Goal: Task Accomplishment & Management: Complete application form

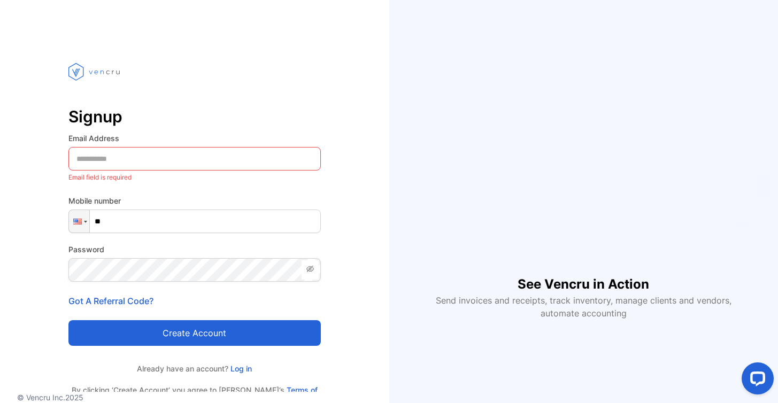
click at [112, 72] on img at bounding box center [94, 72] width 53 height 58
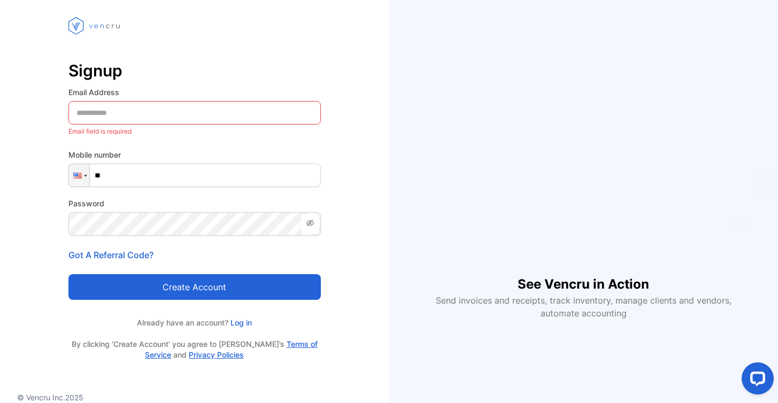
scroll to position [46, 0]
click at [125, 111] on Address-inputemail "email" at bounding box center [194, 113] width 252 height 24
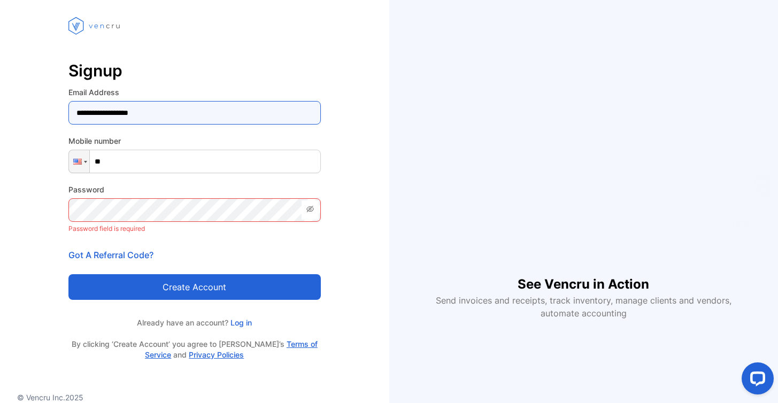
type Address-inputemail "**********"
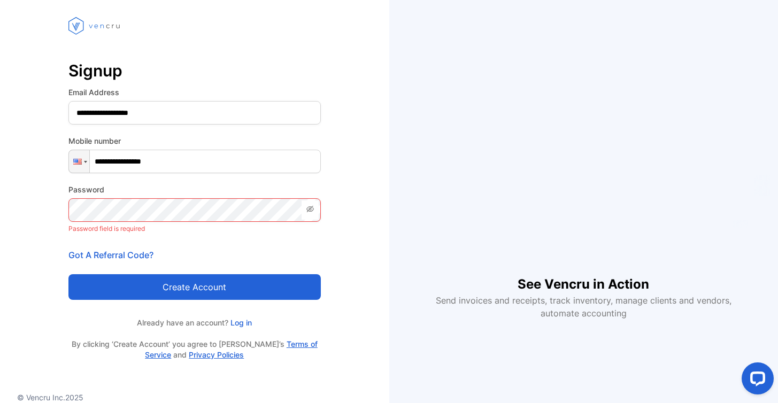
type input "**********"
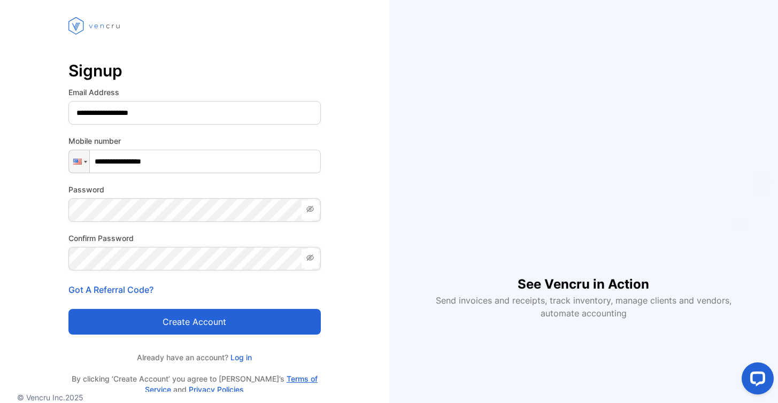
click at [195, 322] on button "Create account" at bounding box center [194, 322] width 252 height 26
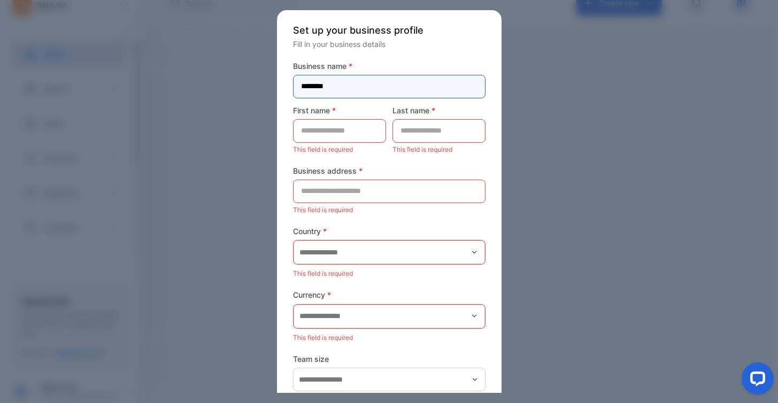
type name-inputcompanyname "********"
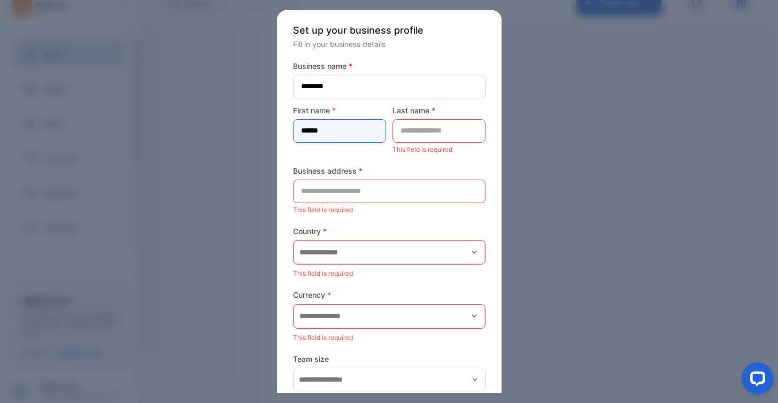
type name-inputfirstname "******"
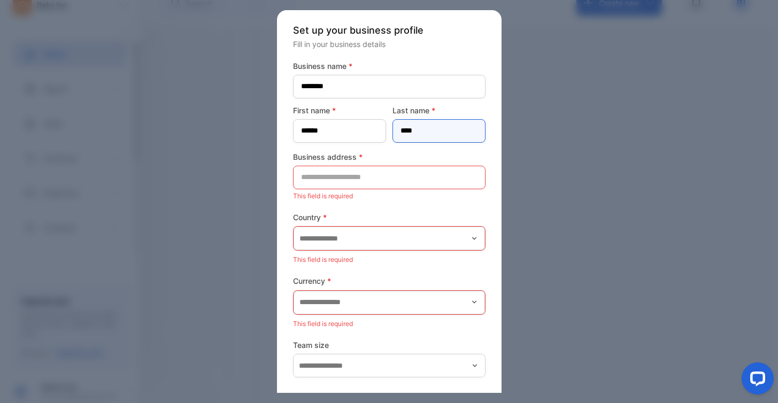
type name-inputlastname "****"
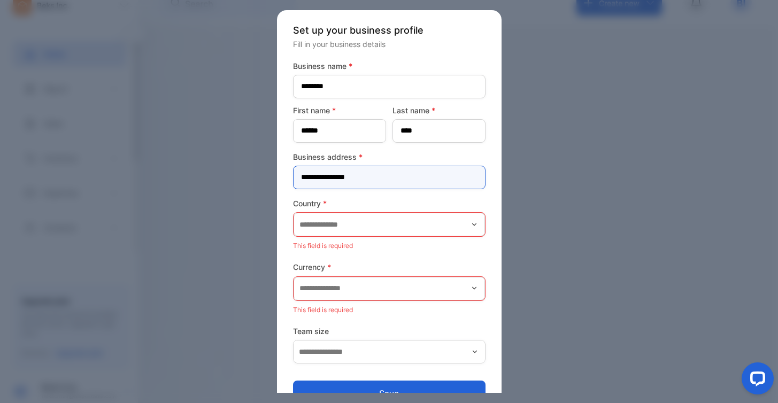
type address-inputaddress "**********"
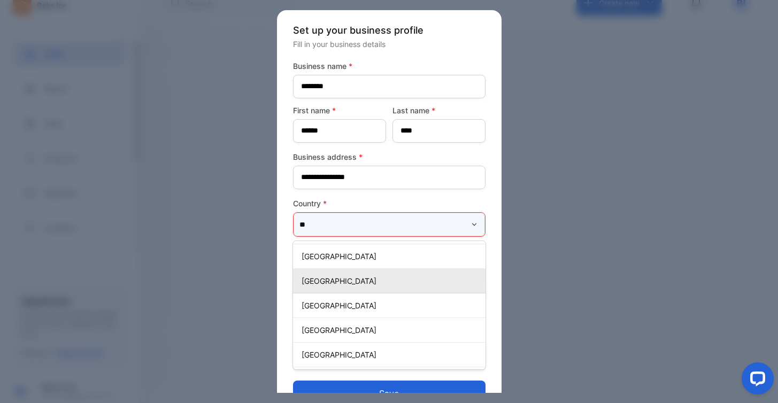
scroll to position [24, 0]
type input "**"
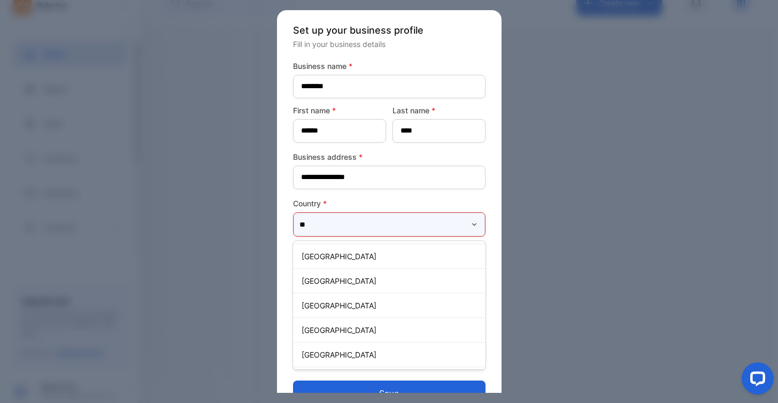
click at [335, 228] on input "**" at bounding box center [389, 225] width 191 height 24
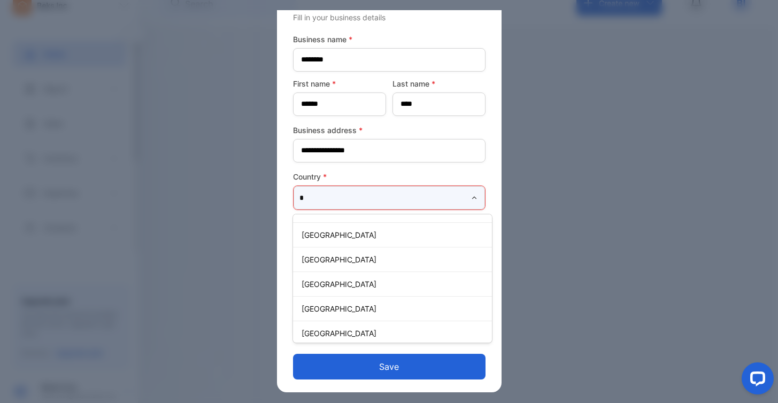
scroll to position [1272, 0]
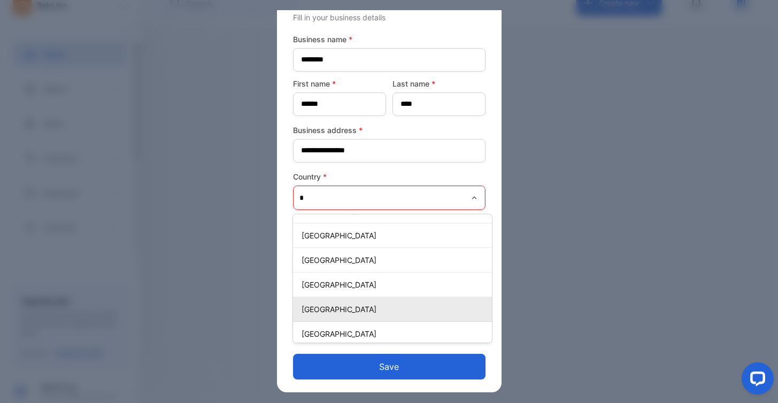
click at [359, 311] on p "[GEOGRAPHIC_DATA]" at bounding box center [395, 309] width 186 height 11
type input "**********"
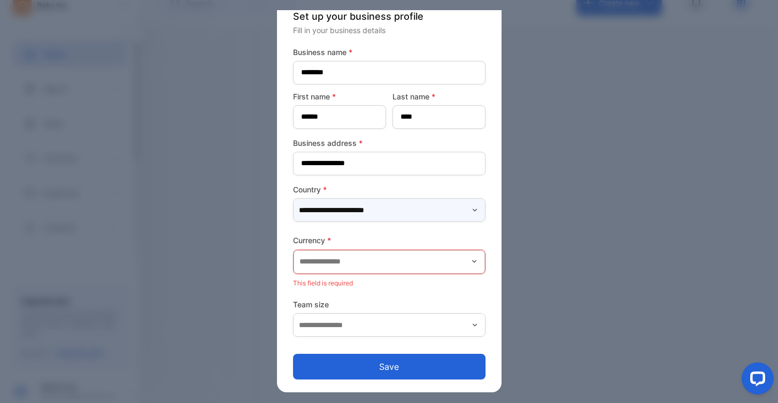
scroll to position [14, 0]
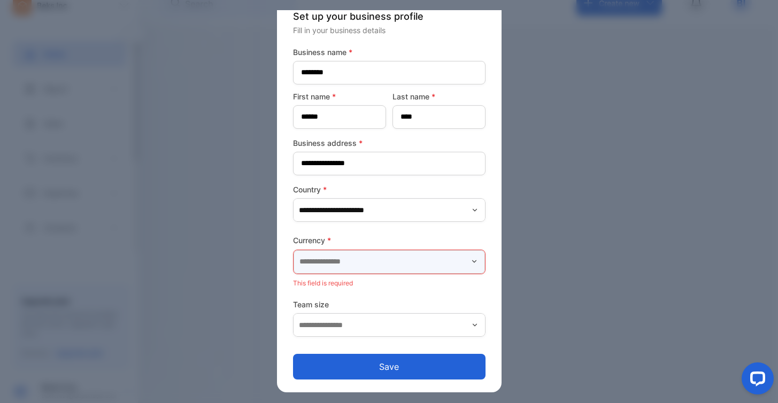
click at [344, 260] on input "text" at bounding box center [389, 262] width 191 height 24
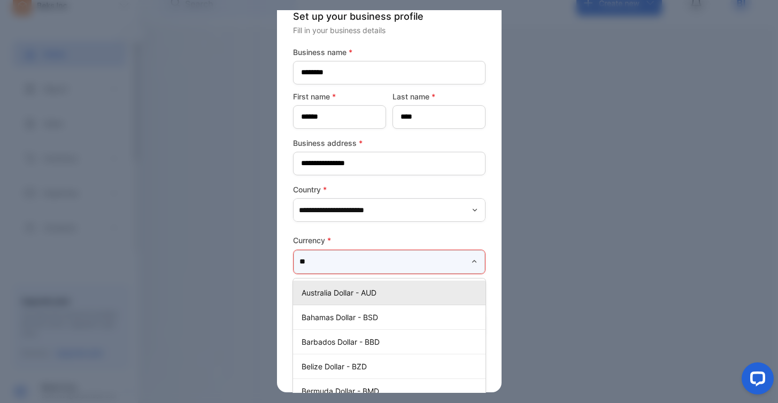
type input "*"
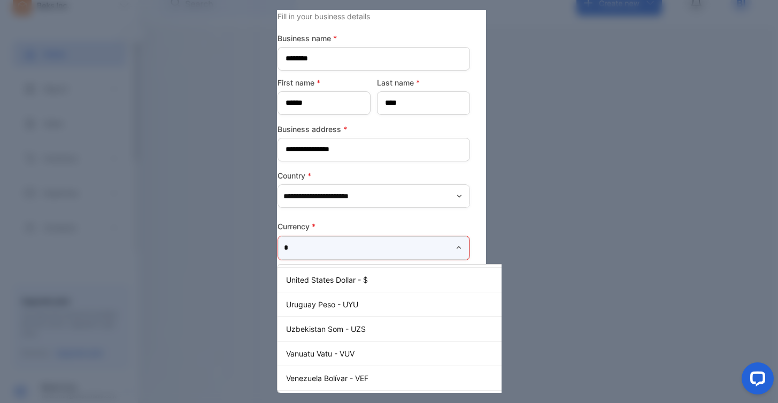
scroll to position [28, 14]
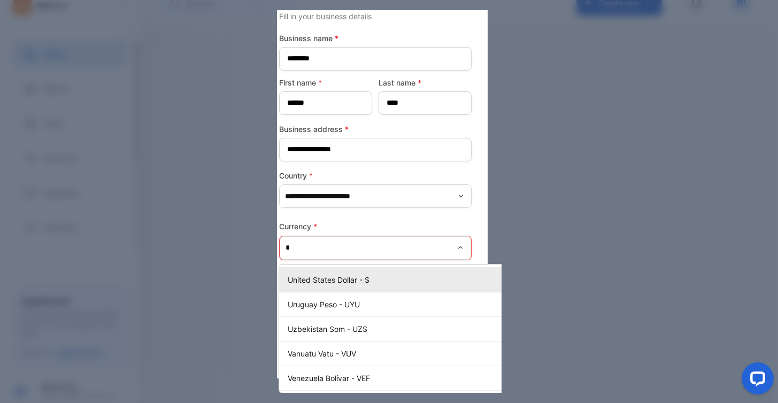
click at [365, 281] on p "United States Dollar - $" at bounding box center [417, 279] width 258 height 11
type input "**********"
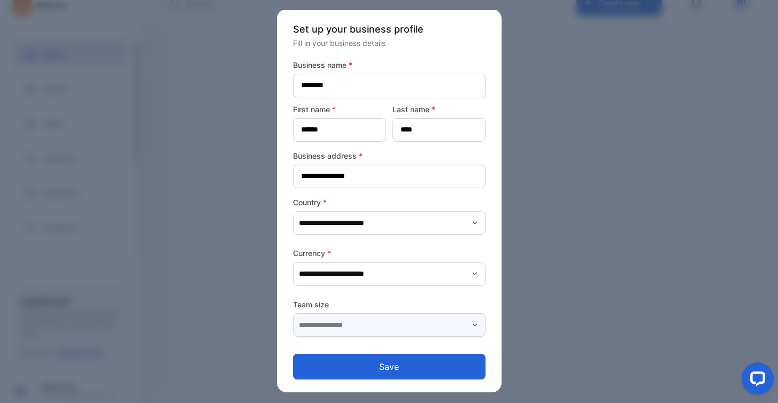
click at [356, 313] on input "text" at bounding box center [389, 325] width 193 height 24
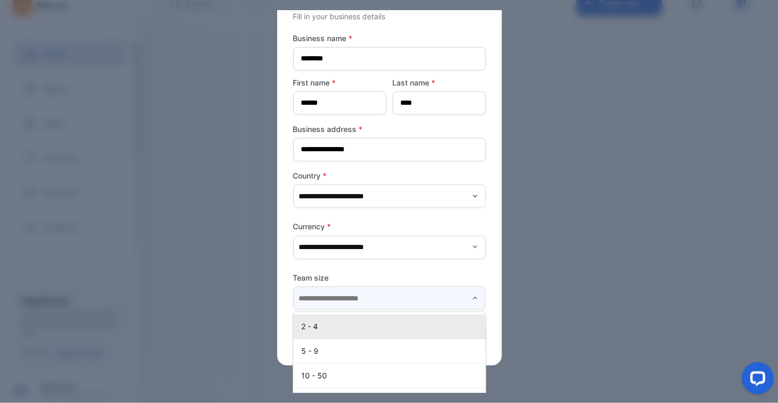
scroll to position [28, 0]
click at [320, 325] on p "2 - 4" at bounding box center [392, 326] width 180 height 11
type input "*****"
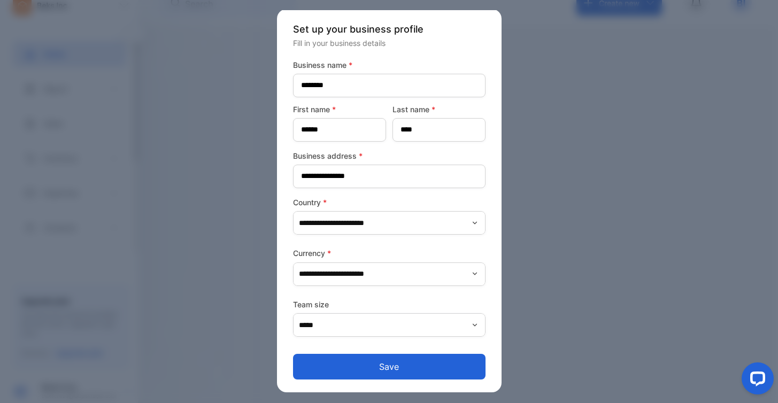
click at [370, 354] on button "Save" at bounding box center [389, 367] width 193 height 26
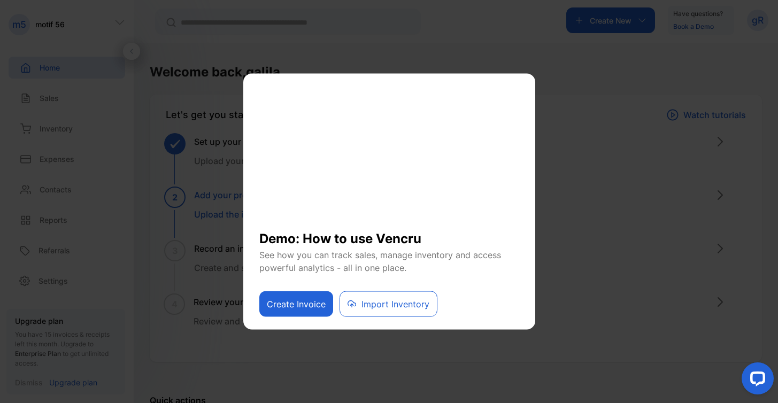
click at [255, 86] on div "Demo: How to use Vencru See how you can track sales, manage inventory and acces…" at bounding box center [389, 202] width 292 height 256
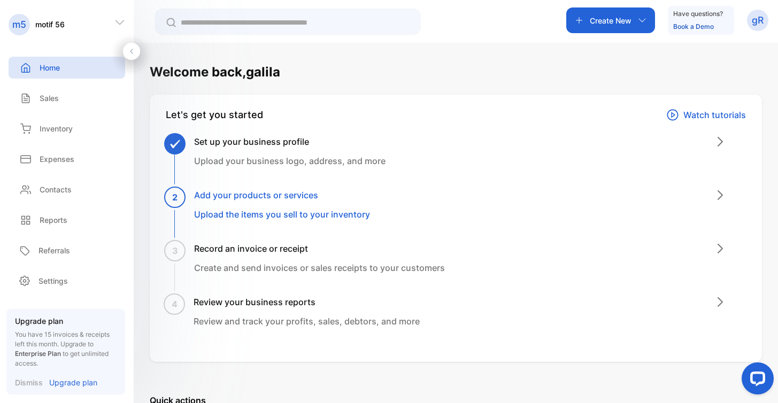
click at [358, 146] on h3 "Set up your business profile" at bounding box center [289, 141] width 191 height 13
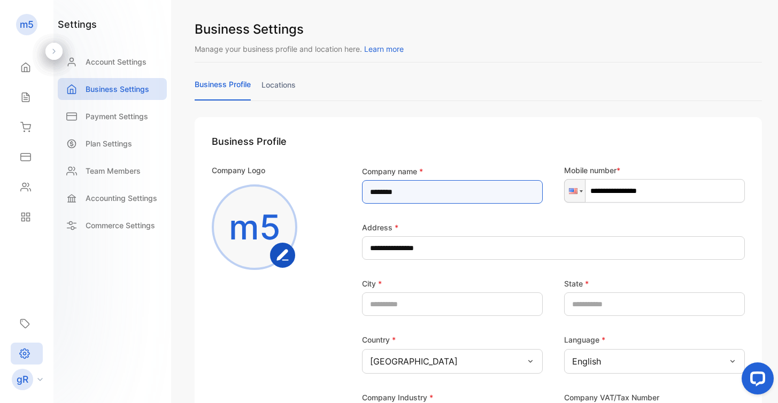
drag, startPoint x: 388, startPoint y: 193, endPoint x: 359, endPoint y: 192, distance: 28.9
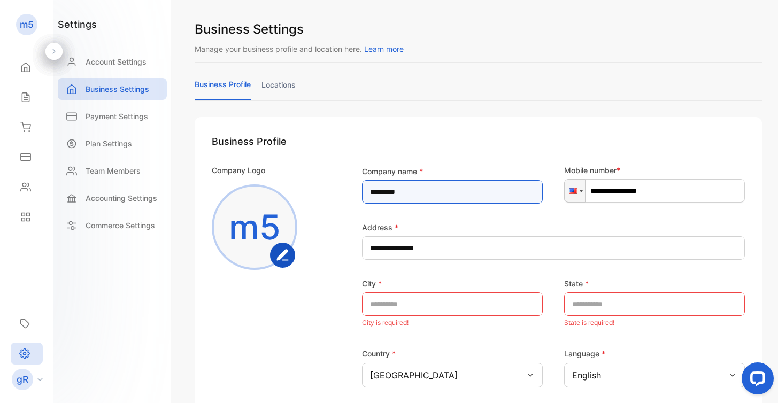
type name-inputcompanyname "*********"
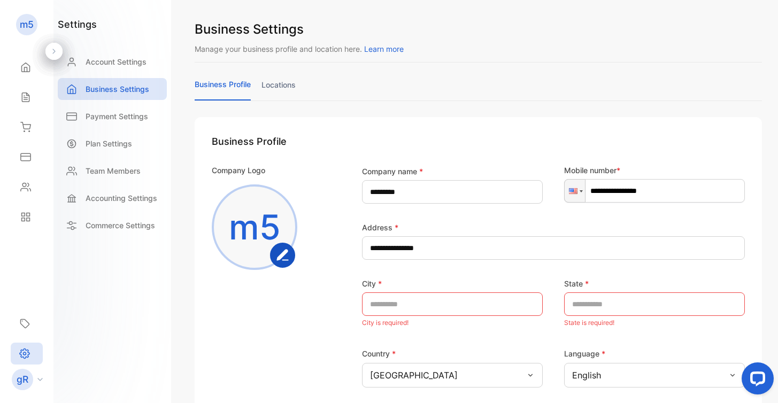
click at [271, 265] on icon "button" at bounding box center [282, 255] width 25 height 25
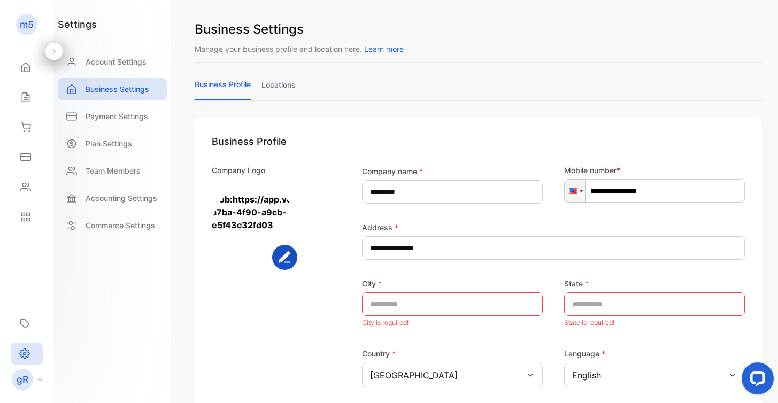
click at [258, 221] on img at bounding box center [255, 228] width 86 height 86
click at [283, 256] on rect "button" at bounding box center [285, 258] width 24 height 24
click at [294, 256] on rect "button" at bounding box center [285, 258] width 24 height 24
click at [259, 226] on img at bounding box center [255, 228] width 86 height 86
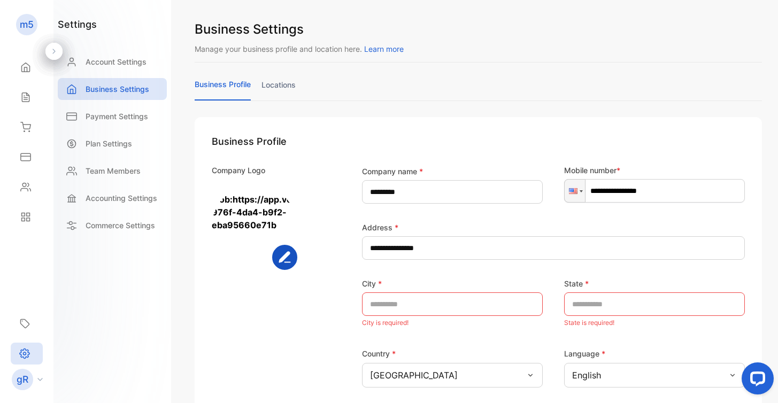
click at [287, 261] on rect "button" at bounding box center [285, 258] width 24 height 24
click at [293, 180] on div "Company Logo" at bounding box center [272, 312] width 120 height 295
click at [300, 213] on div "Company Logo" at bounding box center [272, 312] width 120 height 295
click at [249, 205] on img at bounding box center [255, 228] width 86 height 86
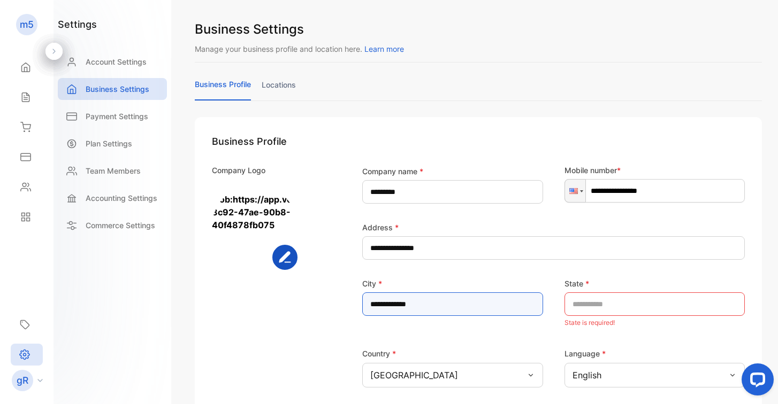
type input "**********"
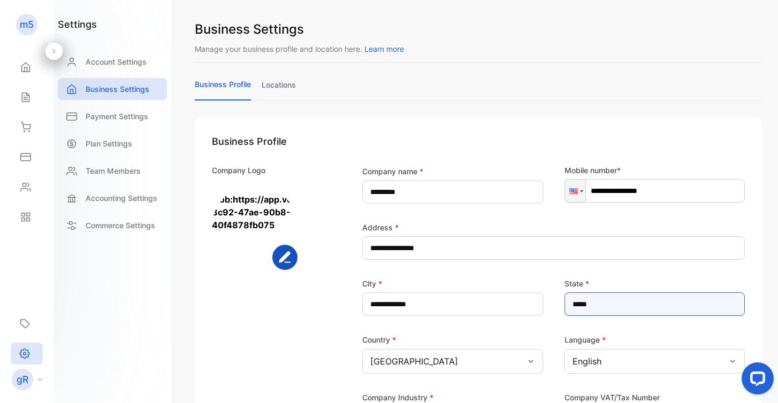
click at [585, 304] on input "*****" at bounding box center [654, 305] width 181 height 24
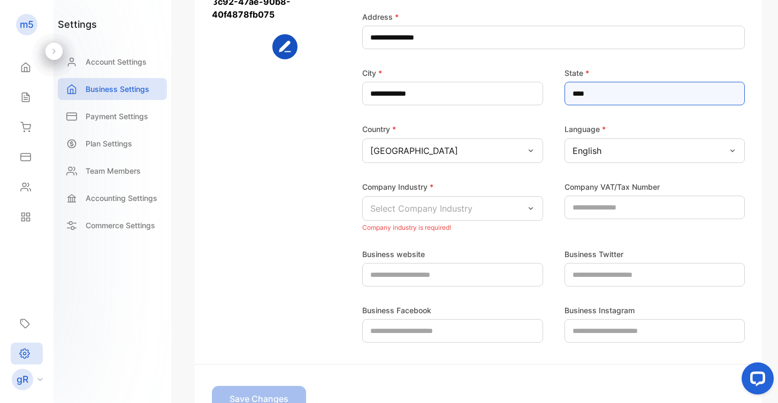
scroll to position [221, 0]
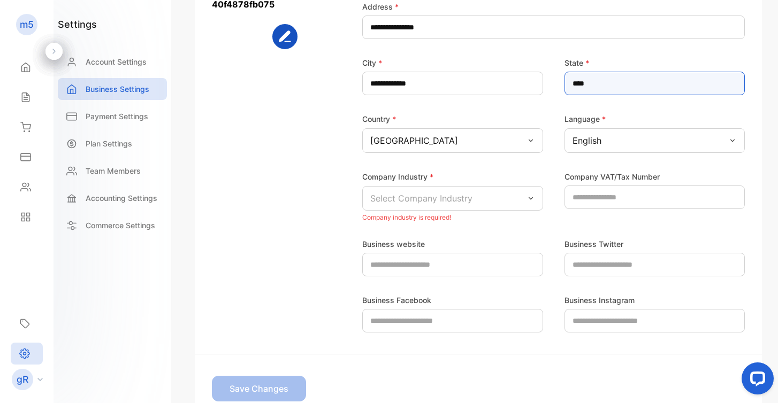
type input "****"
click at [418, 196] on p "Select Company Industry" at bounding box center [421, 198] width 102 height 13
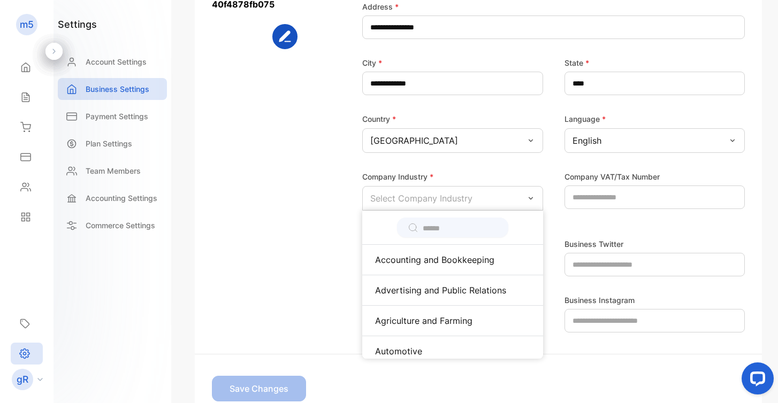
click at [423, 224] on input "text" at bounding box center [460, 228] width 75 height 11
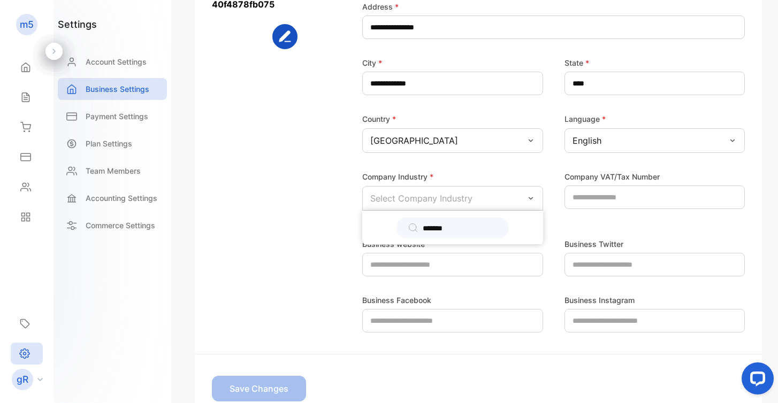
type input "*******"
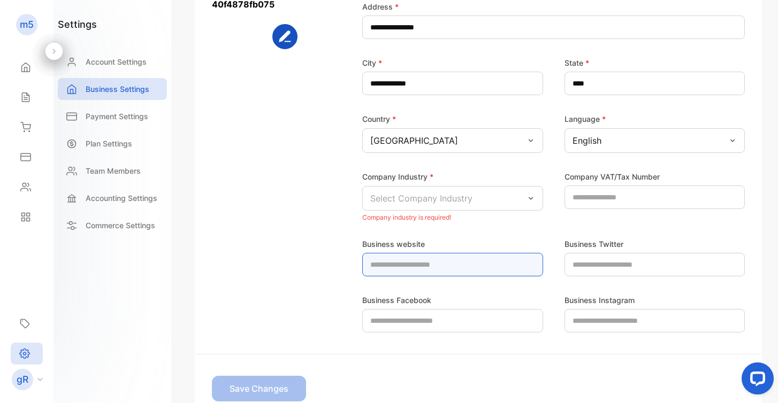
click at [475, 259] on website-inputdomain "text" at bounding box center [452, 265] width 181 height 24
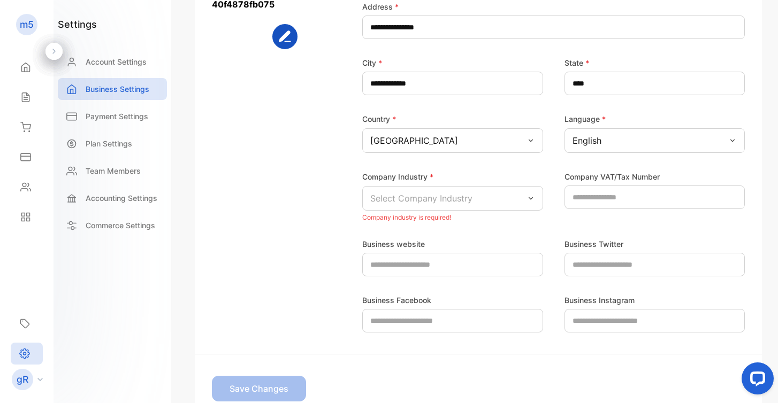
click at [466, 195] on p "Select Company Industry" at bounding box center [421, 198] width 102 height 13
click at [457, 230] on input "text" at bounding box center [460, 228] width 75 height 11
type input "*******"
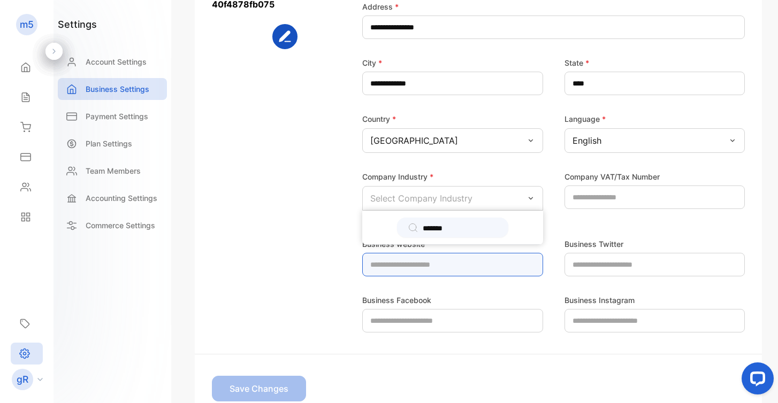
click at [483, 253] on website-inputdomain "text" at bounding box center [452, 265] width 181 height 24
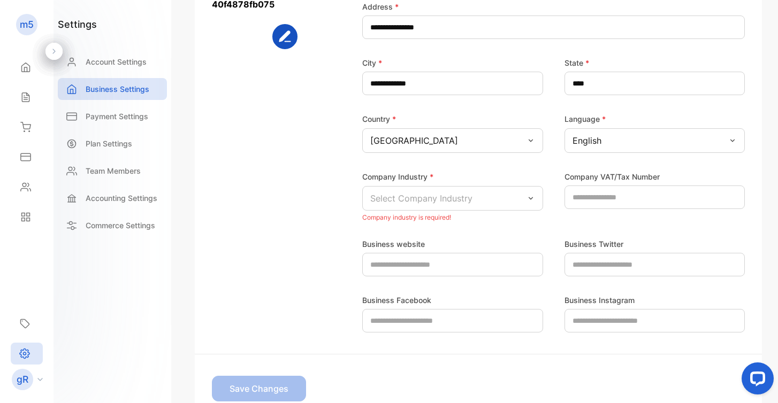
click at [473, 210] on div "Select Company Industry" at bounding box center [452, 198] width 181 height 25
click at [520, 200] on div "Select Company Industry" at bounding box center [452, 198] width 181 height 25
click at [526, 198] on icon at bounding box center [530, 198] width 9 height 9
click at [531, 198] on icon at bounding box center [530, 198] width 4 height 3
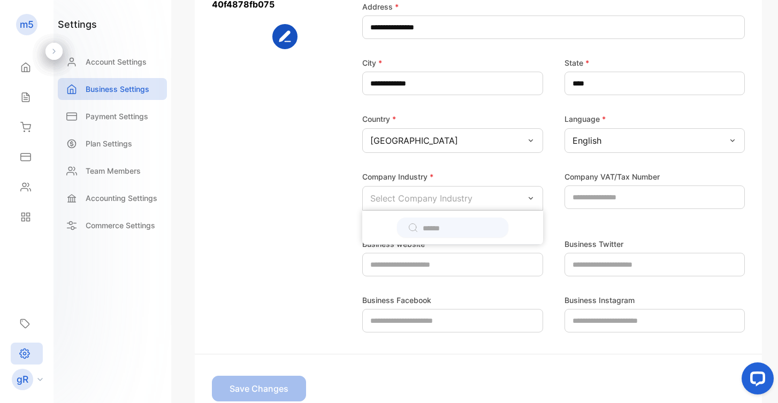
click at [531, 198] on icon at bounding box center [530, 198] width 4 height 3
click at [523, 198] on div "Select Company Industry" at bounding box center [452, 198] width 181 height 25
click at [449, 217] on div at bounding box center [452, 228] width 181 height 34
click at [442, 226] on input "text" at bounding box center [460, 228] width 75 height 11
click at [528, 199] on icon at bounding box center [530, 198] width 4 height 3
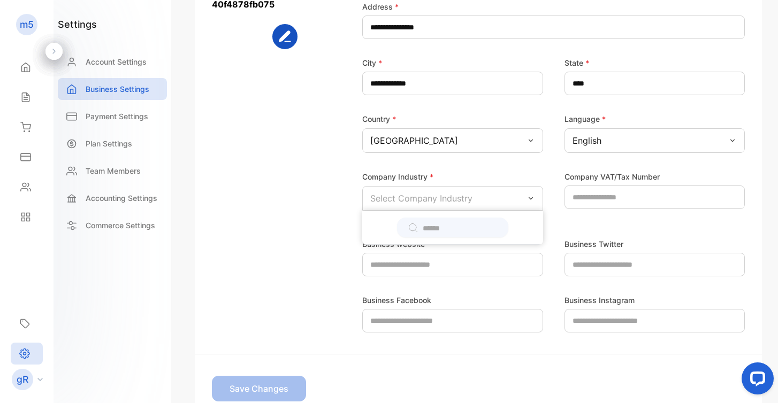
click at [528, 199] on icon at bounding box center [530, 198] width 4 height 3
click at [409, 192] on p "Select Company Industry" at bounding box center [421, 198] width 102 height 13
click at [521, 200] on div "Select Company Industry" at bounding box center [452, 198] width 181 height 25
click at [497, 223] on input "text" at bounding box center [460, 228] width 75 height 11
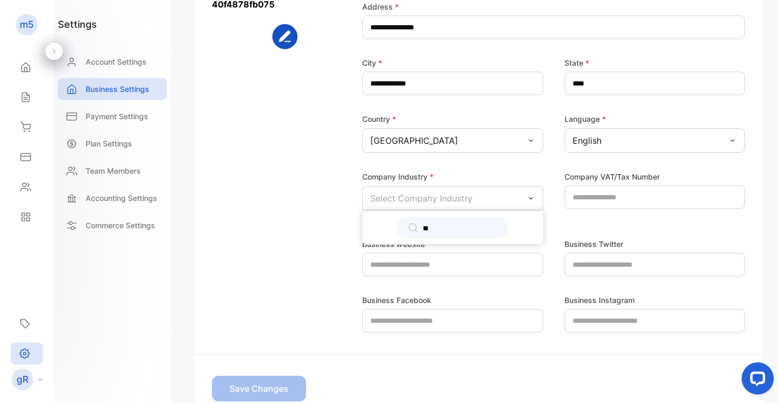
type input "*"
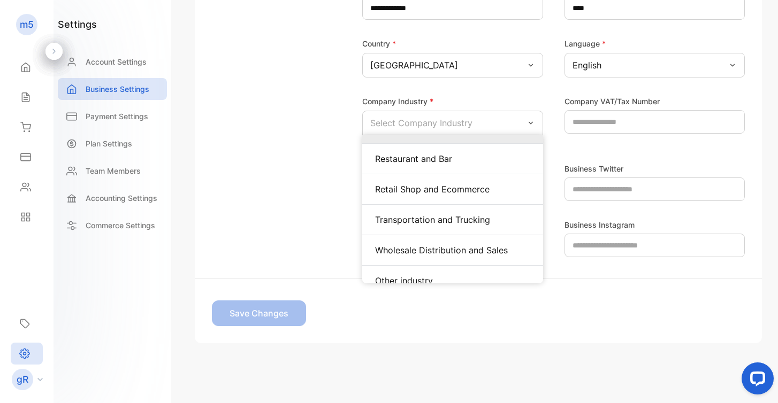
scroll to position [539, 0]
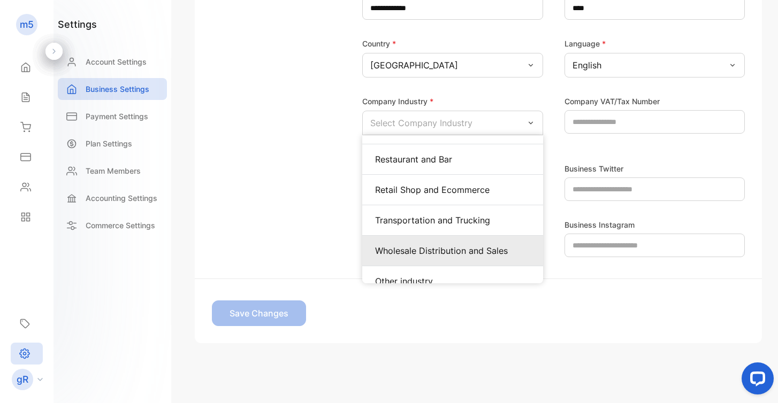
click at [452, 244] on p "Wholesale Distribution and Sales" at bounding box center [452, 250] width 155 height 13
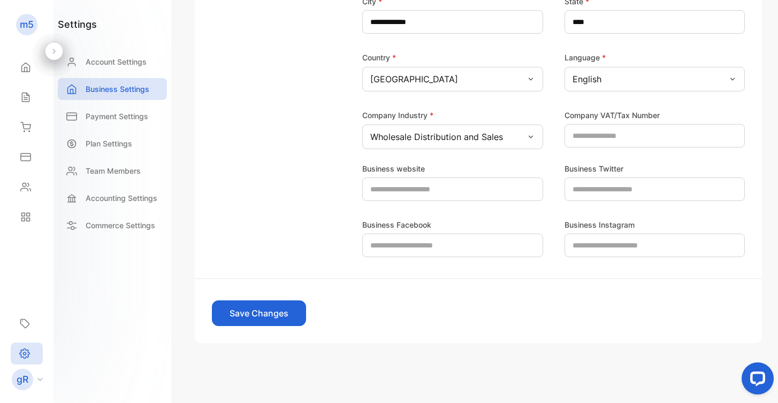
scroll to position [282, 0]
click at [270, 316] on button "Save Changes" at bounding box center [259, 314] width 94 height 26
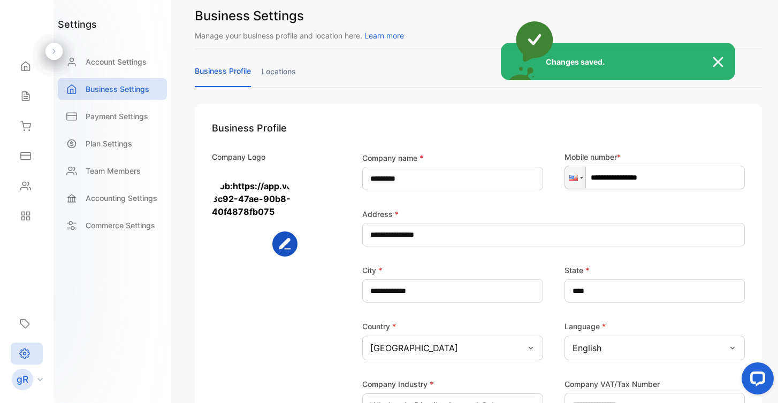
scroll to position [0, 0]
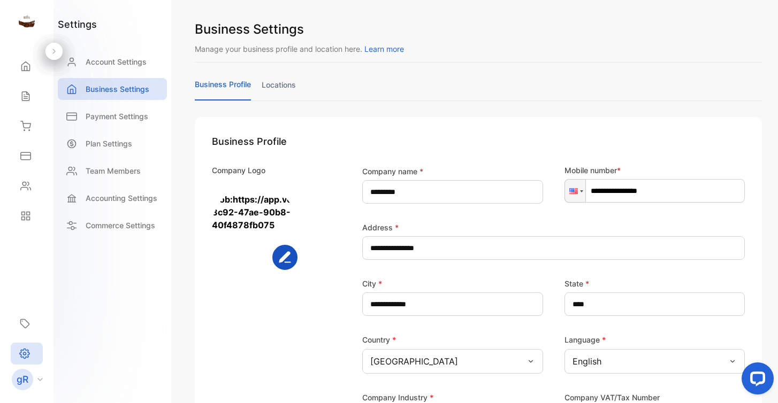
click at [281, 83] on link "locations" at bounding box center [279, 89] width 34 height 21
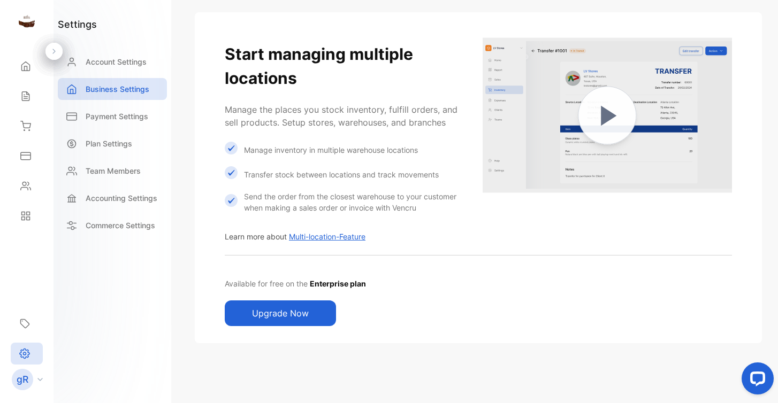
scroll to position [104, 0]
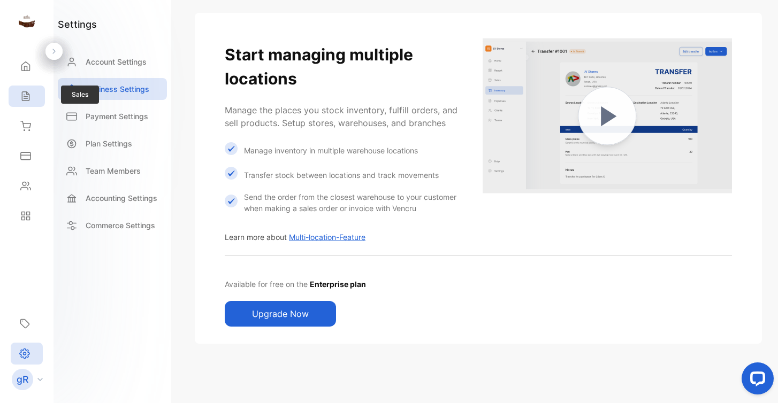
click at [23, 102] on div "Sales" at bounding box center [27, 96] width 36 height 21
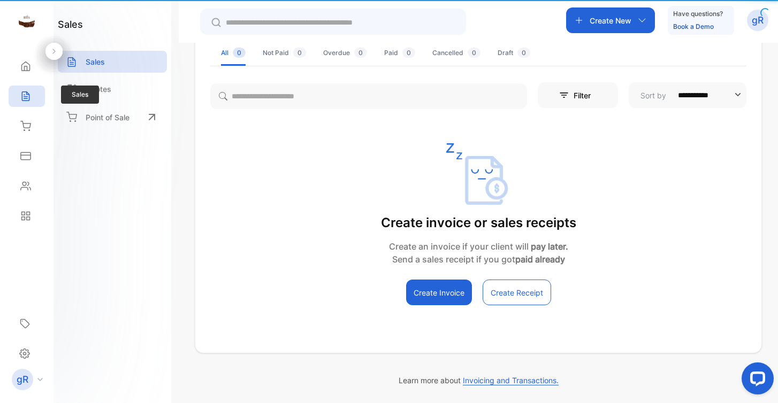
scroll to position [78, 0]
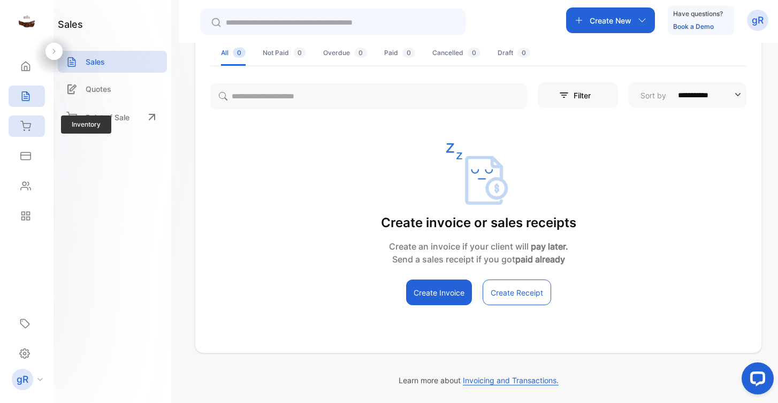
click at [24, 127] on icon at bounding box center [25, 126] width 11 height 11
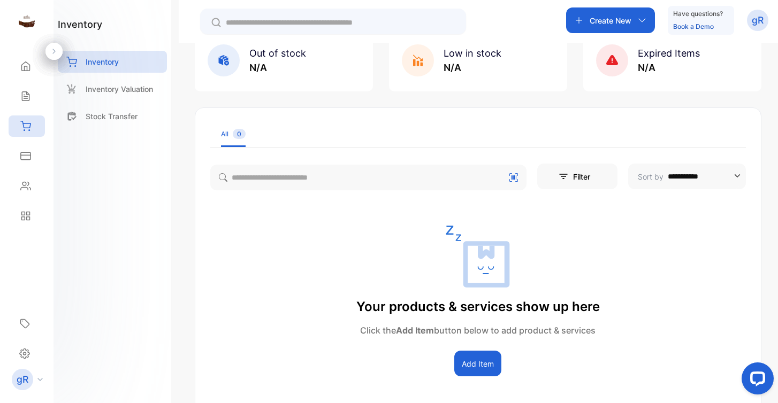
click at [479, 366] on button "Add Item" at bounding box center [477, 364] width 47 height 26
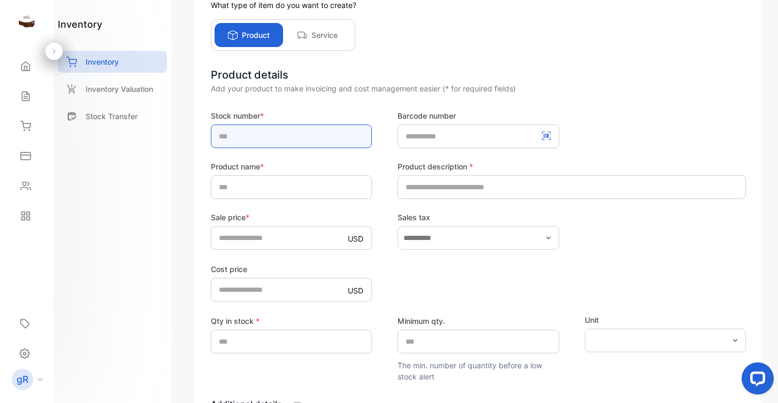
click at [285, 140] on input "text" at bounding box center [291, 137] width 161 height 24
type input "*"
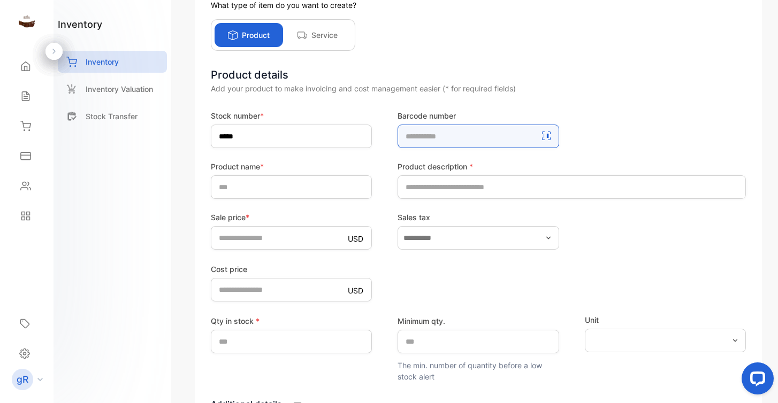
click at [415, 138] on number-inputBarcodeNumber "number" at bounding box center [477, 137] width 161 height 24
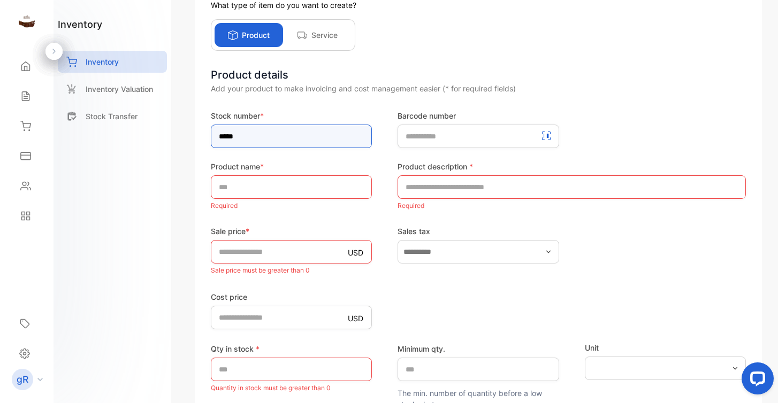
click at [292, 137] on input "*****" at bounding box center [291, 137] width 161 height 24
drag, startPoint x: 220, startPoint y: 137, endPoint x: 212, endPoint y: 134, distance: 9.0
click at [212, 134] on input "*****" at bounding box center [291, 137] width 161 height 24
type input "*****"
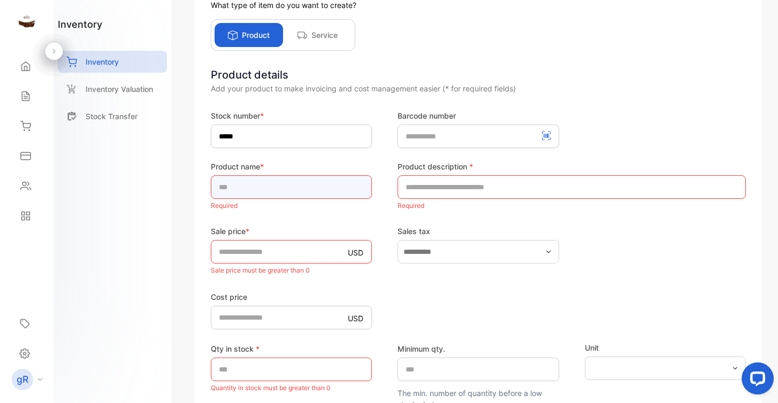
click at [242, 191] on input "text" at bounding box center [291, 187] width 161 height 24
type input "*****"
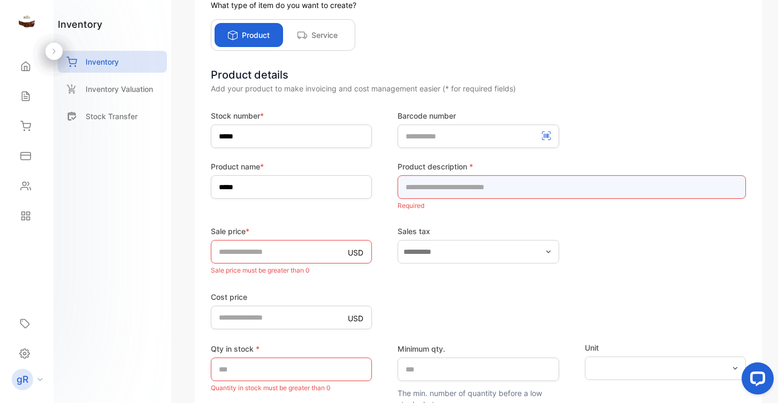
click at [438, 180] on input "text" at bounding box center [571, 187] width 348 height 24
click at [403, 185] on input "***" at bounding box center [571, 187] width 348 height 24
type input "*********"
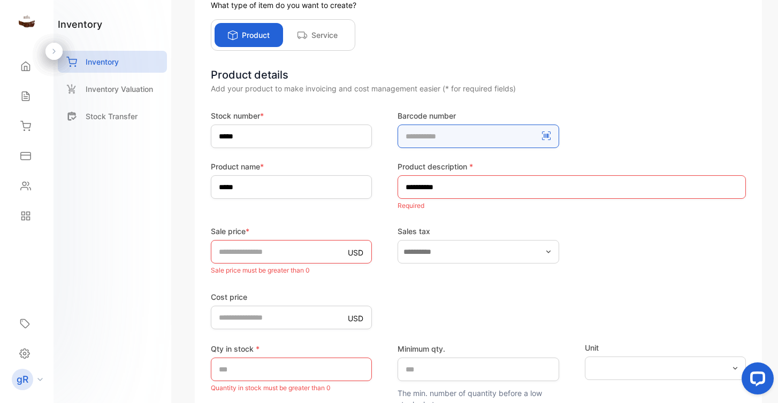
click at [459, 135] on number-inputBarcodeNumber "number" at bounding box center [477, 137] width 161 height 24
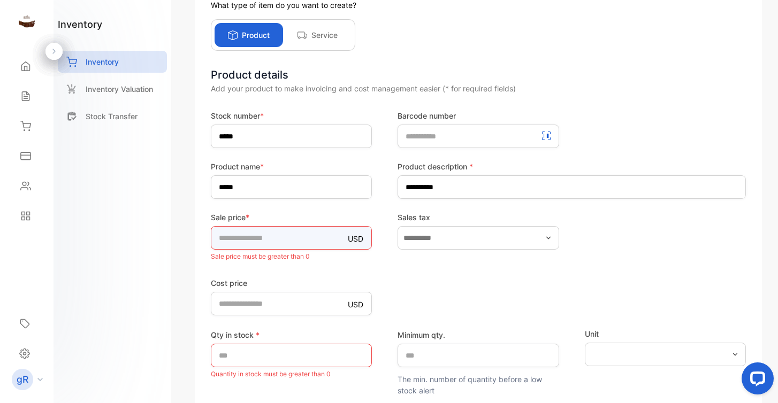
click at [282, 238] on input "*" at bounding box center [291, 238] width 161 height 24
type input "**"
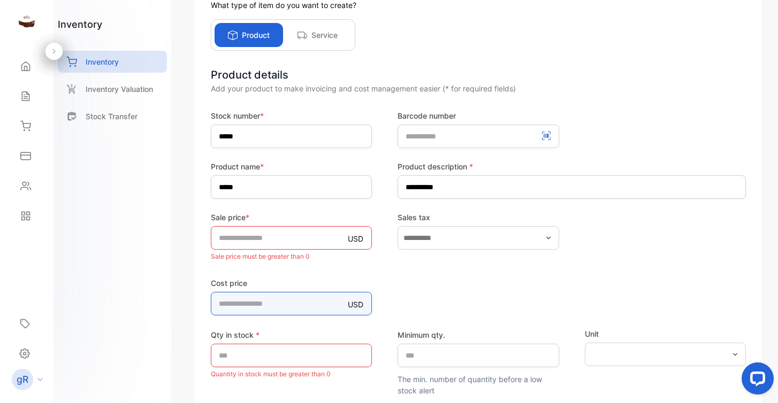
click at [282, 306] on form "Stock number * ***** Barcode number Product name * ***** Product description * …" at bounding box center [478, 298] width 535 height 377
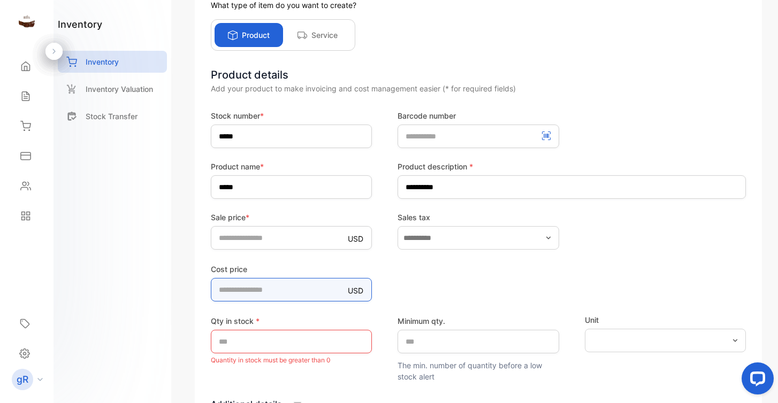
type price-inputcostofitem "**"
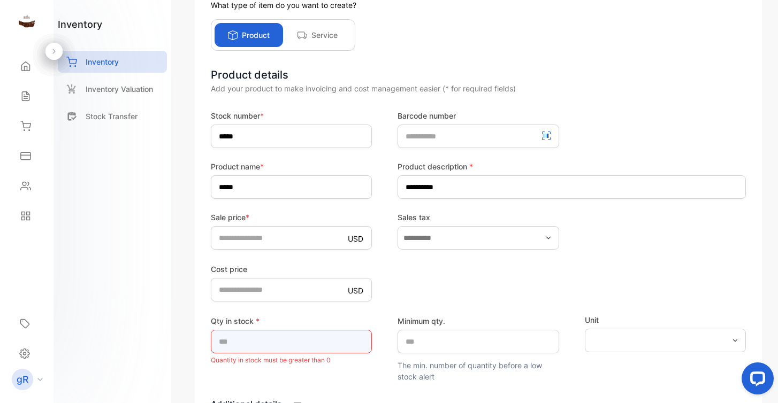
click at [273, 346] on input "*" at bounding box center [291, 342] width 161 height 24
drag, startPoint x: 260, startPoint y: 341, endPoint x: 199, endPoint y: 341, distance: 61.5
click at [199, 341] on div "What type of item do you want to create? Product Service Product details Add yo…" at bounding box center [478, 235] width 567 height 505
type input "**"
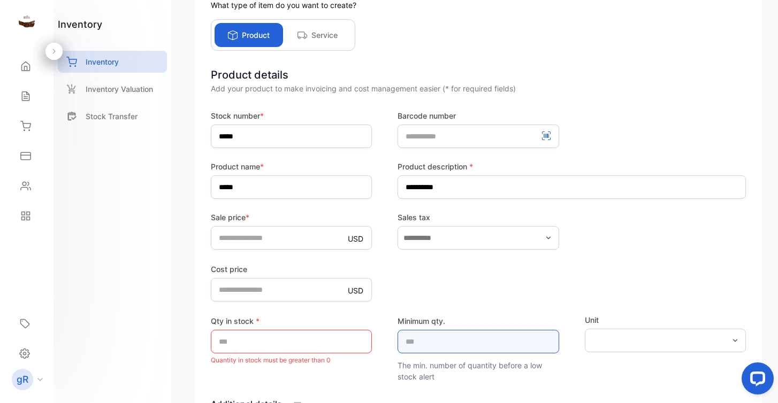
click at [425, 338] on qty\ "*" at bounding box center [477, 342] width 161 height 24
drag, startPoint x: 425, startPoint y: 347, endPoint x: 385, endPoint y: 344, distance: 40.2
click at [385, 344] on div "Qty in stock * ** Minimum qty. * The min. number of quantity before a low stock…" at bounding box center [478, 349] width 535 height 68
type qty\ "*"
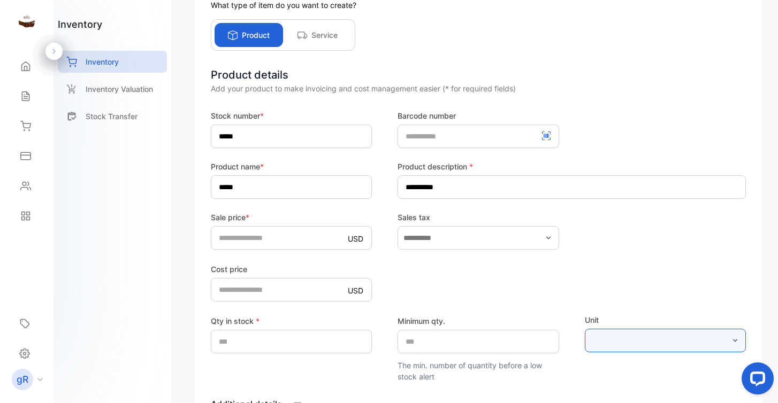
click at [595, 345] on input "text" at bounding box center [665, 341] width 161 height 24
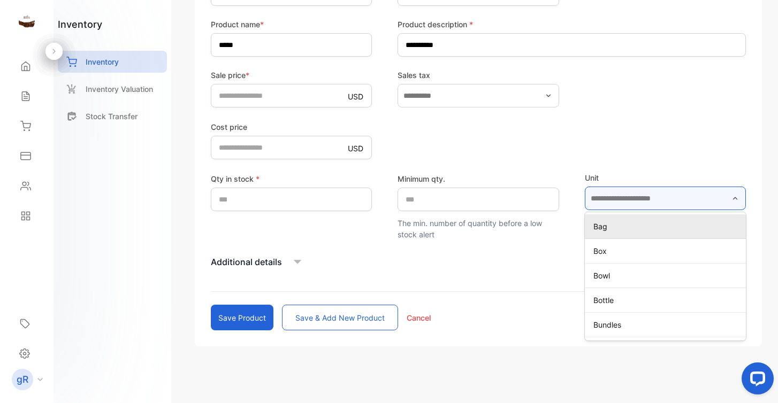
scroll to position [202, 0]
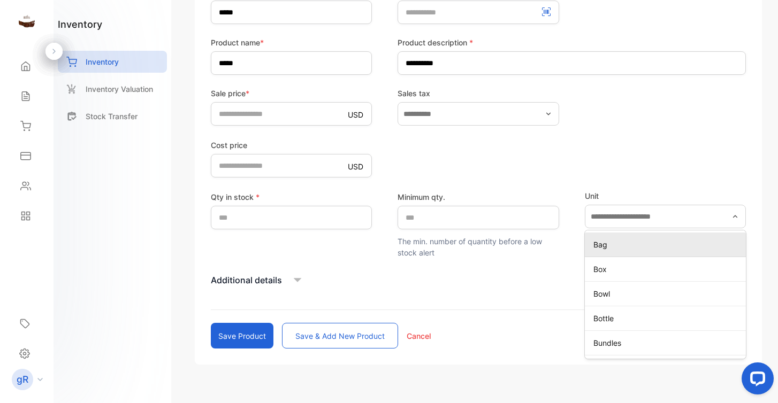
click at [594, 249] on p "Bag" at bounding box center [667, 244] width 148 height 11
type input "***"
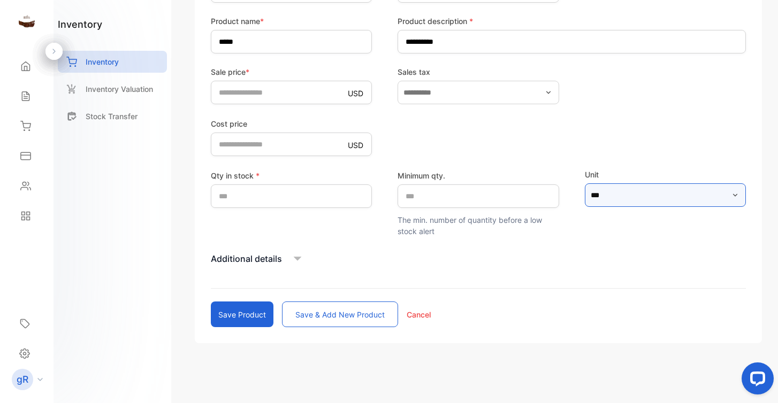
scroll to position [224, 0]
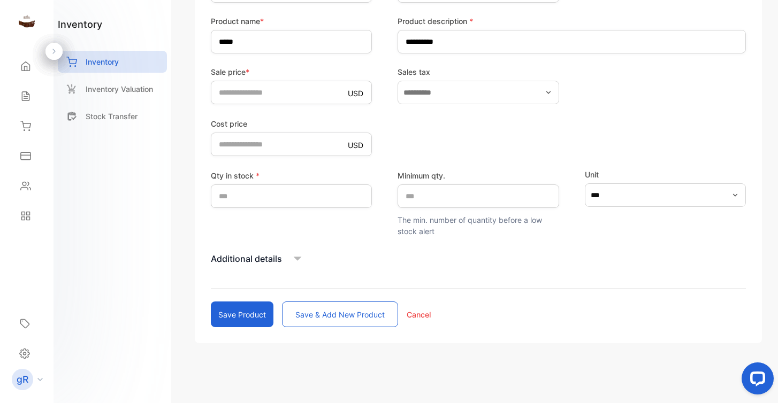
click at [254, 313] on button "Save product" at bounding box center [242, 315] width 63 height 26
type input "*"
type price-inputcostofitem "*"
type input "*"
type qty\ "*"
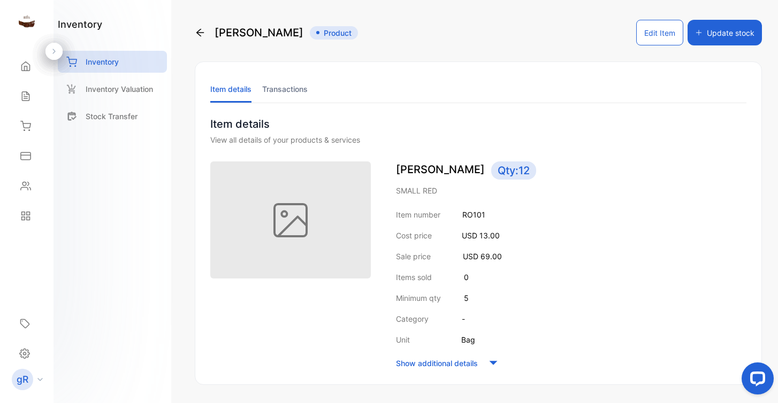
click at [670, 34] on button "Edit Item" at bounding box center [659, 33] width 47 height 26
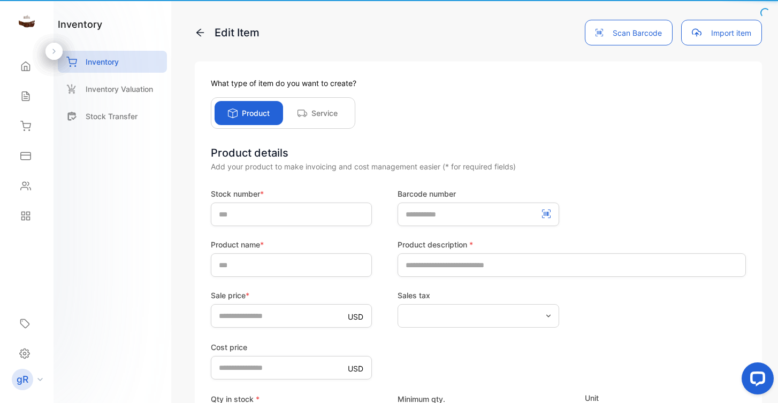
type input "*****"
type input "*********"
type input "**"
type price-inputcostofitem "**"
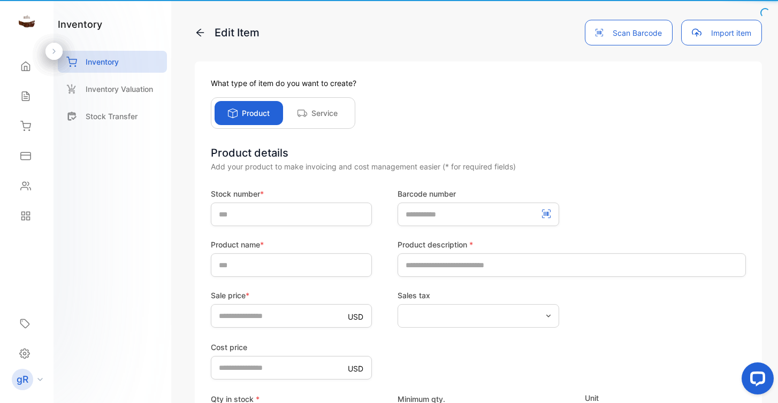
type input "**"
type qty\ "*"
type input "***"
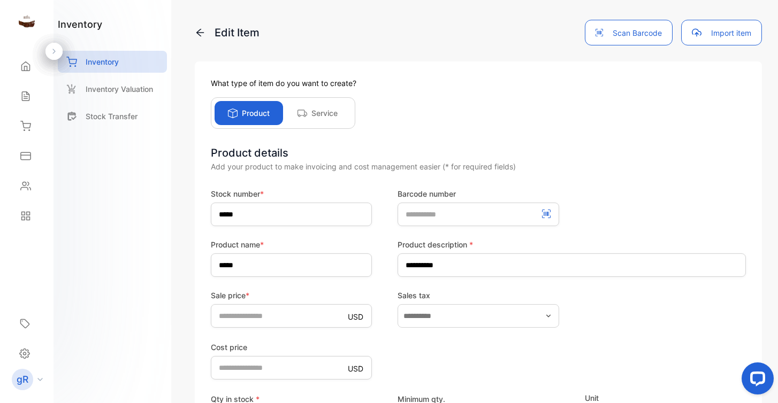
click at [272, 114] on div "Product" at bounding box center [248, 113] width 68 height 24
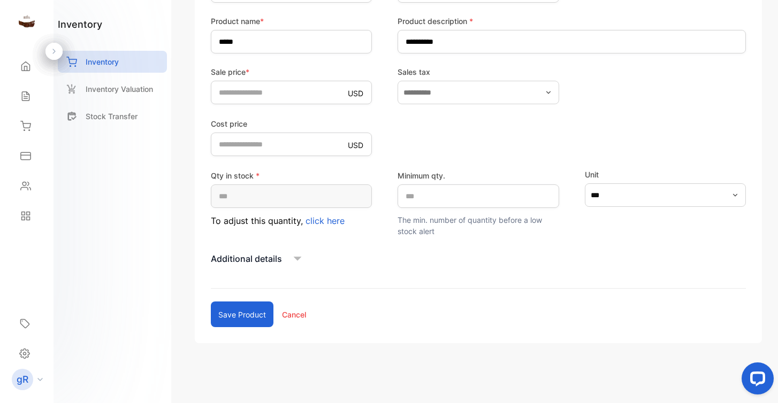
scroll to position [224, 0]
click at [267, 311] on button "Save product" at bounding box center [242, 315] width 63 height 26
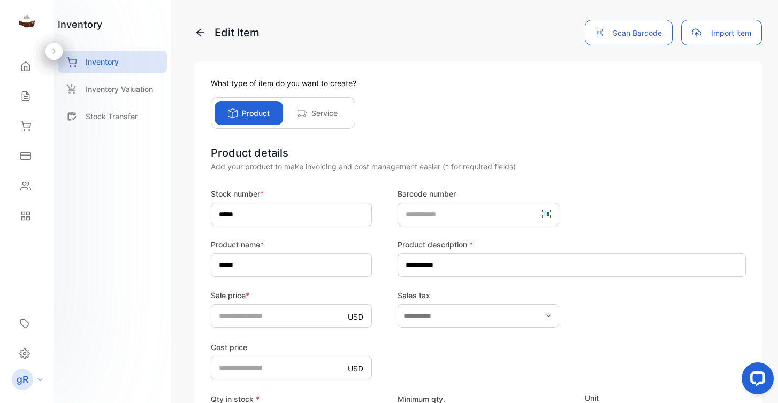
scroll to position [0, 0]
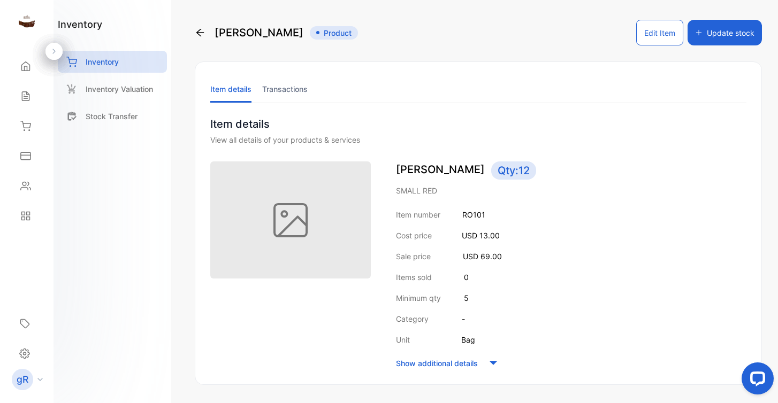
click at [285, 224] on img at bounding box center [290, 220] width 160 height 117
click at [297, 225] on img at bounding box center [290, 220] width 160 height 117
click at [284, 201] on img at bounding box center [290, 220] width 160 height 117
click at [289, 221] on img at bounding box center [290, 220] width 160 height 117
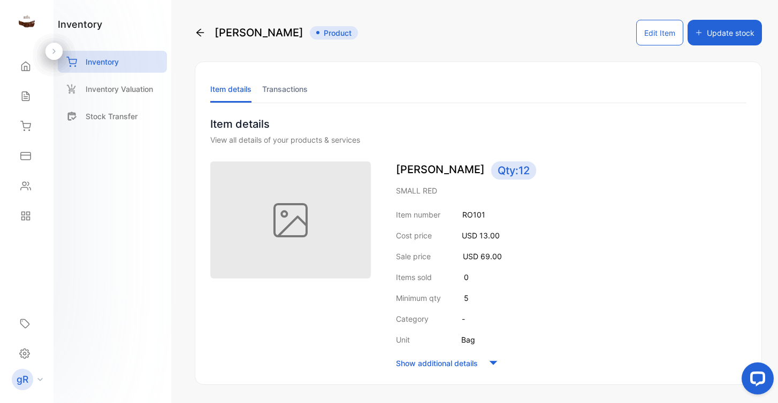
click at [291, 88] on li "Transactions" at bounding box center [284, 88] width 45 height 27
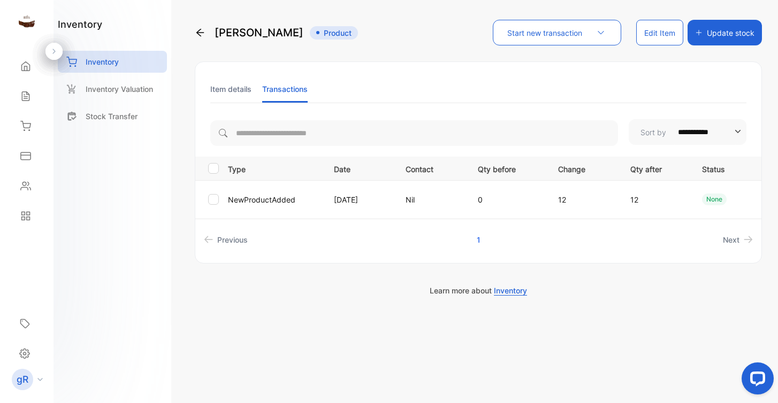
click at [228, 85] on li "Item details" at bounding box center [230, 88] width 41 height 27
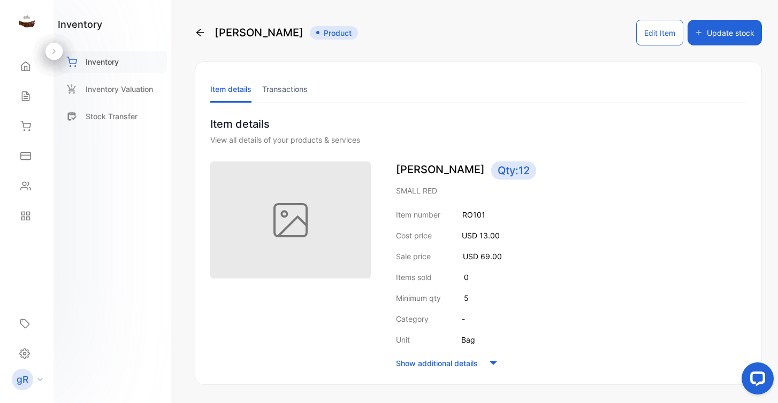
click at [122, 58] on div "Inventory" at bounding box center [112, 62] width 109 height 22
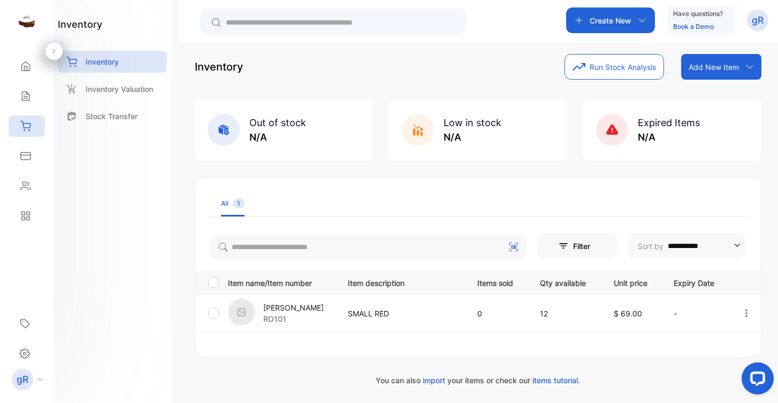
scroll to position [9, 0]
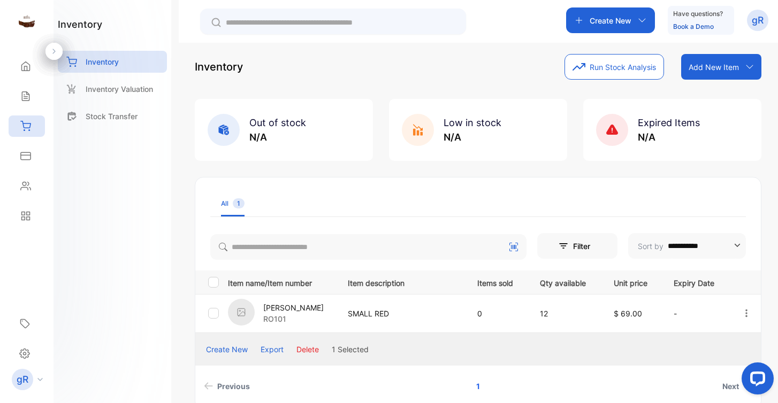
click at [738, 311] on div at bounding box center [746, 314] width 27 height 22
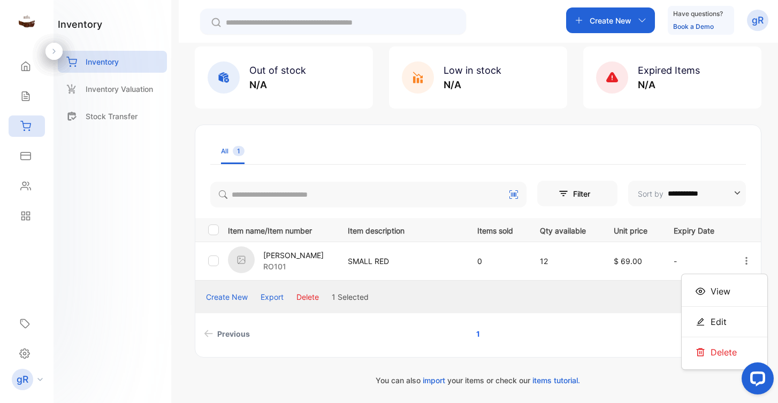
scroll to position [61, 0]
click at [231, 300] on button "Create New" at bounding box center [227, 297] width 42 height 11
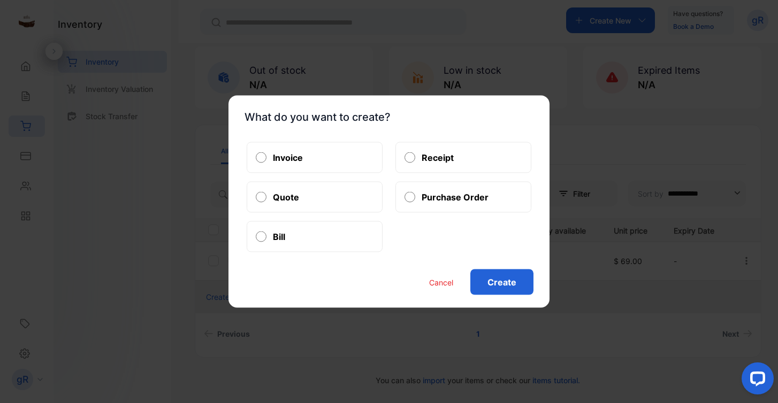
click at [438, 285] on button "Cancel" at bounding box center [441, 282] width 24 height 11
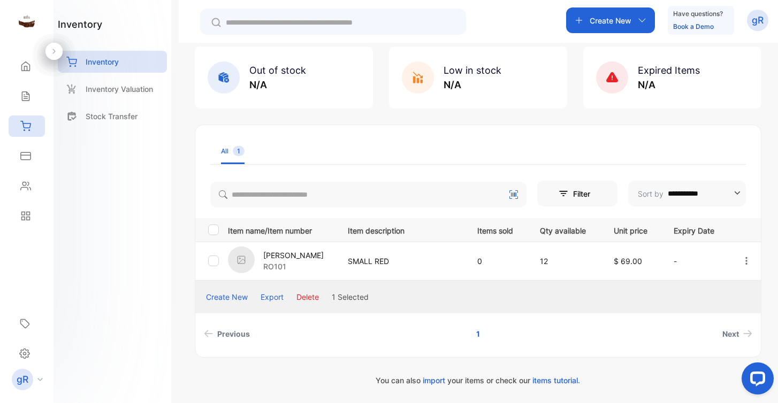
click at [389, 306] on div "Create New Export Delete 1 Selected" at bounding box center [477, 297] width 565 height 33
click at [441, 278] on td "SMALL RED" at bounding box center [399, 261] width 129 height 39
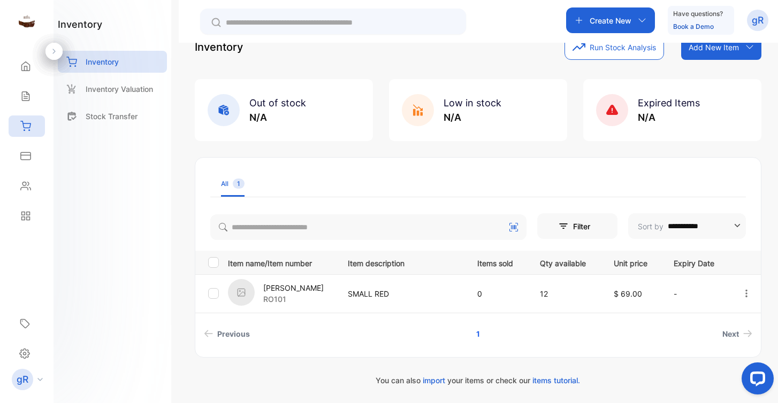
click at [742, 298] on icon "button" at bounding box center [746, 294] width 10 height 10
click at [249, 294] on img at bounding box center [241, 292] width 27 height 27
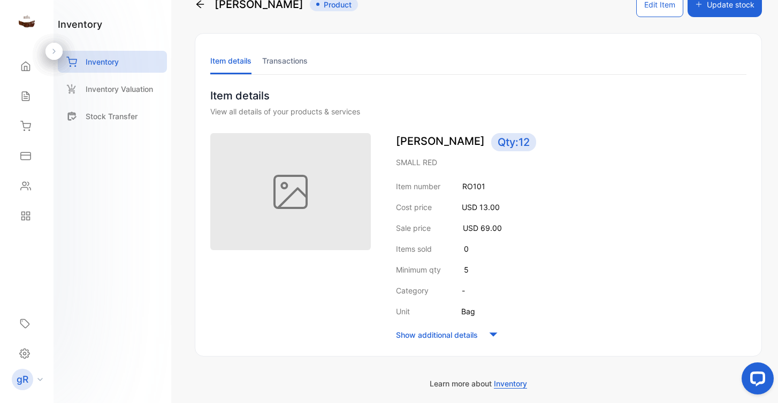
click at [267, 223] on img at bounding box center [290, 191] width 160 height 117
click at [287, 183] on img at bounding box center [290, 191] width 160 height 117
click at [293, 191] on img at bounding box center [290, 191] width 160 height 117
click at [109, 85] on p "Inventory Valuation" at bounding box center [119, 88] width 67 height 11
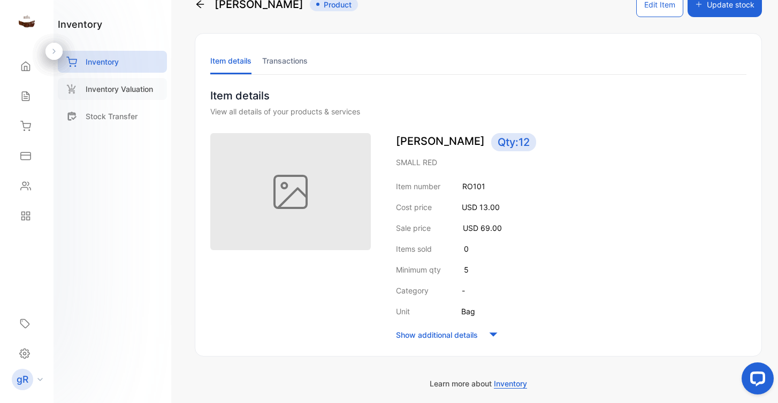
scroll to position [26, 0]
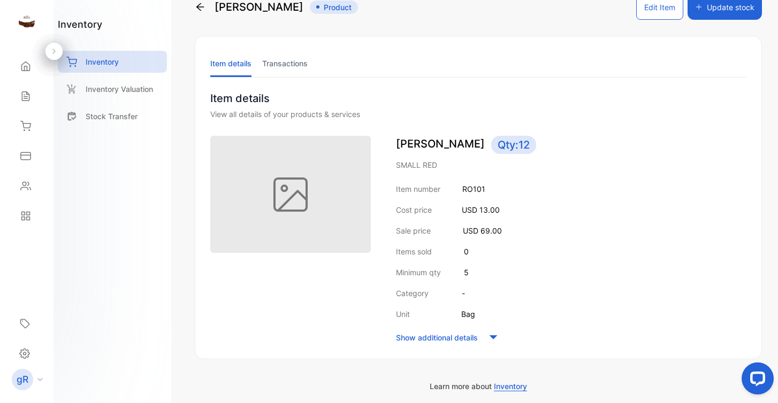
click at [204, 6] on icon at bounding box center [200, 7] width 11 height 11
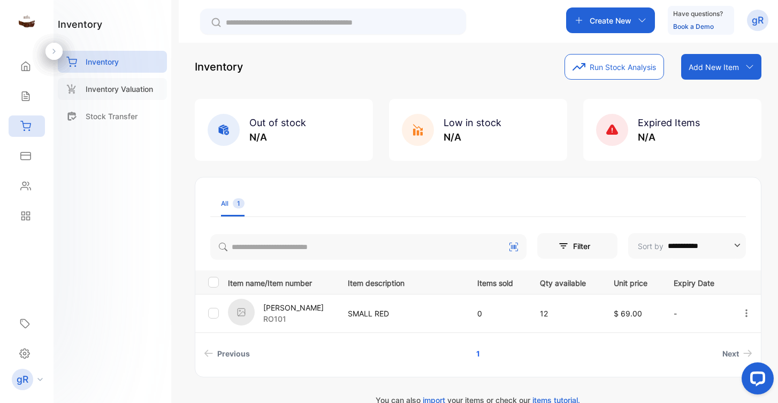
click at [133, 91] on p "Inventory Valuation" at bounding box center [119, 88] width 67 height 11
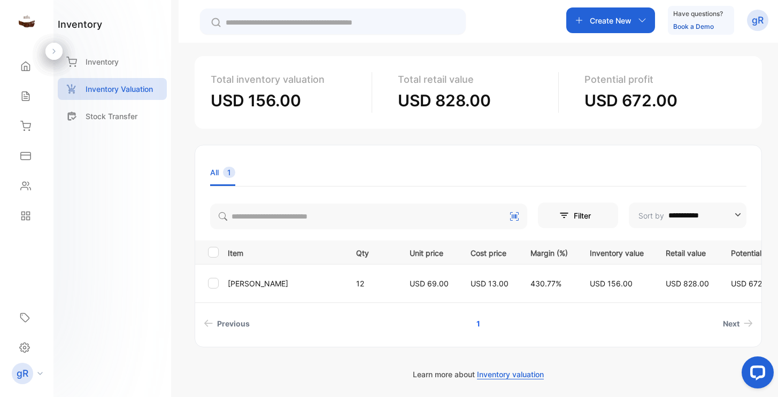
click at [217, 286] on div at bounding box center [213, 283] width 11 height 11
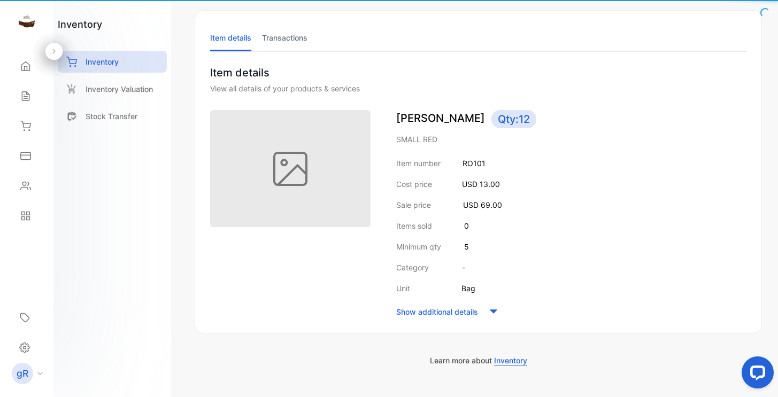
click at [217, 286] on div at bounding box center [292, 215] width 165 height 210
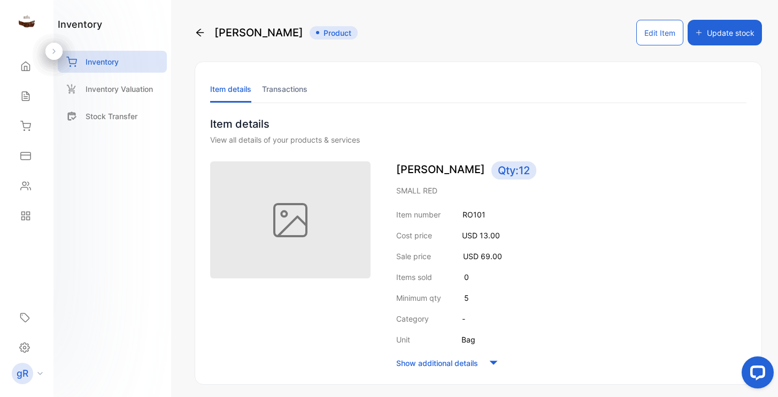
click at [718, 34] on button "Update stock" at bounding box center [725, 33] width 74 height 26
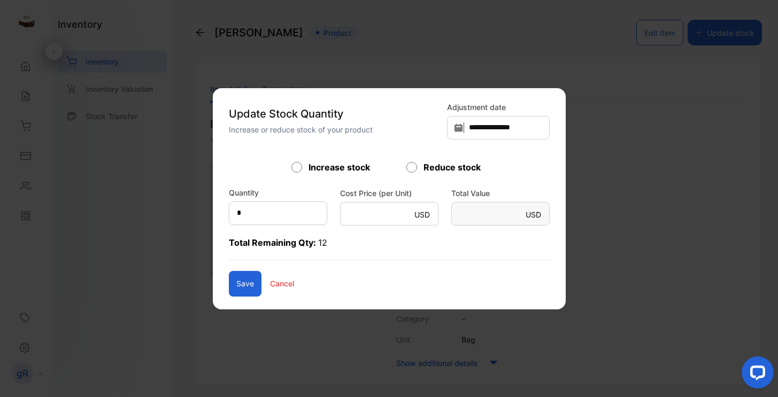
click at [270, 283] on p "Cancel" at bounding box center [282, 283] width 24 height 11
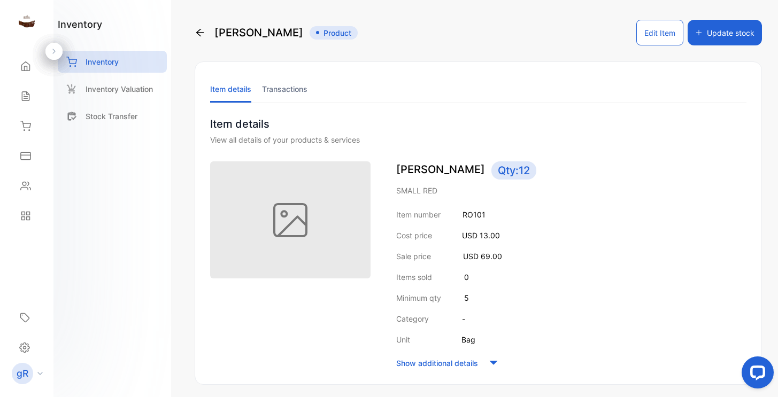
click at [251, 317] on div at bounding box center [292, 267] width 165 height 210
click at [205, 29] on icon at bounding box center [200, 32] width 11 height 11
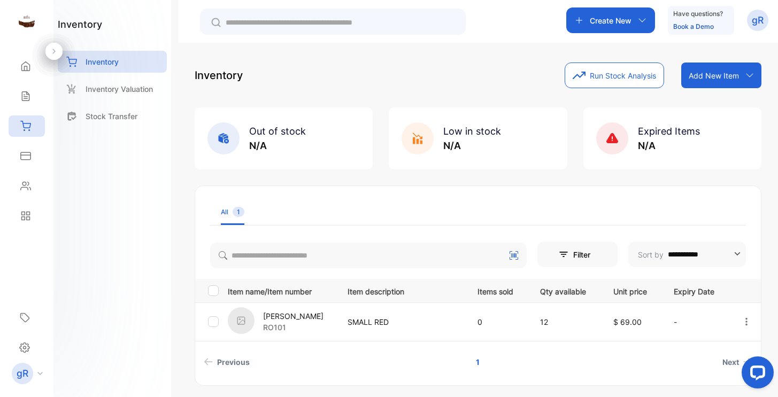
click at [704, 14] on p "Have questions?" at bounding box center [698, 14] width 50 height 11
click at [724, 12] on div "Have questions? Book a Demo" at bounding box center [701, 20] width 66 height 29
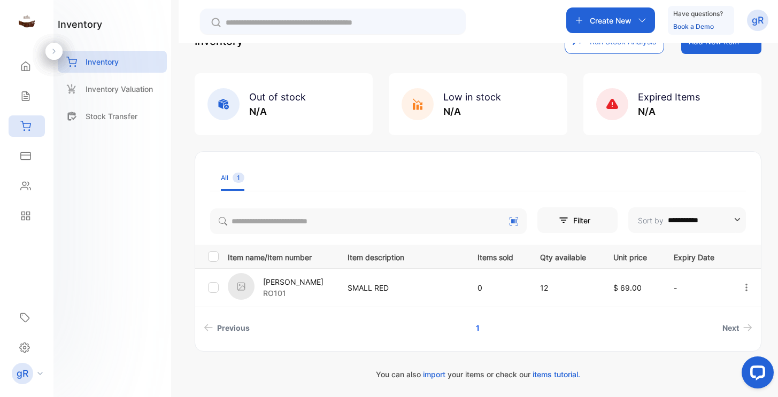
scroll to position [34, 0]
click at [274, 279] on p "[PERSON_NAME]" at bounding box center [293, 282] width 60 height 11
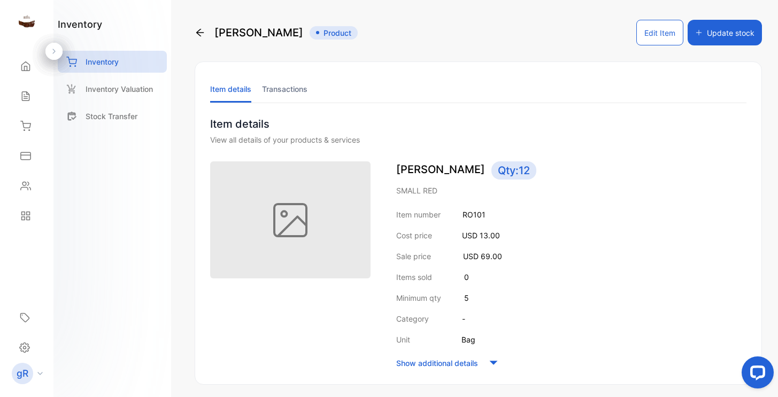
click at [493, 364] on icon at bounding box center [493, 363] width 8 height 4
click at [88, 60] on p "Inventory" at bounding box center [102, 61] width 33 height 11
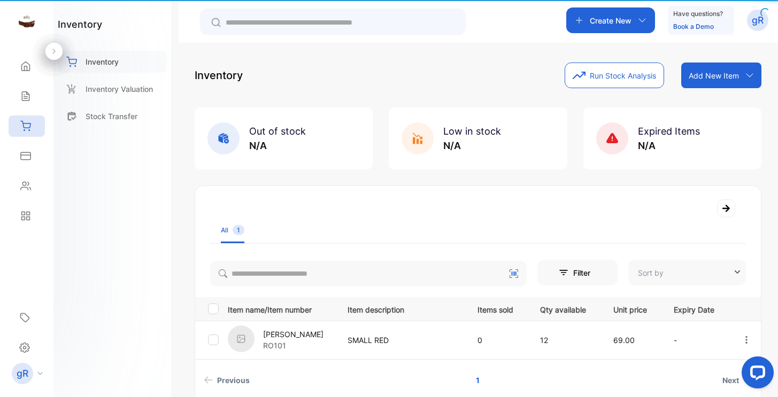
type input "**********"
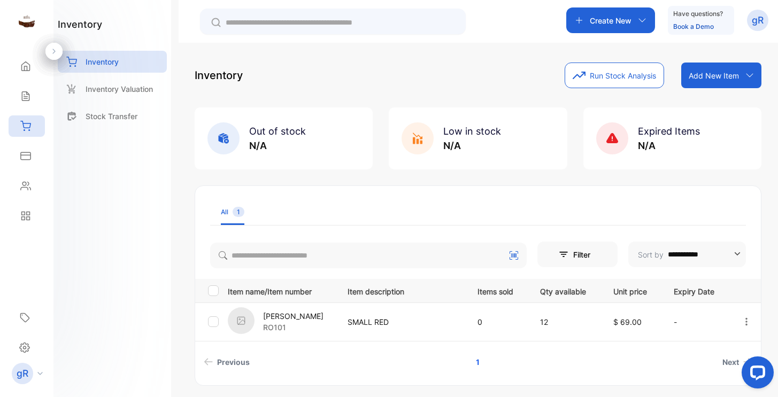
click at [286, 321] on p "[PERSON_NAME]" at bounding box center [293, 316] width 60 height 11
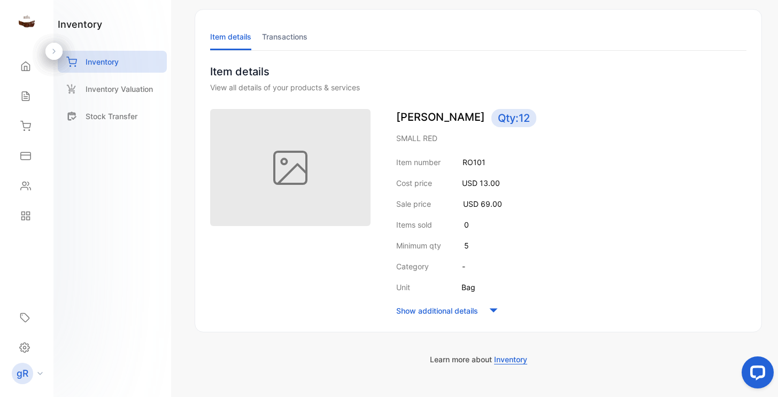
scroll to position [56, 0]
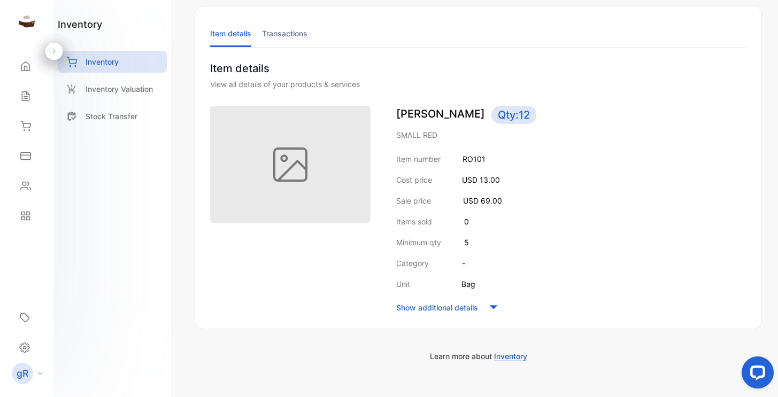
click at [302, 181] on img at bounding box center [290, 164] width 160 height 117
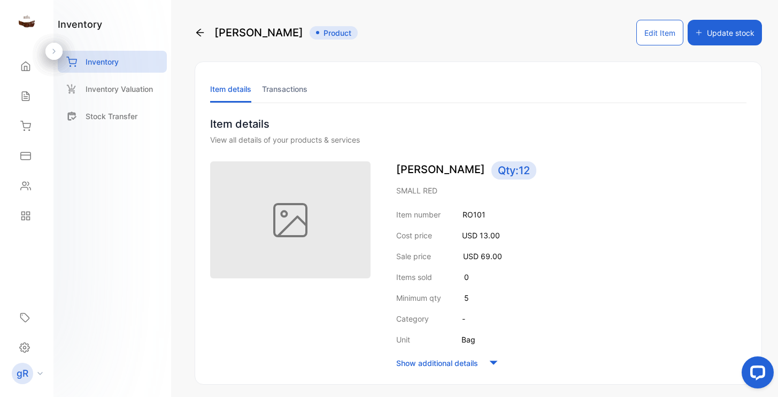
scroll to position [0, 0]
click at [645, 31] on button "Edit Item" at bounding box center [659, 33] width 47 height 26
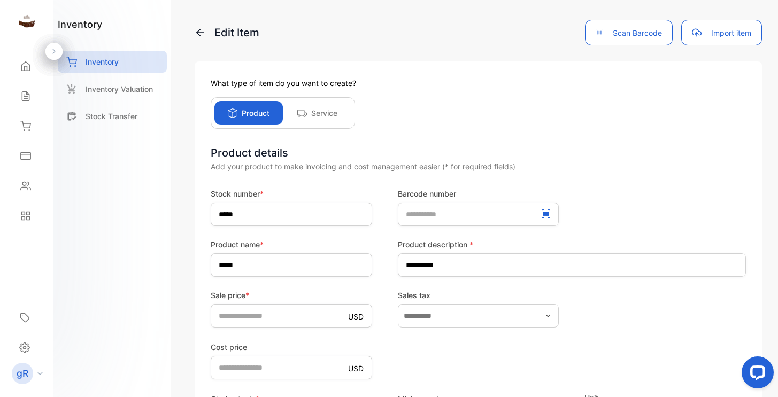
scroll to position [3, 0]
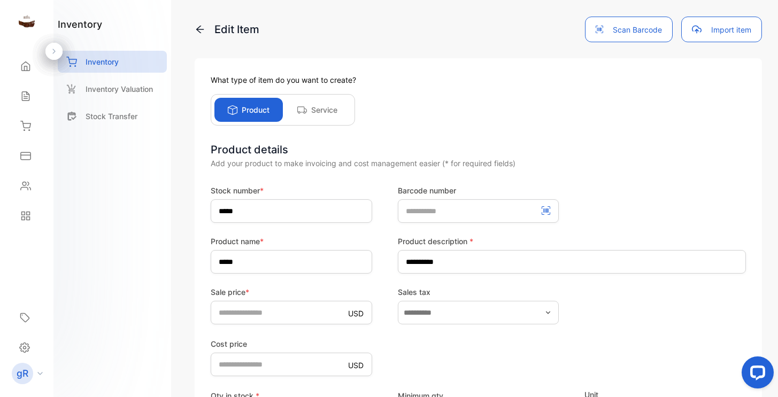
click at [248, 111] on p "Product" at bounding box center [256, 109] width 28 height 11
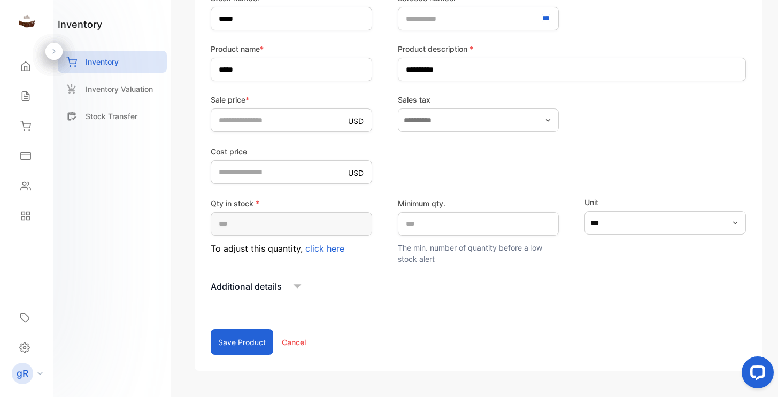
scroll to position [197, 0]
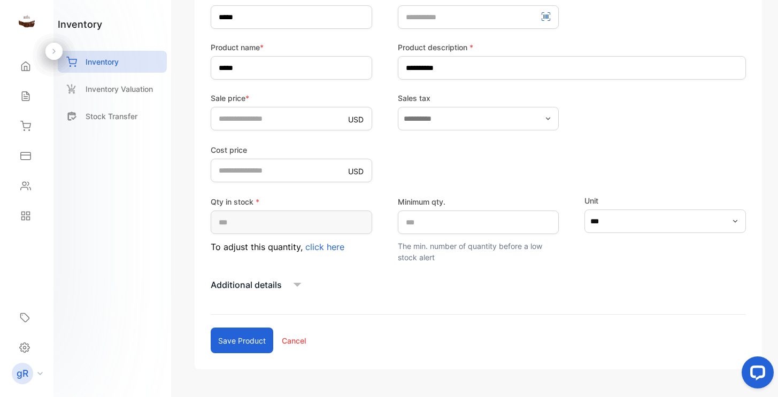
click at [296, 282] on icon at bounding box center [297, 285] width 16 height 16
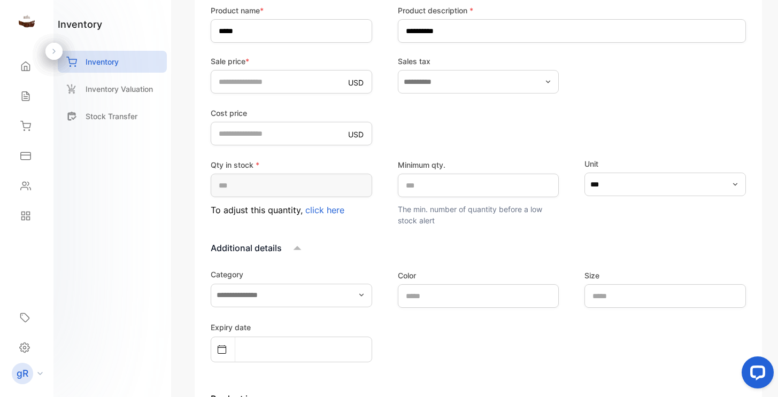
scroll to position [237, 0]
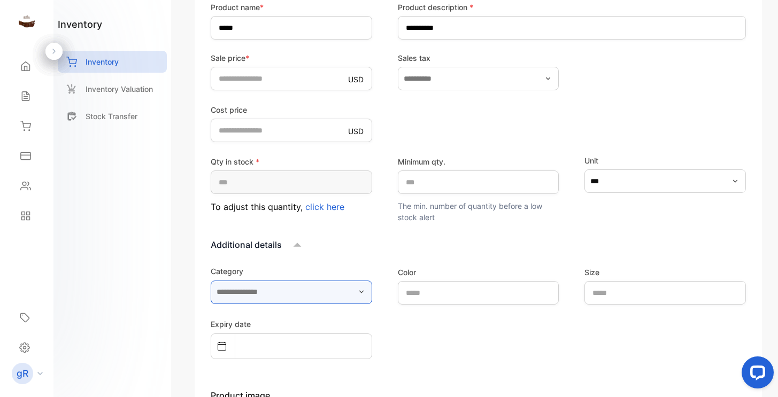
click at [297, 287] on input "text" at bounding box center [292, 293] width 162 height 24
type input "*****"
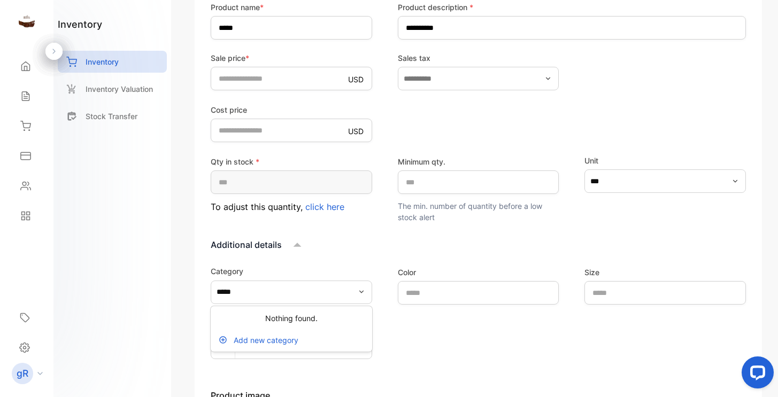
click at [278, 340] on p "Add new category" at bounding box center [266, 340] width 65 height 11
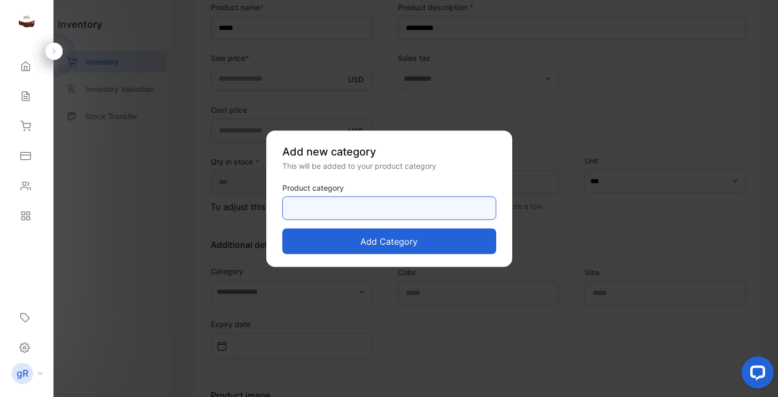
click at [344, 203] on category-inputproductcategory "text" at bounding box center [389, 208] width 214 height 24
type category-inputproductcategory "*****"
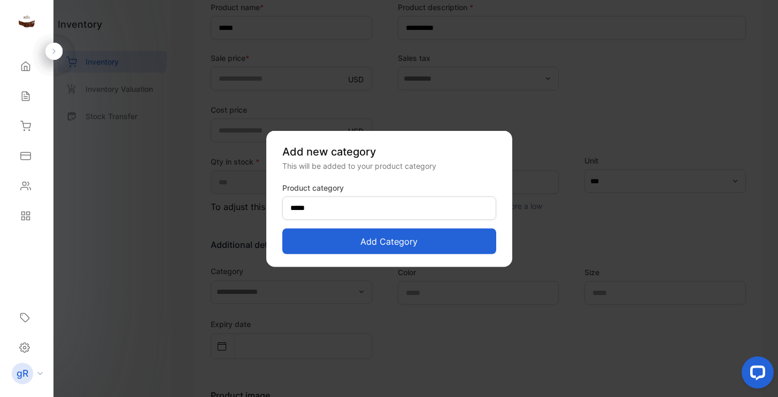
click at [380, 244] on button "Add category" at bounding box center [389, 241] width 214 height 26
type input "*****"
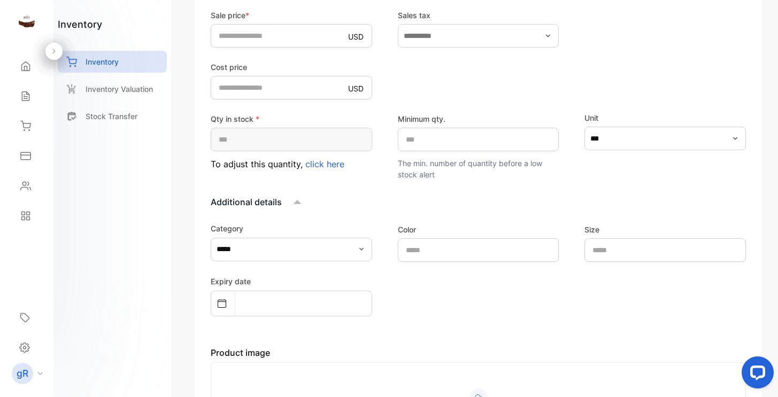
scroll to position [283, 0]
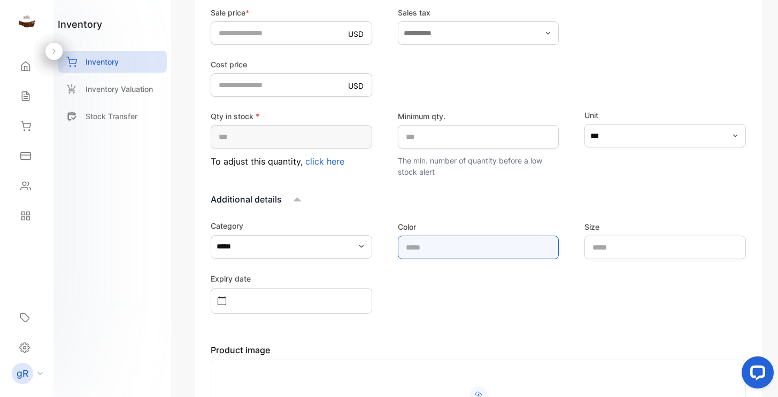
click at [427, 244] on input "text" at bounding box center [479, 248] width 162 height 24
type input "***"
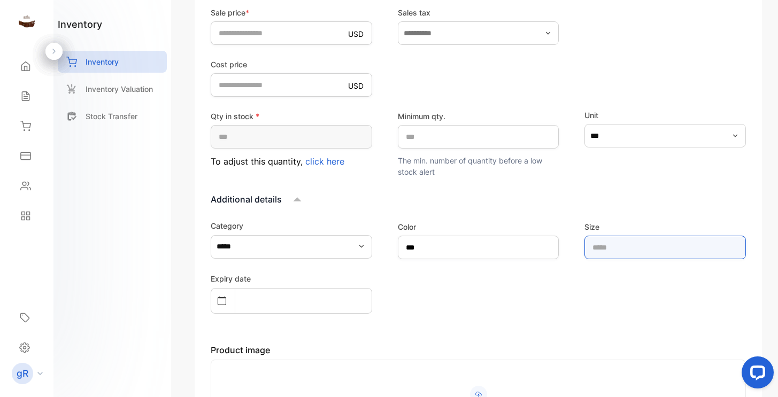
click at [613, 250] on input "text" at bounding box center [666, 248] width 162 height 24
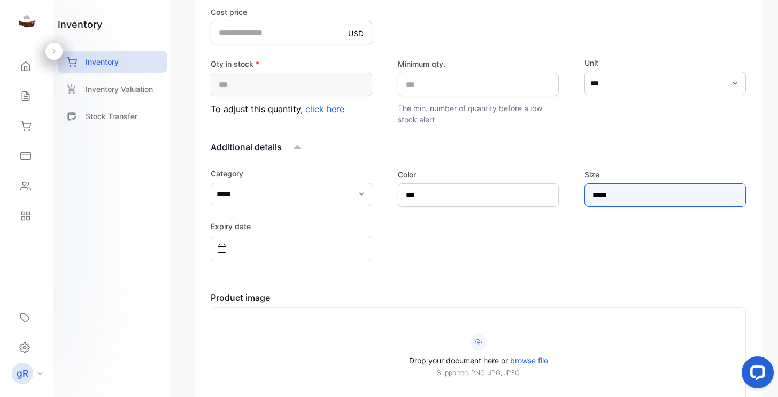
scroll to position [336, 0]
type input "*****"
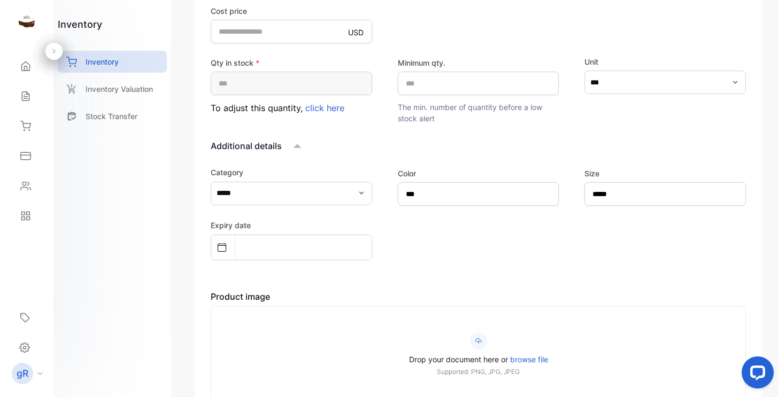
click at [425, 339] on label "Drop your document here or browse file Supported: PNG, JPG, JPEG" at bounding box center [478, 355] width 483 height 44
click at [0, 0] on input "Drop your document here or browse file Supported: PNG, JPG, JPEG" at bounding box center [0, 0] width 0 height 0
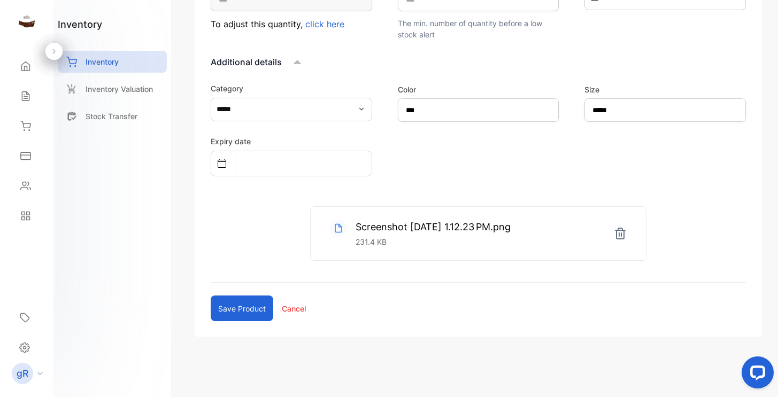
scroll to position [420, 0]
click at [442, 231] on p "Screenshot [DATE] 1.12.23 PM.png" at bounding box center [433, 227] width 155 height 14
click at [343, 233] on circle at bounding box center [338, 228] width 17 height 17
click at [616, 237] on icon at bounding box center [620, 233] width 13 height 13
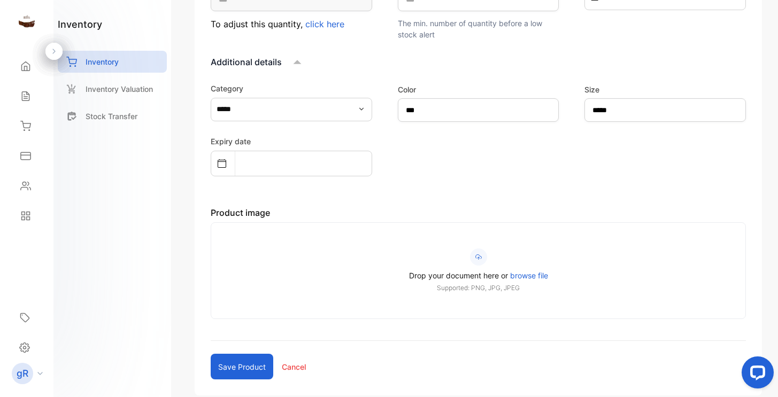
click at [521, 272] on span "browse file" at bounding box center [529, 275] width 38 height 9
click at [0, 0] on input "Drop your document here or browse file Supported: PNG, JPG, JPEG" at bounding box center [0, 0] width 0 height 0
click at [520, 274] on span "browse file" at bounding box center [529, 275] width 38 height 9
click at [0, 0] on input "Drop your document here or browse file Supported: PNG, JPG, JPEG" at bounding box center [0, 0] width 0 height 0
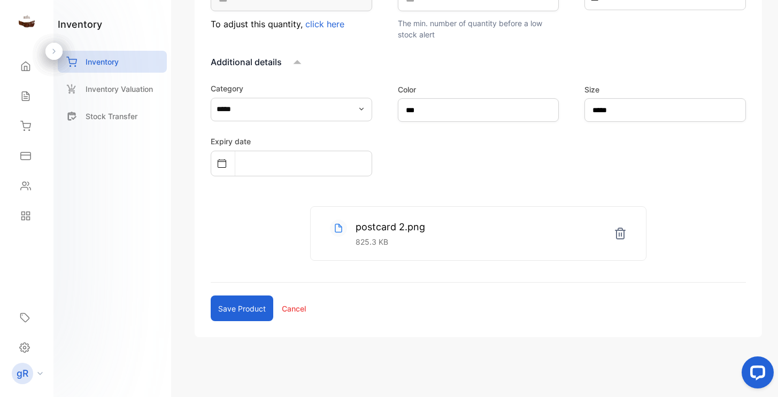
click at [411, 308] on form "Stock number * ***** Barcode number Product name * ***** Product description * …" at bounding box center [478, 45] width 535 height 554
click at [348, 233] on div "postcard 2.png 825.3 KB" at bounding box center [377, 234] width 95 height 28
click at [407, 219] on div "postcard 2.png 825.3 KB" at bounding box center [478, 233] width 335 height 53
click at [365, 226] on p "postcard 2.png" at bounding box center [391, 227] width 70 height 14
click at [332, 228] on circle at bounding box center [338, 228] width 17 height 17
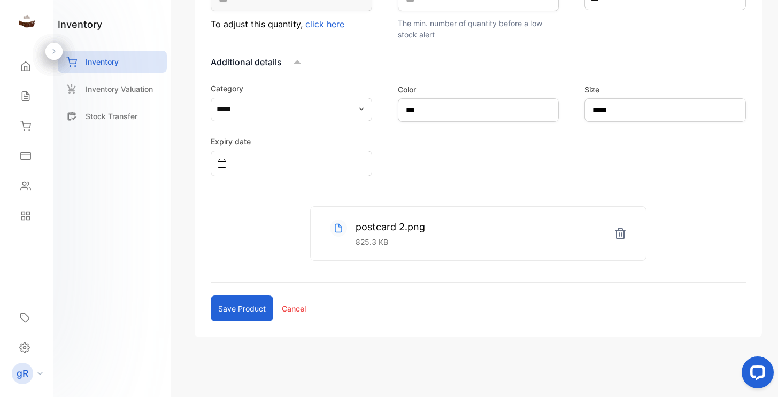
click at [339, 229] on circle at bounding box center [338, 228] width 17 height 17
click at [554, 251] on div "postcard 2.png 825.3 KB" at bounding box center [478, 233] width 335 height 53
click at [622, 234] on icon at bounding box center [621, 233] width 10 height 11
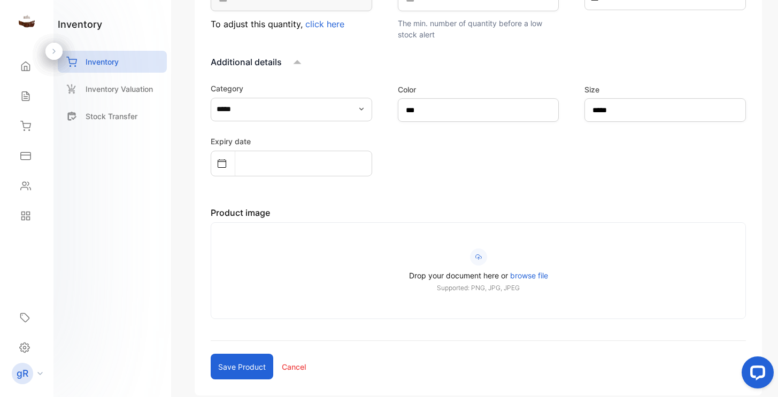
click at [504, 278] on span "Drop your document here or" at bounding box center [458, 275] width 99 height 9
click at [0, 0] on input "Drop your document here or browse file Supported: PNG, JPG, JPEG" at bounding box center [0, 0] width 0 height 0
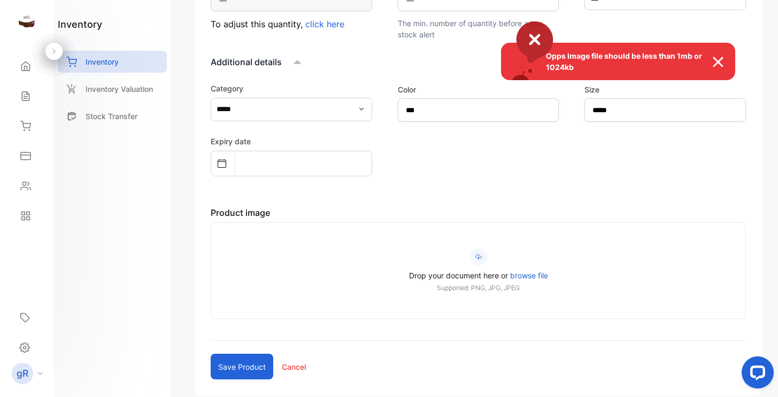
click at [716, 63] on img at bounding box center [724, 62] width 24 height 13
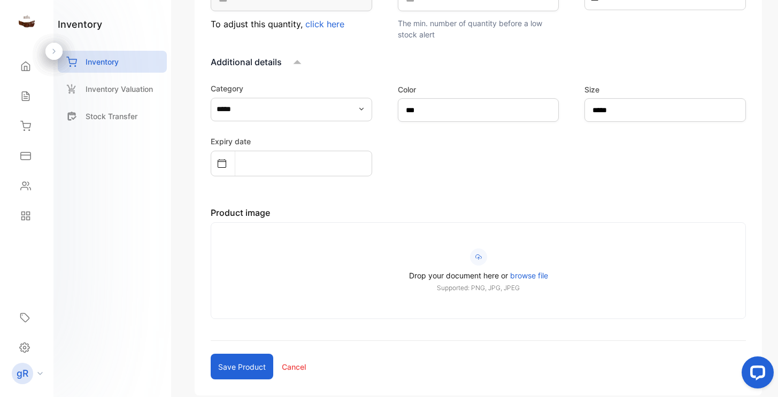
click at [514, 272] on span "browse file" at bounding box center [529, 275] width 38 height 9
click at [0, 0] on input "Drop your document here or browse file Supported: PNG, JPG, JPEG" at bounding box center [0, 0] width 0 height 0
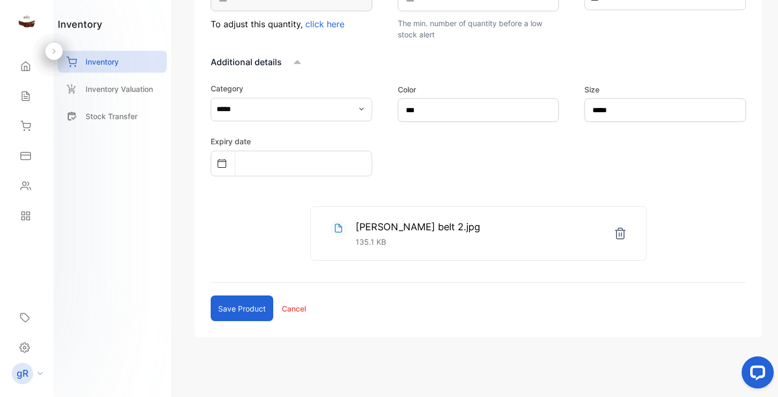
click at [249, 309] on button "Save product" at bounding box center [242, 309] width 63 height 26
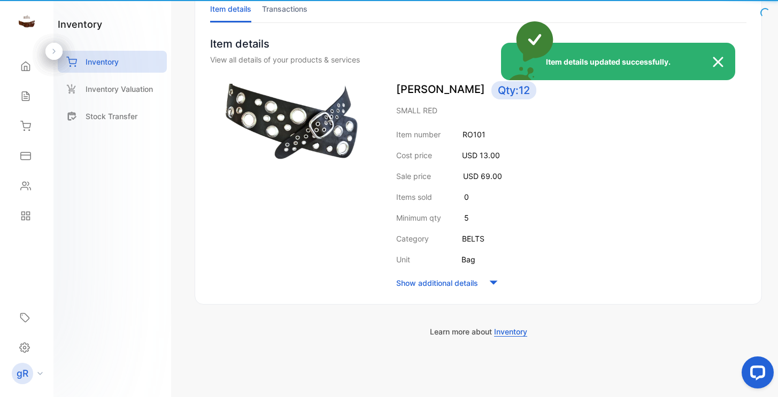
scroll to position [80, 0]
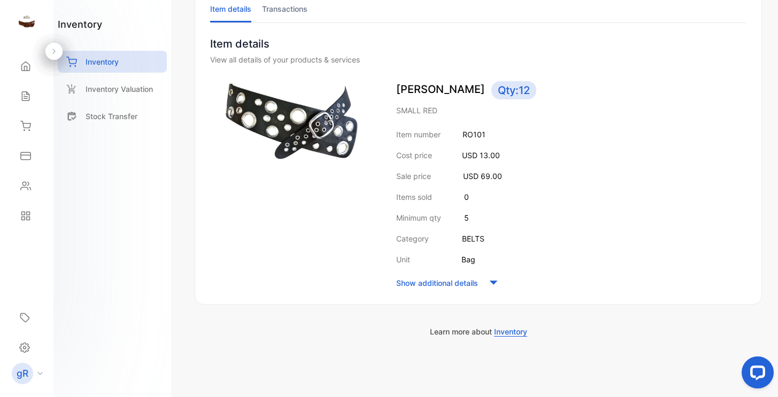
click at [523, 333] on span "Inventory" at bounding box center [510, 332] width 33 height 10
click at [486, 280] on icon at bounding box center [494, 283] width 16 height 16
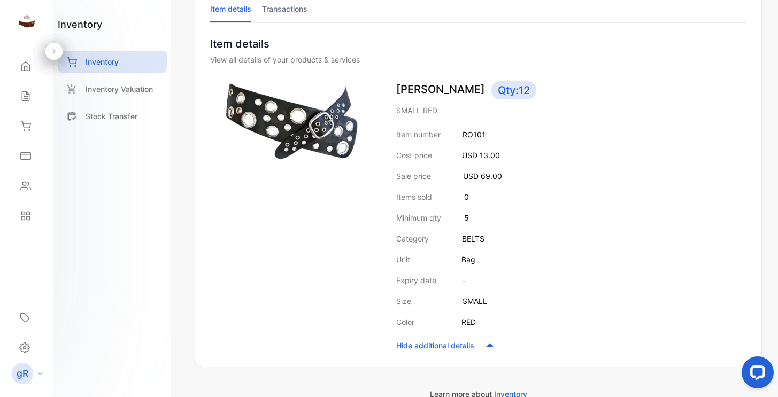
click at [425, 272] on div "Item number RO101 Cost price USD 13.00 Sale price USD 69.00 Items sold 0 Minimu…" at bounding box center [571, 241] width 350 height 225
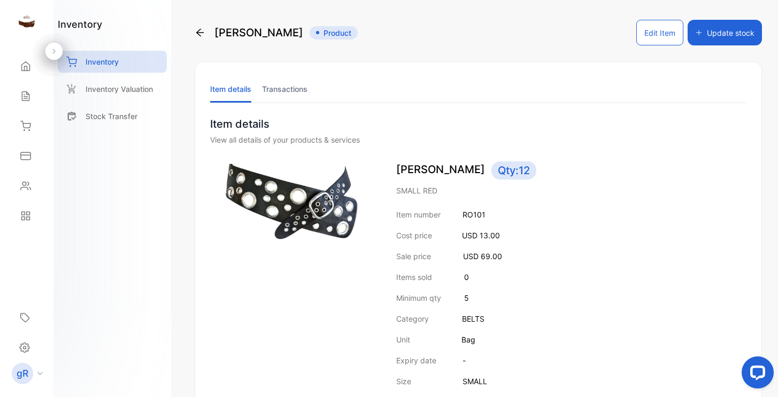
scroll to position [0, 0]
click at [650, 26] on button "Edit Item" at bounding box center [659, 33] width 47 height 26
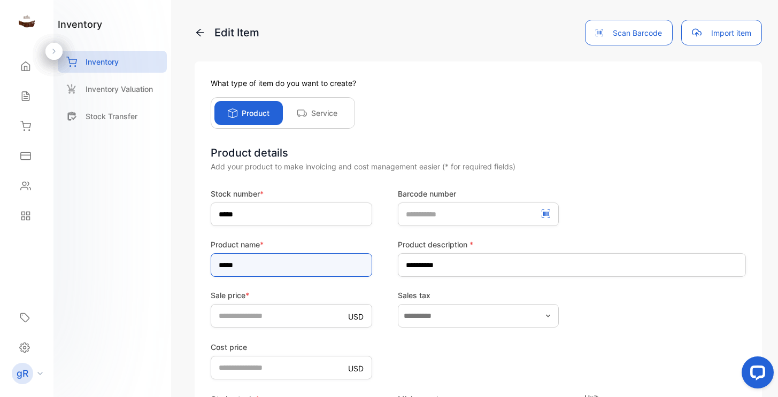
click at [249, 266] on input "*****" at bounding box center [292, 266] width 162 height 24
type input "*****"
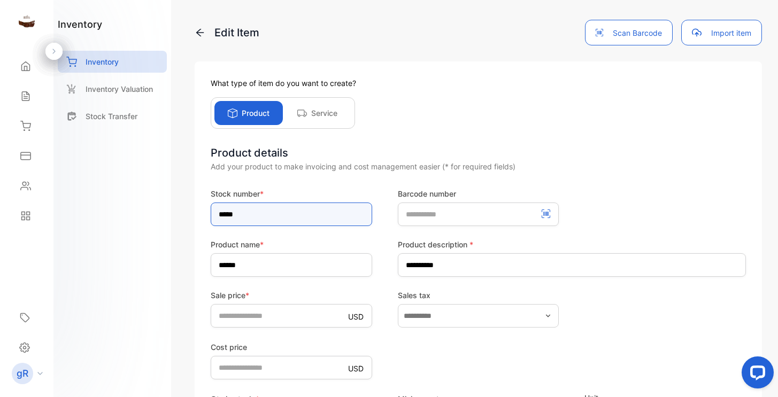
click at [258, 213] on input "*****" at bounding box center [292, 215] width 162 height 24
click at [249, 212] on input "********" at bounding box center [292, 215] width 162 height 24
click at [248, 212] on input "********" at bounding box center [292, 215] width 162 height 24
click at [246, 212] on input "********" at bounding box center [292, 215] width 162 height 24
click at [265, 213] on input "*********" at bounding box center [292, 215] width 162 height 24
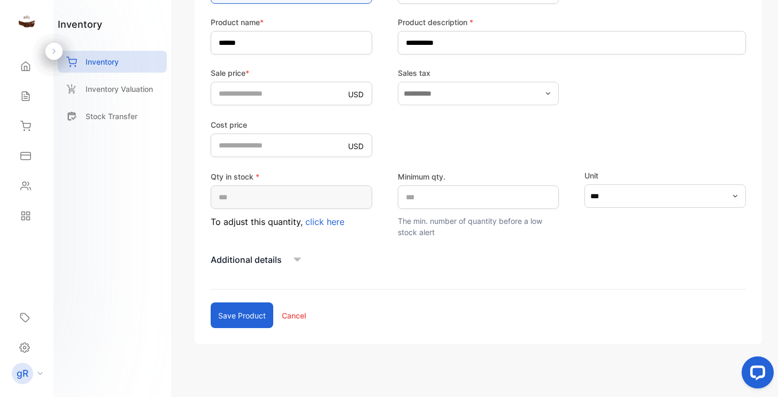
scroll to position [227, 0]
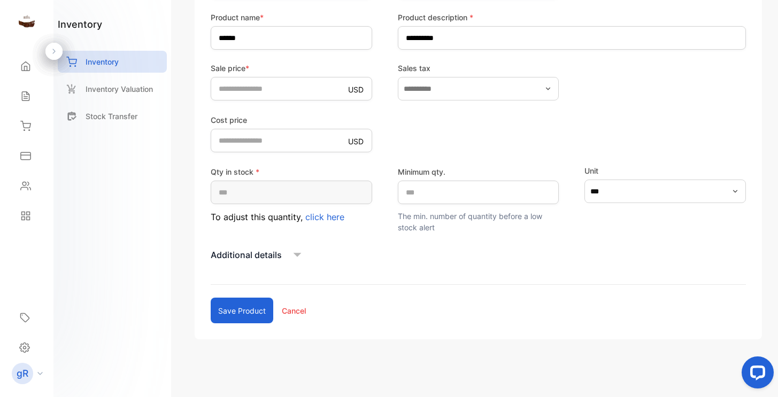
type input "**********"
click at [250, 309] on button "Save product" at bounding box center [242, 311] width 63 height 26
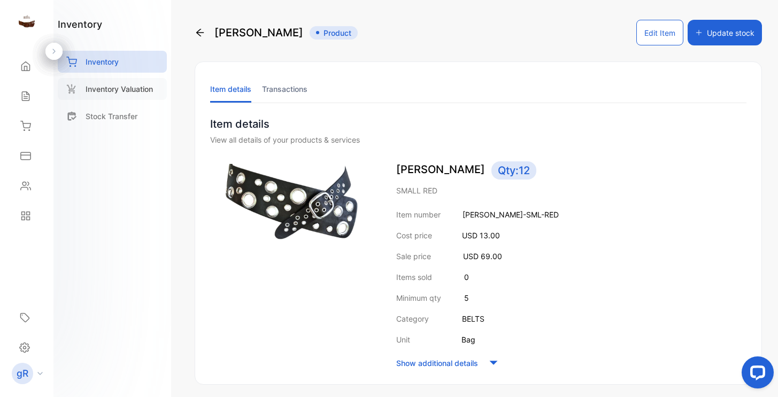
click at [129, 88] on p "Inventory Valuation" at bounding box center [119, 88] width 67 height 11
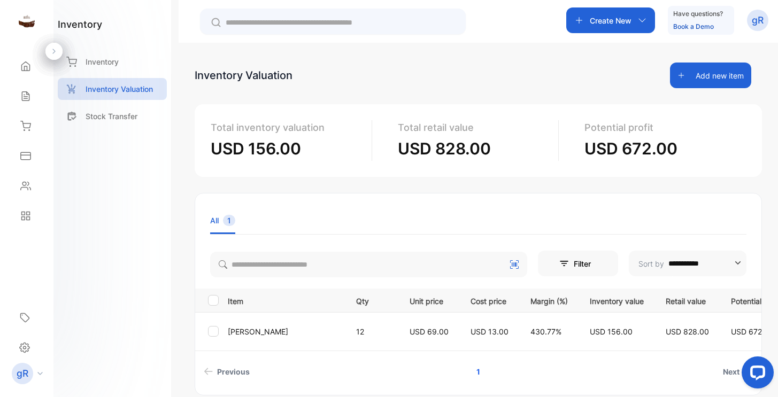
click at [597, 331] on span "USD 156.00" at bounding box center [611, 331] width 43 height 9
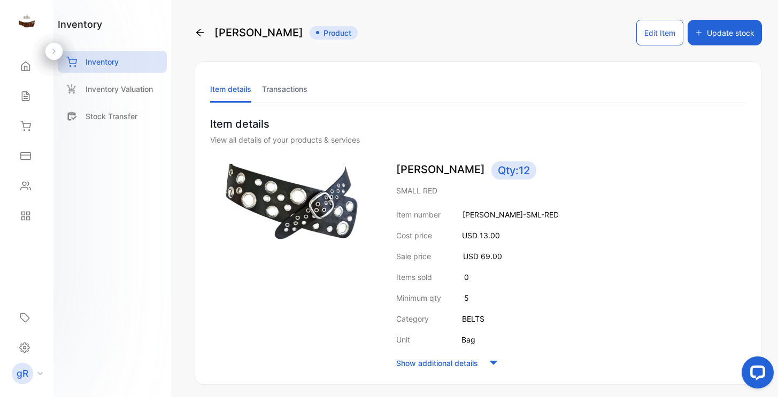
click at [655, 37] on button "Edit Item" at bounding box center [659, 33] width 47 height 26
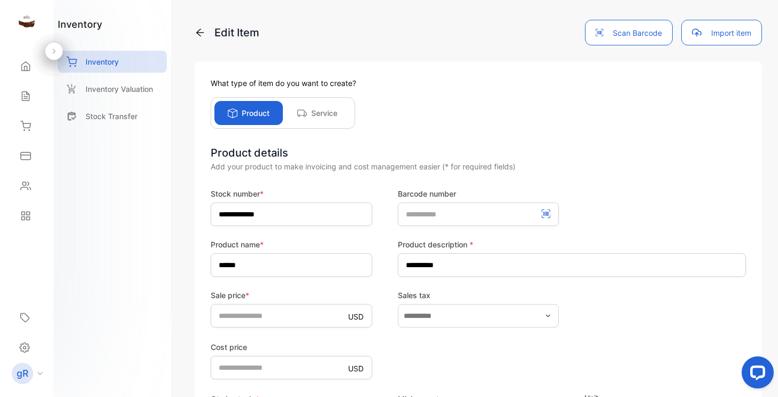
click at [728, 28] on button "Import item" at bounding box center [721, 33] width 81 height 26
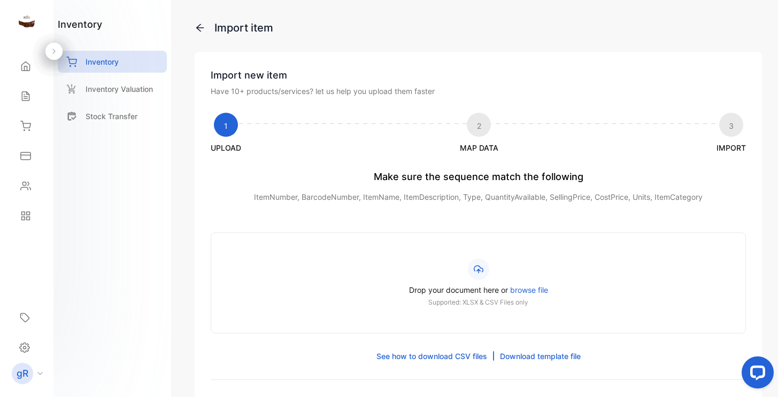
click at [477, 154] on div "Import new item Have 10+ products/services? let us help you upload them faster …" at bounding box center [478, 254] width 567 height 405
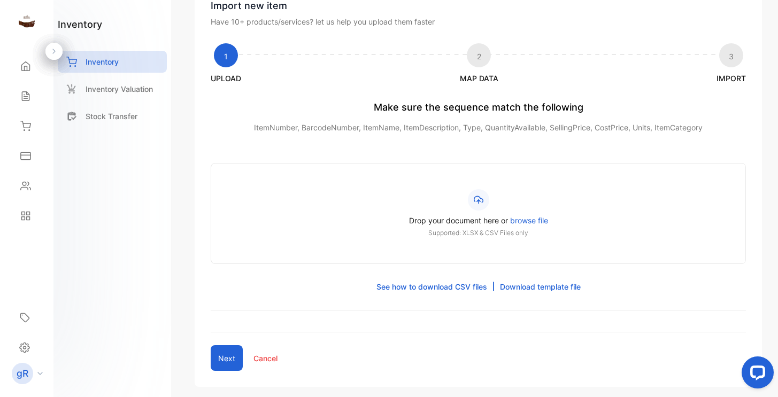
scroll to position [75, 0]
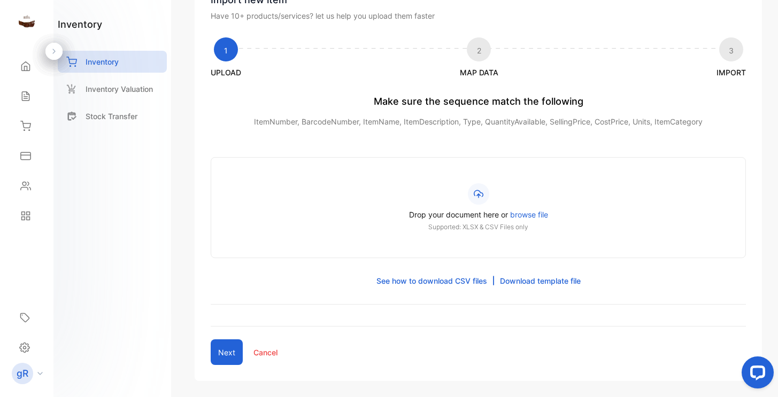
click at [464, 104] on p "Make sure the sequence match the following" at bounding box center [478, 101] width 535 height 14
click at [530, 214] on span "browse file" at bounding box center [529, 214] width 38 height 9
click at [0, 0] on input "Drop your document here or browse file Supported: XLSX & CSV Files only" at bounding box center [0, 0] width 0 height 0
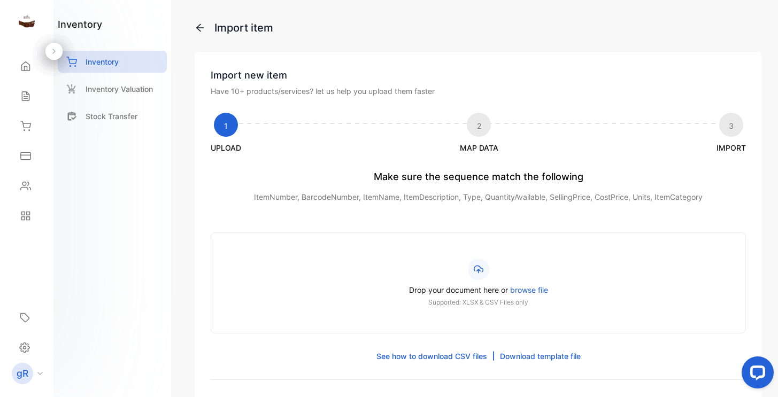
scroll to position [0, 0]
click at [205, 26] on p "Import item" at bounding box center [478, 28] width 567 height 16
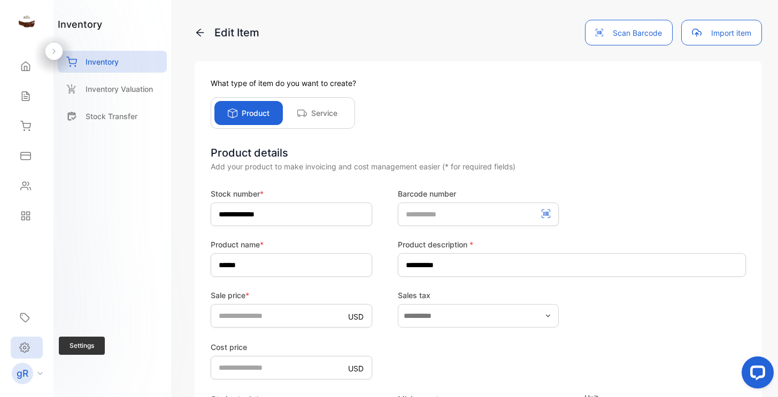
click at [25, 344] on icon at bounding box center [25, 348] width 10 height 10
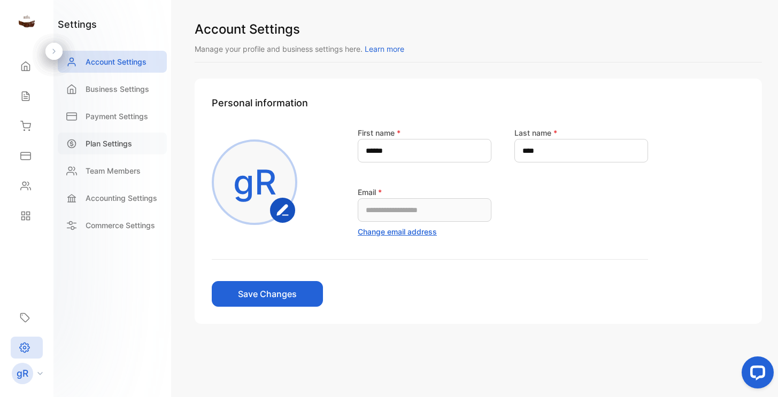
click at [122, 144] on p "Plan Settings" at bounding box center [109, 143] width 47 height 11
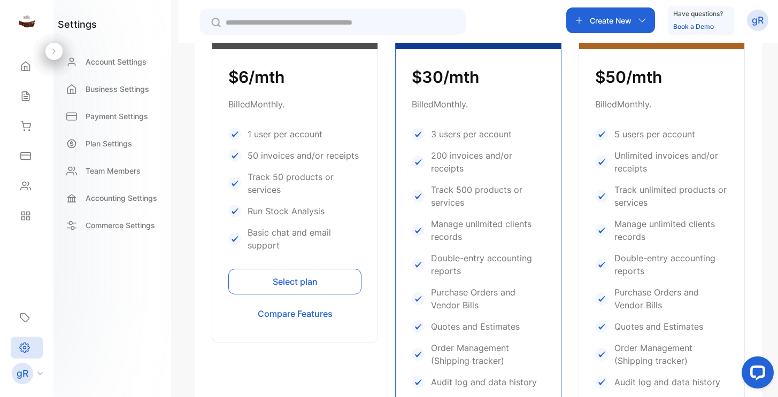
scroll to position [338, 0]
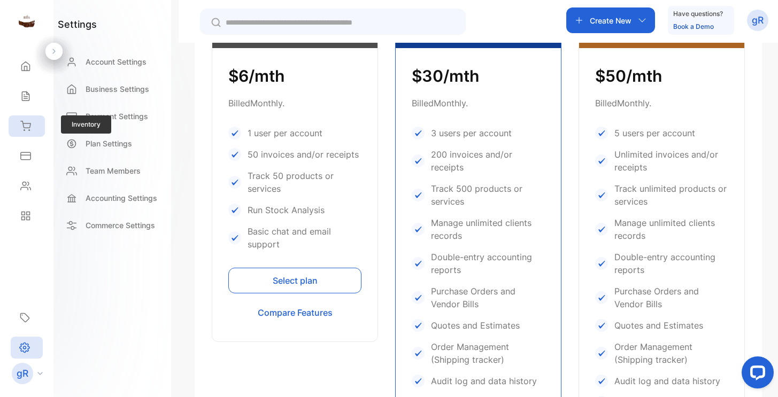
click at [21, 124] on icon at bounding box center [25, 126] width 11 height 11
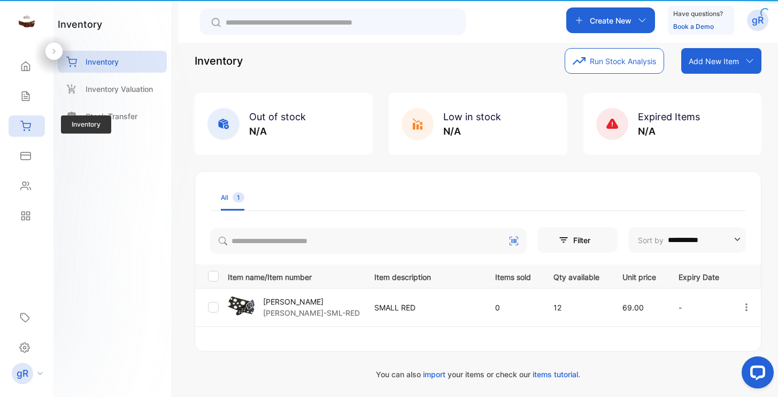
scroll to position [14, 0]
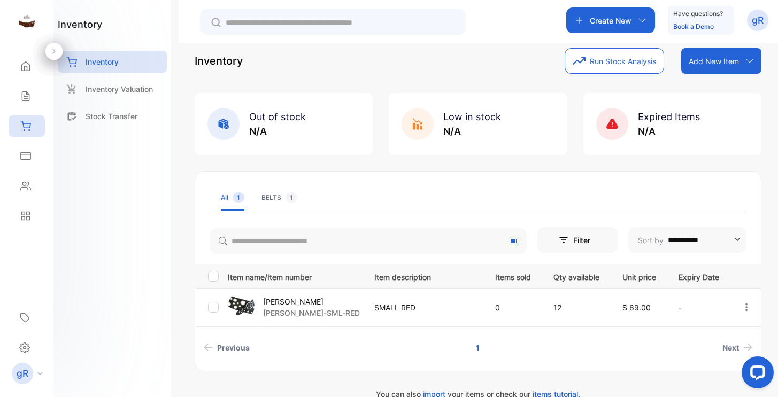
click at [218, 310] on div at bounding box center [213, 307] width 11 height 11
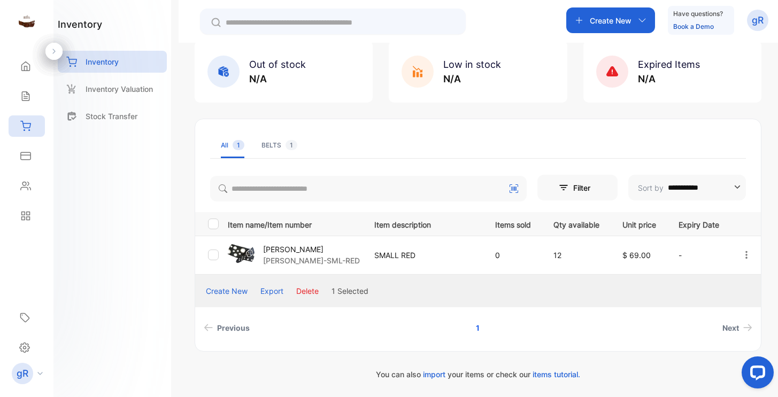
scroll to position [67, 0]
click at [231, 294] on button "Create New" at bounding box center [227, 291] width 42 height 11
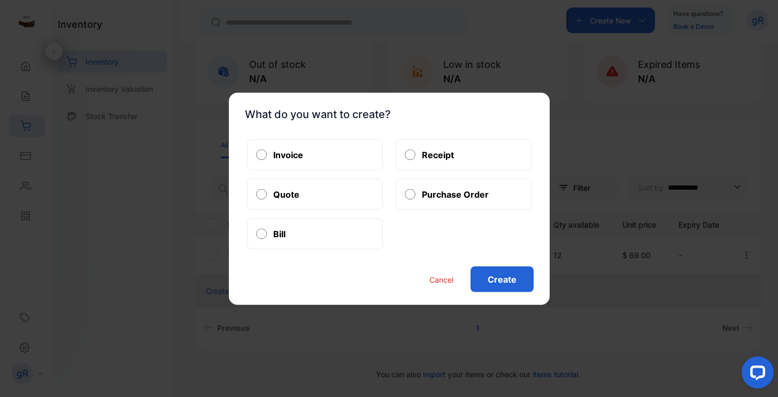
click at [441, 281] on button "Cancel" at bounding box center [442, 279] width 24 height 11
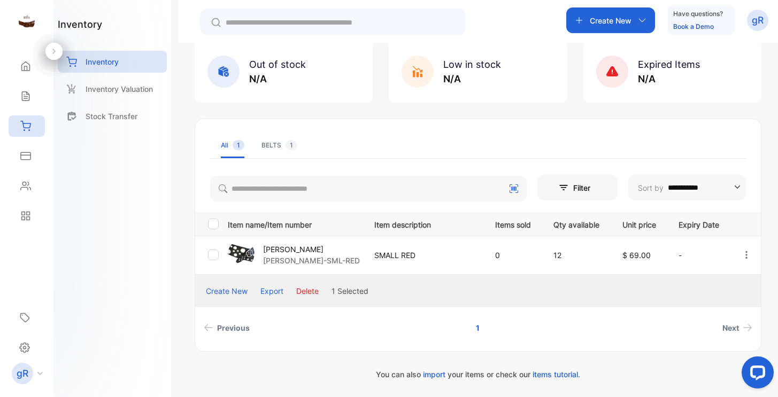
click at [746, 256] on icon "button" at bounding box center [747, 255] width 10 height 10
click at [544, 308] on div "Create New Export Delete 1 Selected Previous 1 Next" at bounding box center [478, 306] width 566 height 63
click at [362, 268] on td "SMALL RED" at bounding box center [422, 255] width 121 height 39
click at [283, 252] on p "[PERSON_NAME]" at bounding box center [311, 249] width 97 height 11
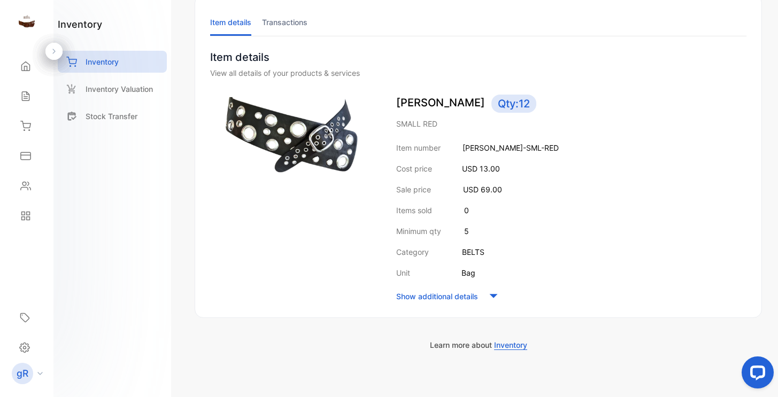
click at [461, 294] on p "Show additional details" at bounding box center [437, 296] width 82 height 11
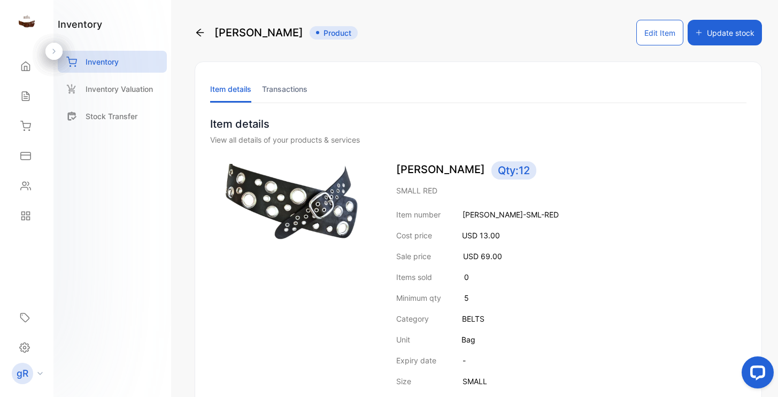
click at [297, 89] on li "Transactions" at bounding box center [284, 88] width 45 height 27
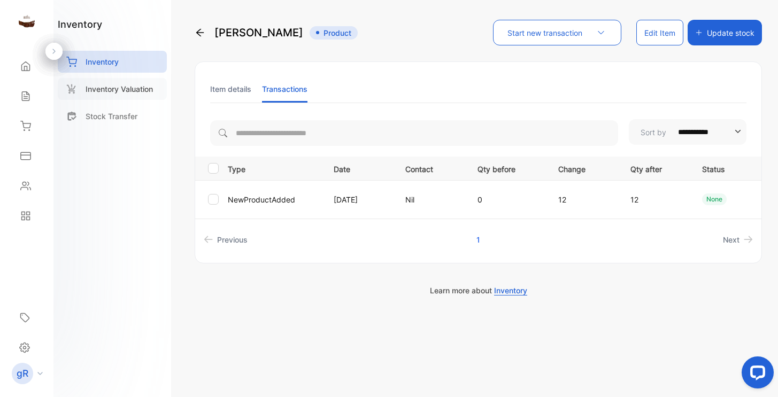
click at [134, 88] on p "Inventory Valuation" at bounding box center [119, 88] width 67 height 11
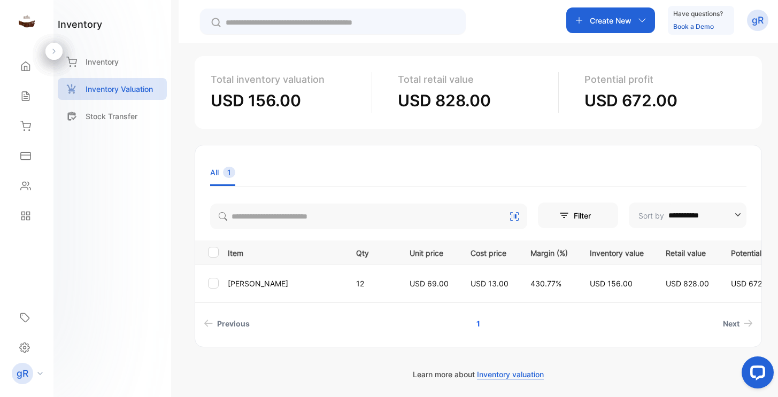
scroll to position [51, 0]
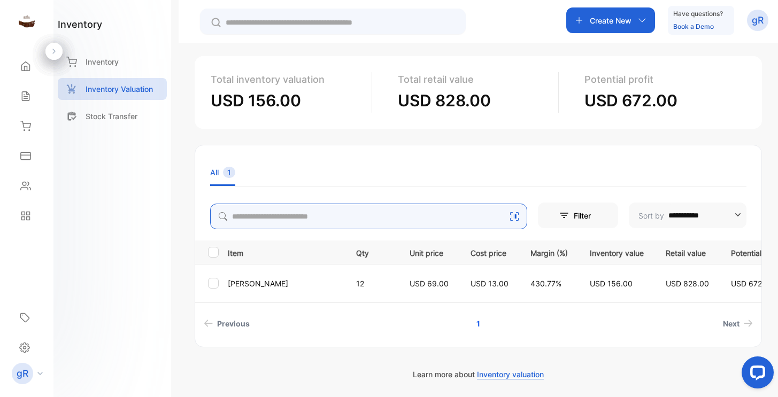
click at [519, 226] on input "search" at bounding box center [368, 217] width 317 height 26
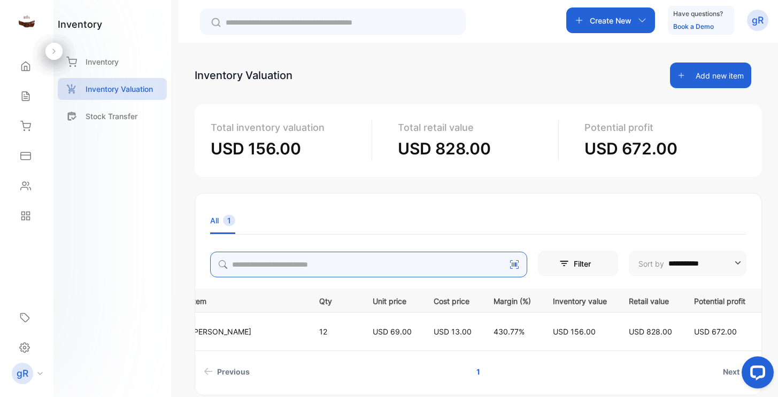
scroll to position [0, 0]
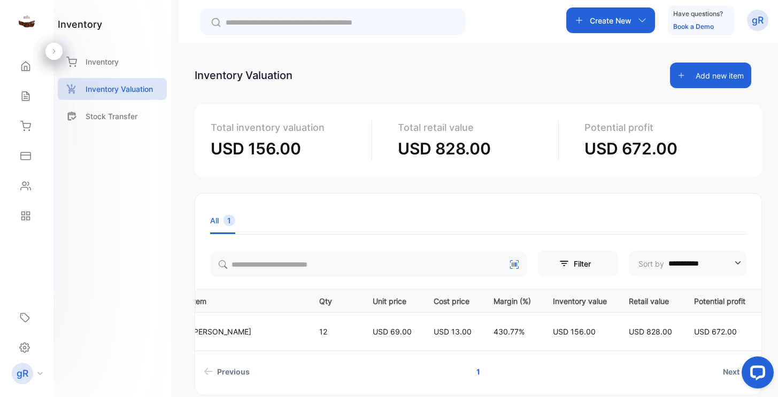
click at [688, 26] on link "Book a Demo" at bounding box center [693, 26] width 41 height 8
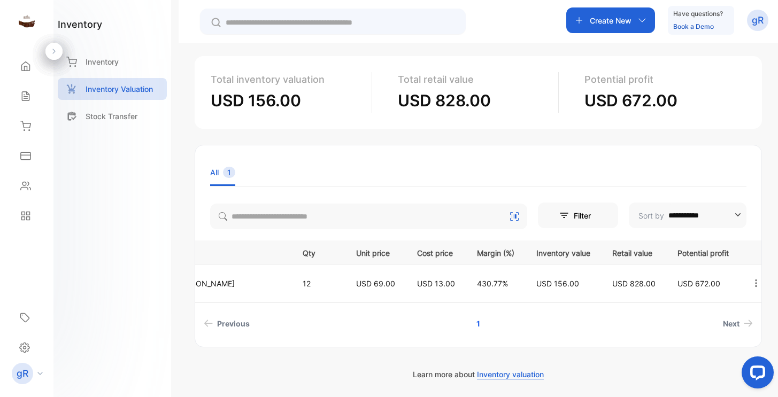
scroll to position [0, 58]
click at [733, 323] on span "Next" at bounding box center [731, 323] width 17 height 11
click at [728, 324] on span "Next" at bounding box center [731, 323] width 17 height 11
click at [723, 324] on span "Next" at bounding box center [731, 323] width 17 height 11
click at [748, 323] on icon "Next page" at bounding box center [749, 323] width 8 height 7
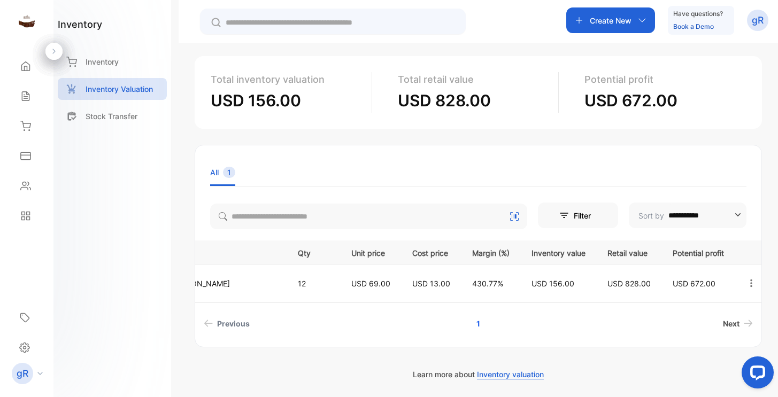
click at [748, 323] on icon "Next page" at bounding box center [749, 323] width 8 height 7
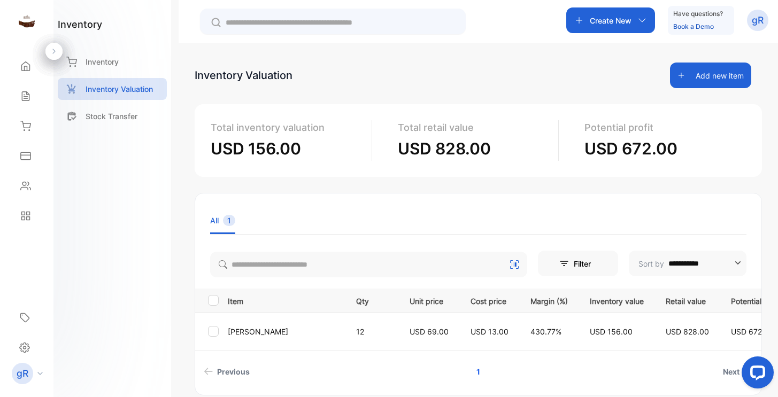
scroll to position [0, 0]
click at [695, 80] on button "Add new item" at bounding box center [710, 76] width 81 height 26
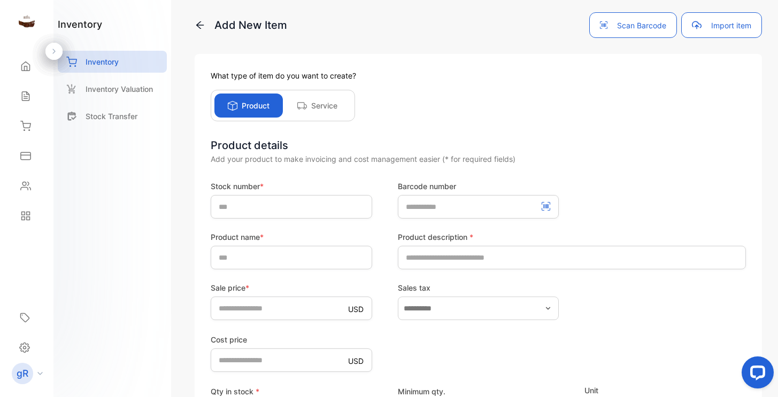
scroll to position [13, 0]
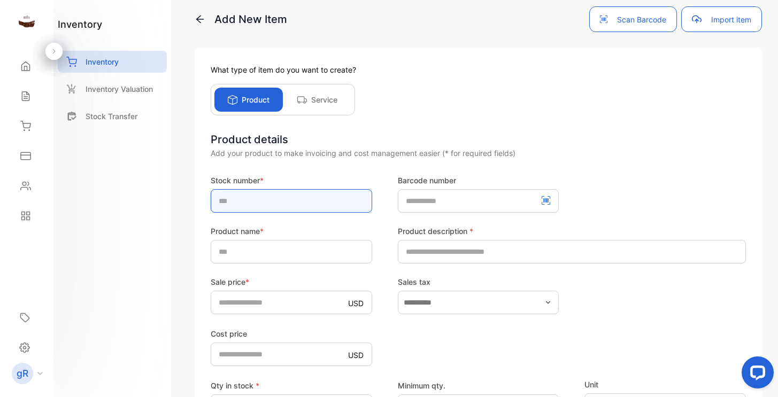
click at [259, 193] on input "text" at bounding box center [292, 201] width 162 height 24
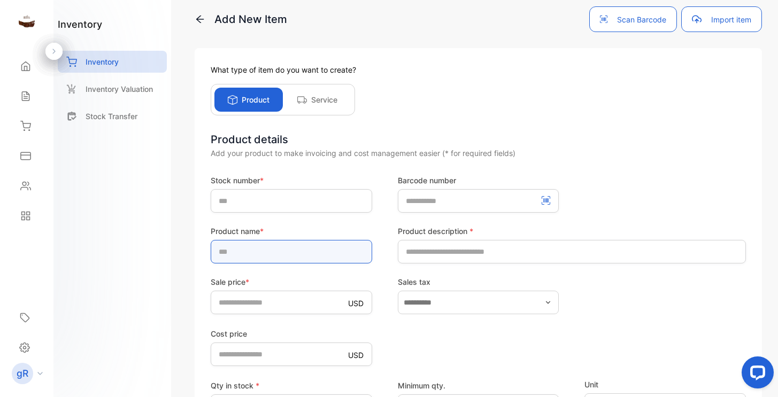
click at [236, 250] on div "Product name *" at bounding box center [292, 245] width 162 height 38
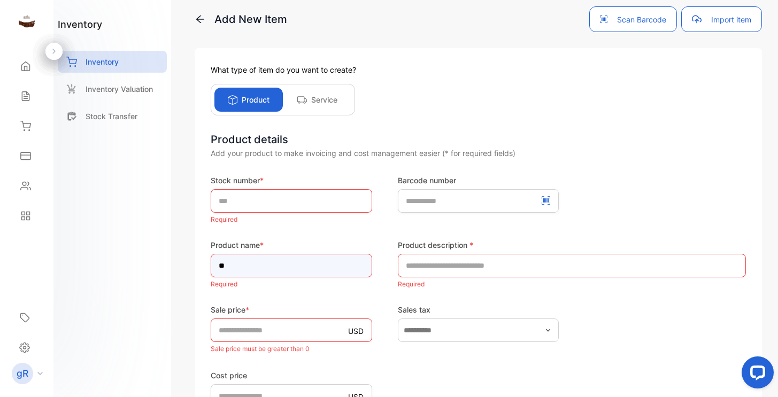
type input "*"
type input "*****"
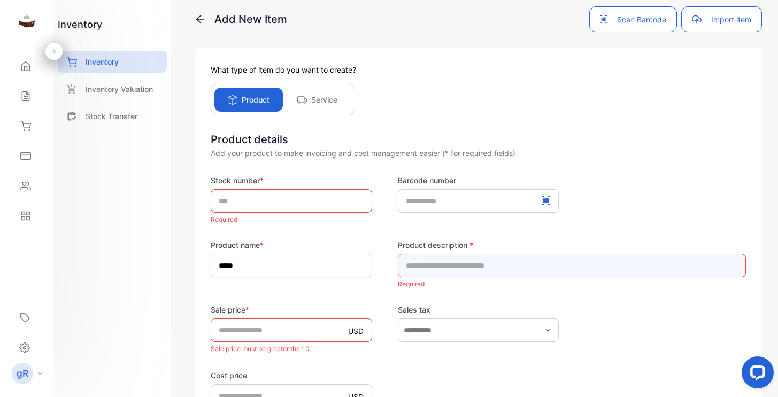
click at [439, 267] on input "text" at bounding box center [572, 266] width 348 height 24
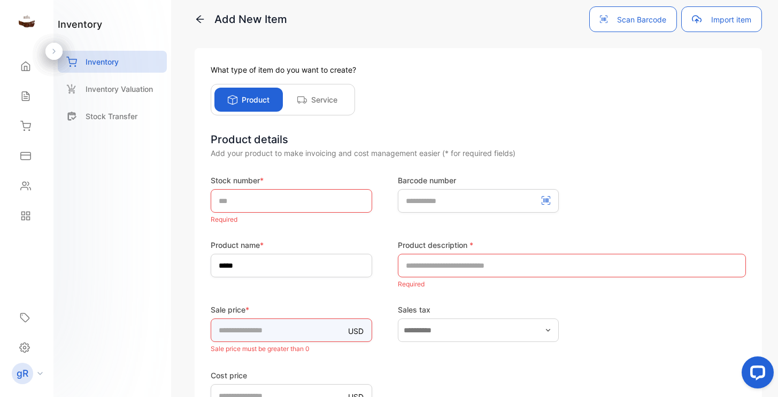
drag, startPoint x: 241, startPoint y: 331, endPoint x: 208, endPoint y: 327, distance: 34.0
click at [208, 327] on div "What type of item do you want to create? Product Service Product details Add yo…" at bounding box center [478, 321] width 567 height 547
type input "**"
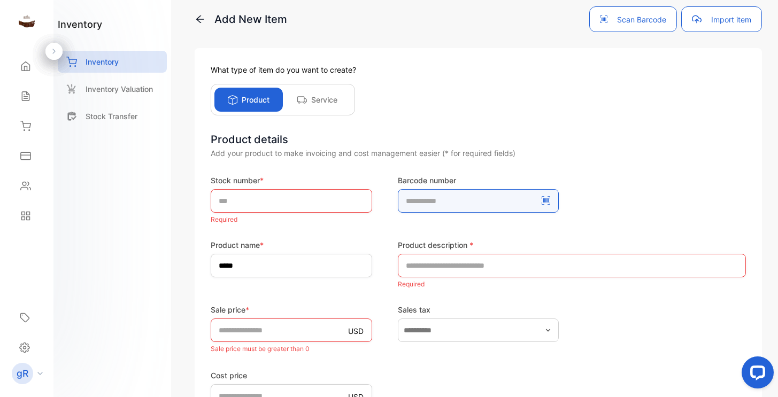
click at [432, 199] on number-inputBarcodeNumber "number" at bounding box center [479, 201] width 162 height 24
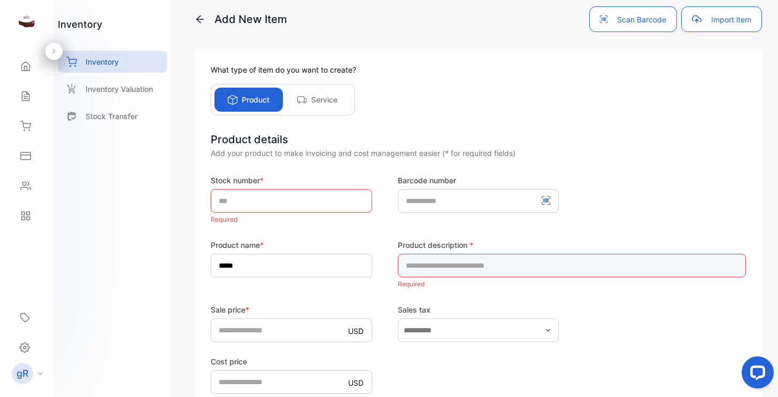
click at [452, 272] on input "text" at bounding box center [572, 266] width 348 height 24
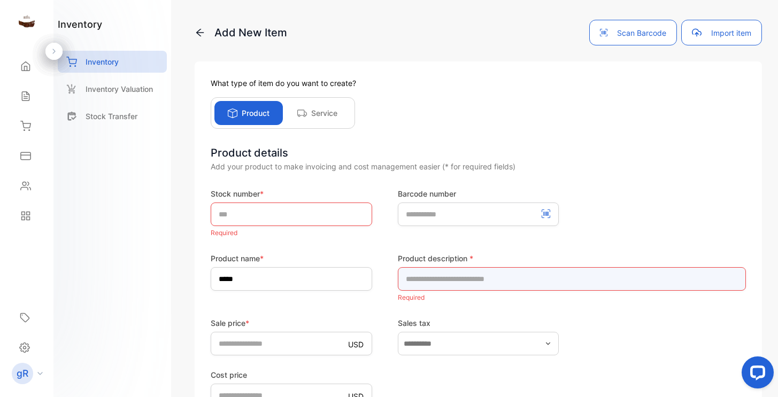
scroll to position [0, 0]
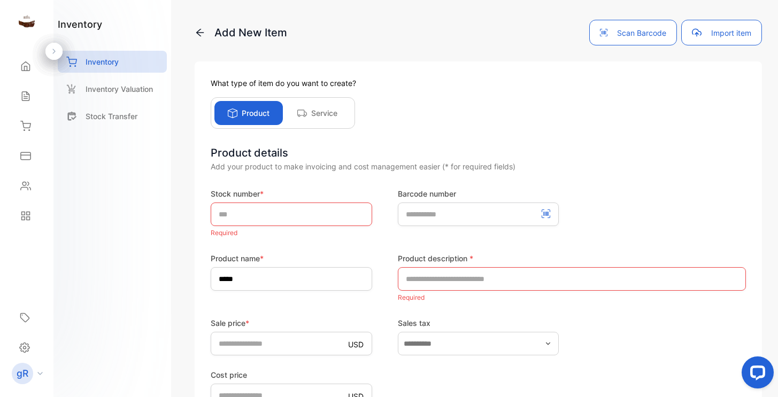
click at [198, 29] on icon at bounding box center [200, 32] width 11 height 11
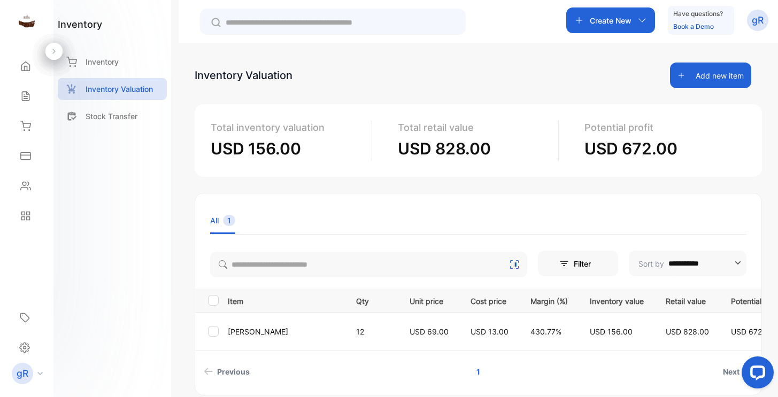
click at [710, 15] on p "Have questions?" at bounding box center [698, 14] width 50 height 11
click at [684, 26] on link "Book a Demo" at bounding box center [693, 26] width 41 height 8
click at [281, 23] on input "text" at bounding box center [340, 22] width 229 height 11
click at [693, 27] on link "Book a Demo" at bounding box center [693, 26] width 41 height 8
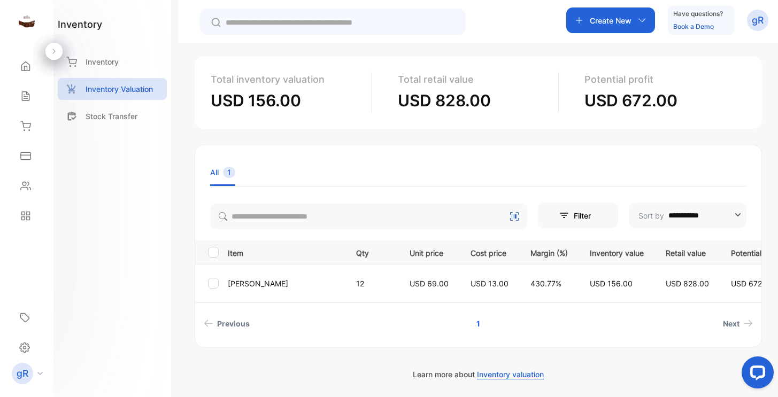
scroll to position [51, 0]
click at [248, 287] on p "[PERSON_NAME]" at bounding box center [285, 283] width 115 height 11
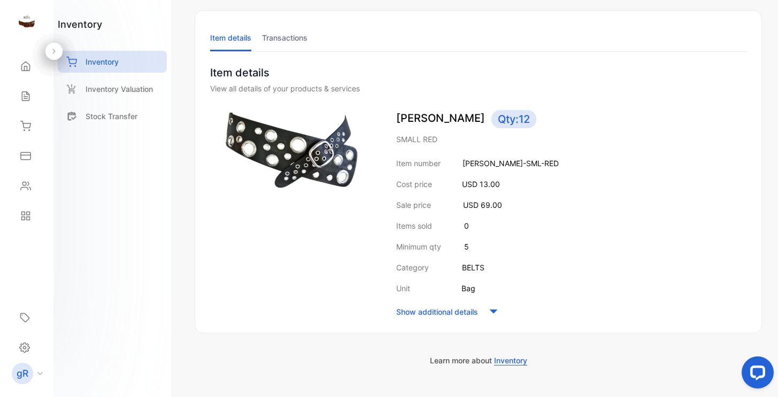
click at [496, 165] on p "[PERSON_NAME]-SML-RED" at bounding box center [511, 163] width 96 height 11
drag, startPoint x: 452, startPoint y: 161, endPoint x: 542, endPoint y: 161, distance: 89.3
click at [542, 161] on div "Item number [PERSON_NAME]-SML-RED" at bounding box center [571, 163] width 350 height 11
copy p "[PERSON_NAME]-SML-RED"
click at [243, 174] on img at bounding box center [292, 156] width 165 height 93
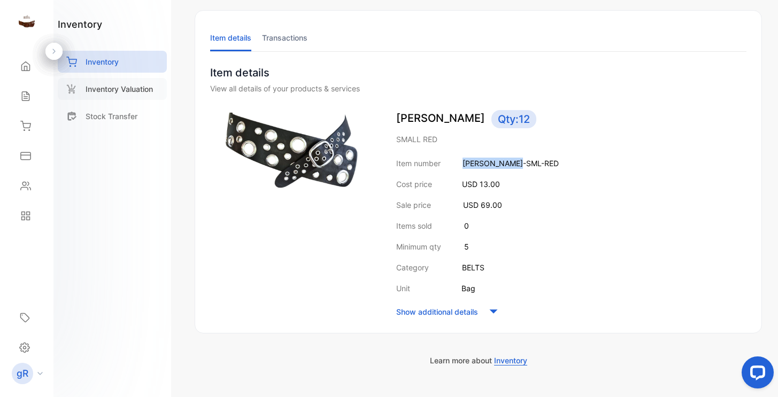
click at [119, 88] on p "Inventory Valuation" at bounding box center [119, 88] width 67 height 11
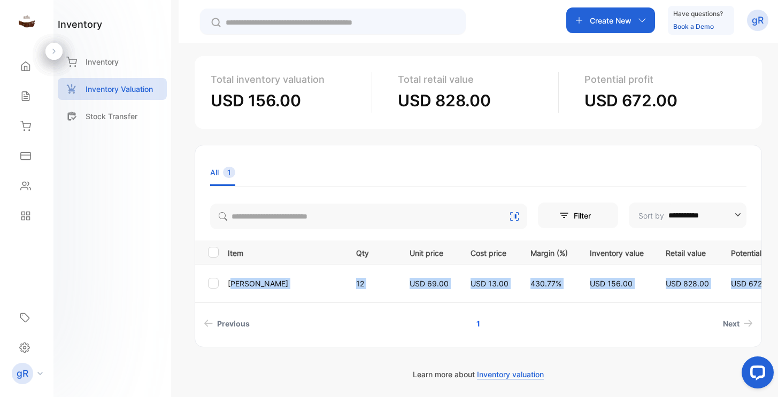
drag, startPoint x: 235, startPoint y: 280, endPoint x: 179, endPoint y: 307, distance: 62.0
click at [179, 307] on div "**********" at bounding box center [479, 241] width 600 height 397
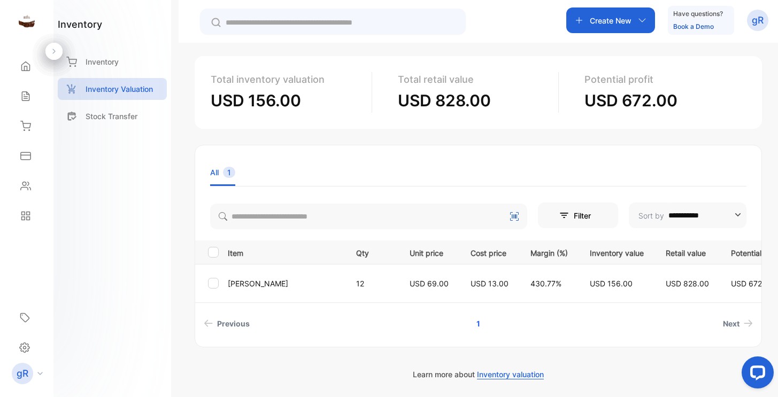
click at [290, 318] on li "Previous" at bounding box center [311, 324] width 223 height 20
click at [251, 276] on td "[PERSON_NAME]" at bounding box center [284, 283] width 120 height 39
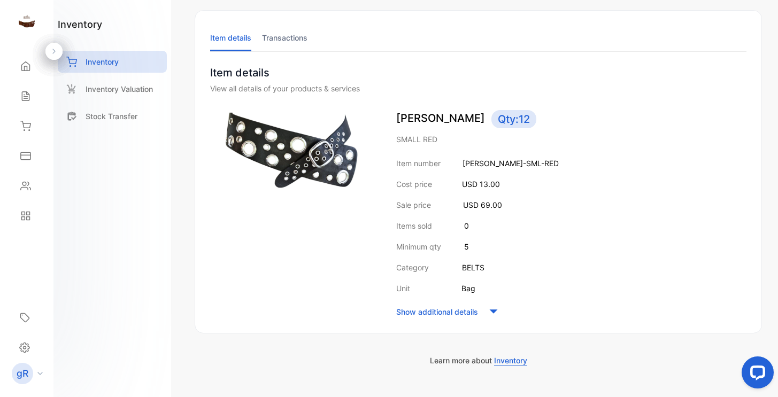
click at [498, 312] on icon at bounding box center [494, 312] width 16 height 16
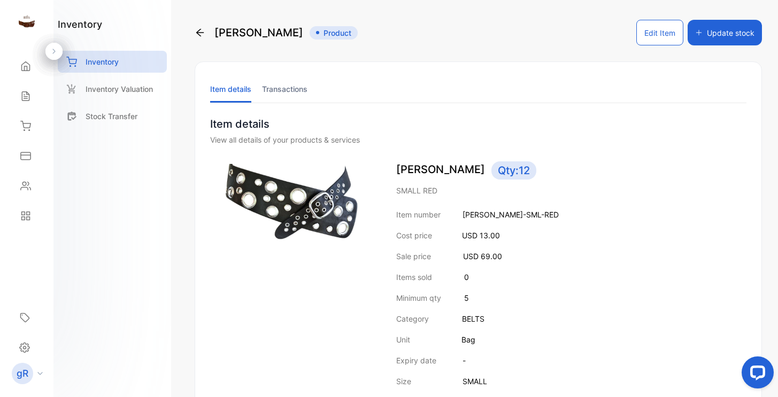
click at [413, 179] on p "[PERSON_NAME] Qty: 12" at bounding box center [571, 171] width 350 height 18
click at [653, 38] on button "Edit Item" at bounding box center [659, 33] width 47 height 26
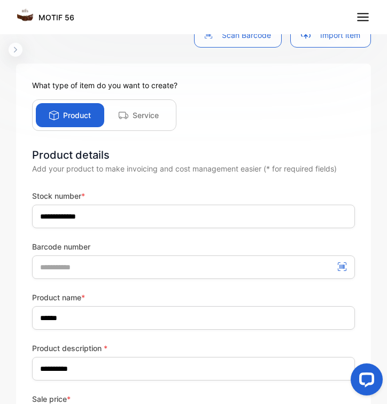
scroll to position [74, 0]
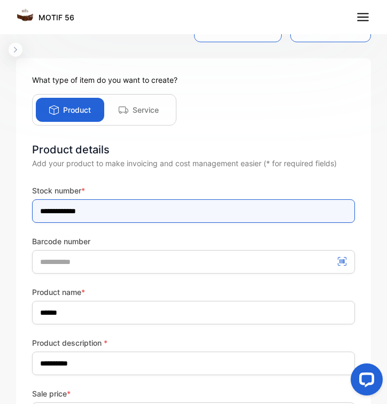
drag, startPoint x: 37, startPoint y: 209, endPoint x: 148, endPoint y: 236, distance: 113.5
click at [148, 236] on div "**********" at bounding box center [193, 229] width 323 height 89
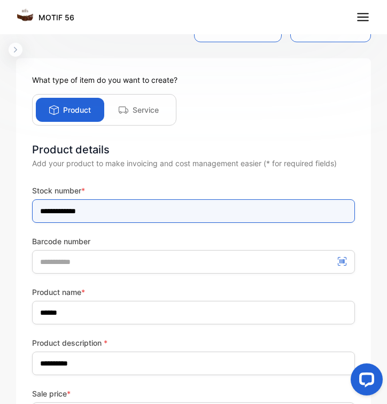
drag, startPoint x: 34, startPoint y: 205, endPoint x: 170, endPoint y: 372, distance: 215.2
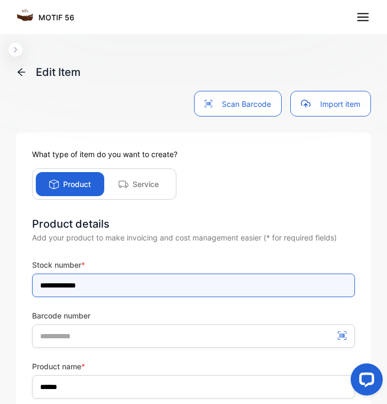
scroll to position [0, 0]
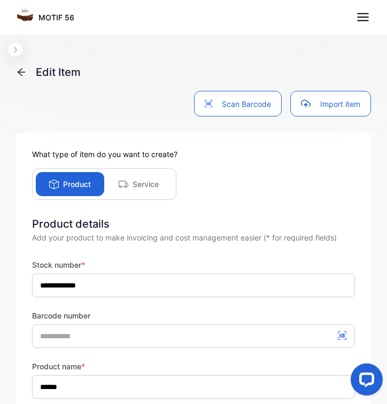
click at [361, 21] on line at bounding box center [363, 21] width 11 height 0
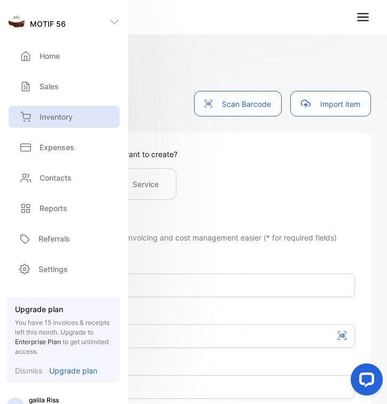
click at [86, 119] on div "Inventory" at bounding box center [64, 117] width 111 height 22
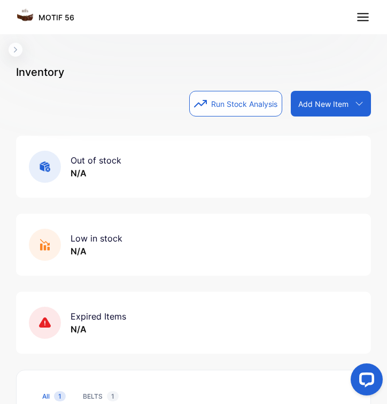
click at [317, 103] on p "Add New Item" at bounding box center [323, 103] width 50 height 11
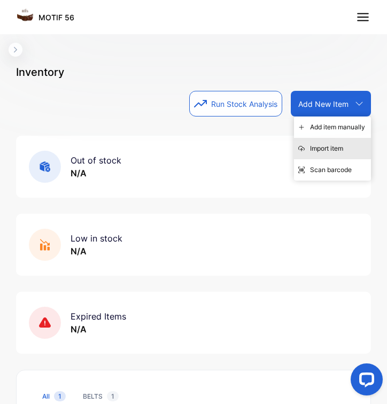
click at [324, 147] on div "Import item" at bounding box center [332, 148] width 77 height 21
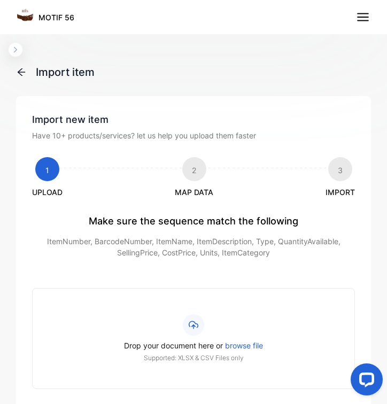
click at [20, 64] on div "Import item Import new item Have 10+ products/services? let us help you upload …" at bounding box center [193, 232] width 387 height 404
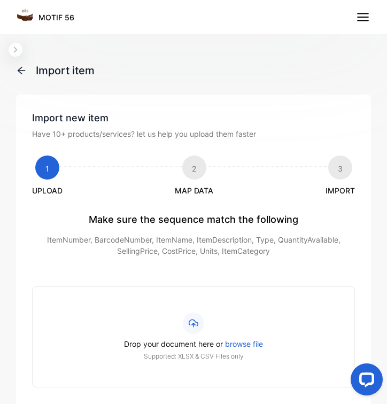
click at [57, 29] on nav "MOTIF 56" at bounding box center [193, 17] width 387 height 34
click at [57, 28] on nav "MOTIF 56" at bounding box center [193, 17] width 387 height 34
click at [21, 74] on icon at bounding box center [21, 70] width 7 height 7
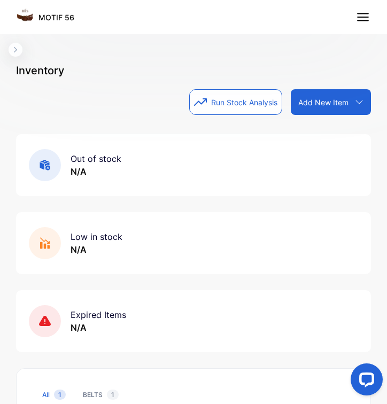
click at [52, 22] on p "MOTIF 56" at bounding box center [57, 17] width 36 height 11
click at [335, 104] on p "Add New Item" at bounding box center [323, 102] width 50 height 11
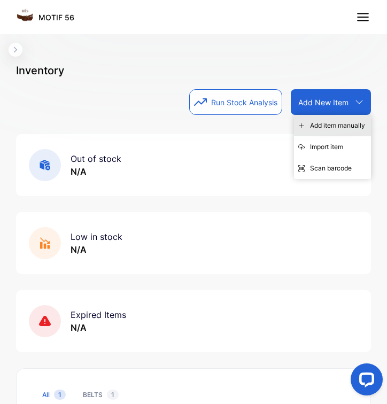
click at [347, 125] on div "Add item manually" at bounding box center [332, 125] width 77 height 21
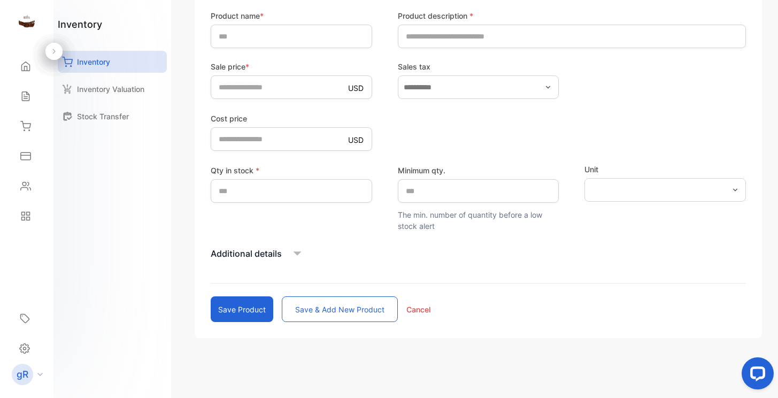
scroll to position [229, 0]
click at [299, 251] on icon at bounding box center [297, 254] width 16 height 16
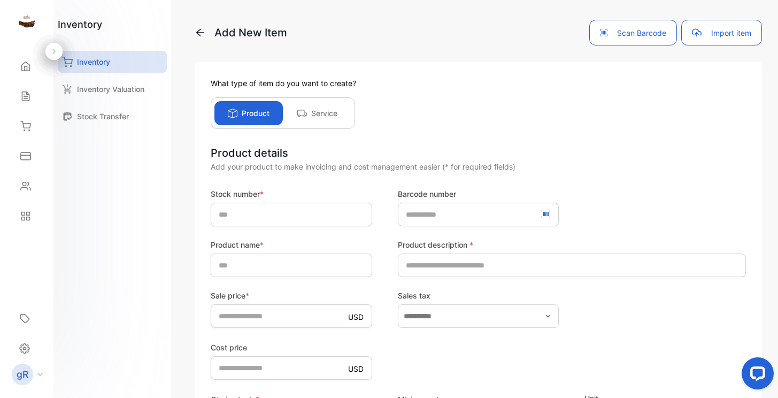
scroll to position [0, 0]
click at [727, 33] on button "Import item" at bounding box center [721, 33] width 81 height 26
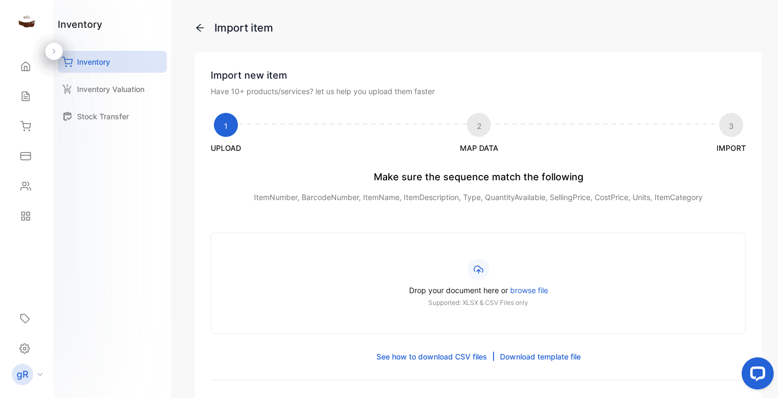
click at [532, 290] on span "browse file" at bounding box center [529, 290] width 38 height 9
click at [0, 0] on input "Drop your document here or browse file Supported: XLSX & CSV Files only" at bounding box center [0, 0] width 0 height 0
click at [532, 289] on span "browse file" at bounding box center [529, 290] width 38 height 9
click at [0, 0] on input "Drop your document here or browse file Supported: XLSX & CSV Files only" at bounding box center [0, 0] width 0 height 0
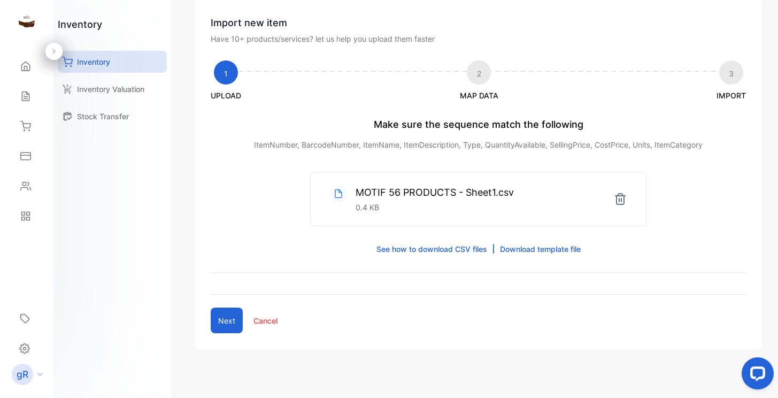
scroll to position [56, 0]
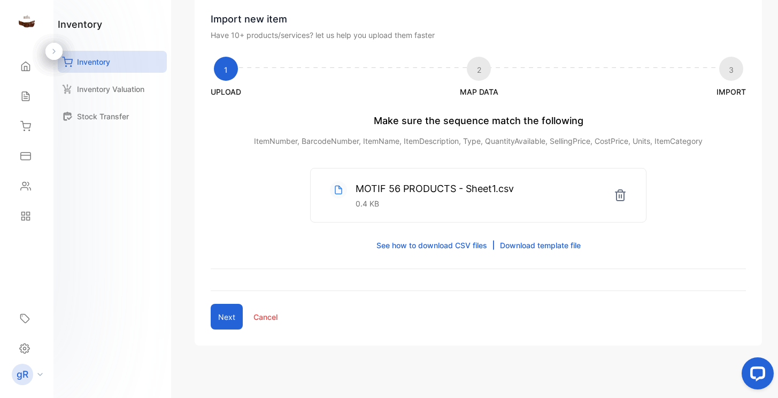
click at [230, 319] on button "Next" at bounding box center [227, 317] width 32 height 26
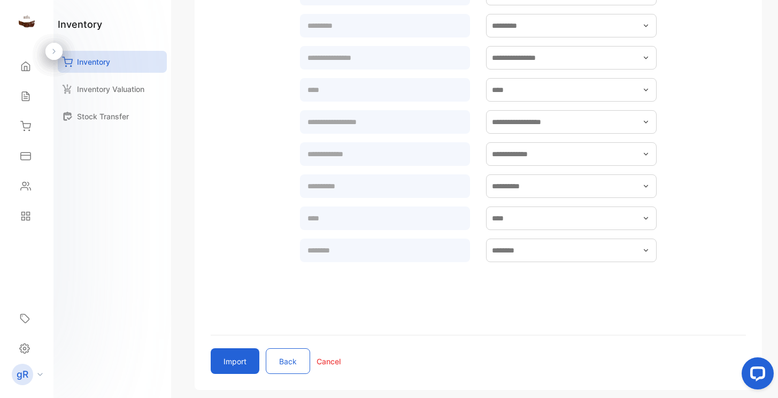
scroll to position [302, 0]
click at [239, 356] on button "Import" at bounding box center [235, 360] width 49 height 26
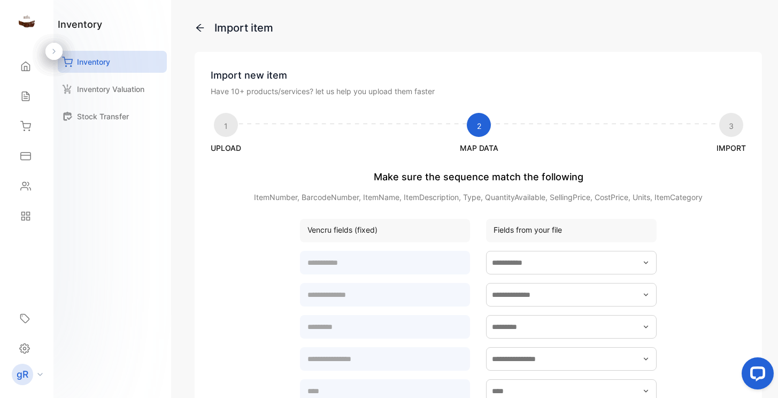
scroll to position [0, 0]
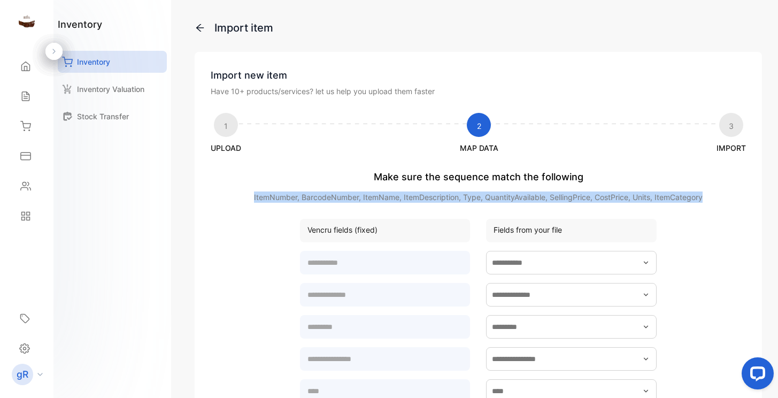
drag, startPoint x: 250, startPoint y: 198, endPoint x: 705, endPoint y: 200, distance: 454.6
click at [705, 200] on p "ItemNumber, BarcodeNumber, ItemName, ItemDescription, Type, QuantityAvailable, …" at bounding box center [478, 196] width 535 height 11
copy p "ItemNumber, BarcodeNumber, ItemName, ItemDescription, Type, QuantityAvailable, …"
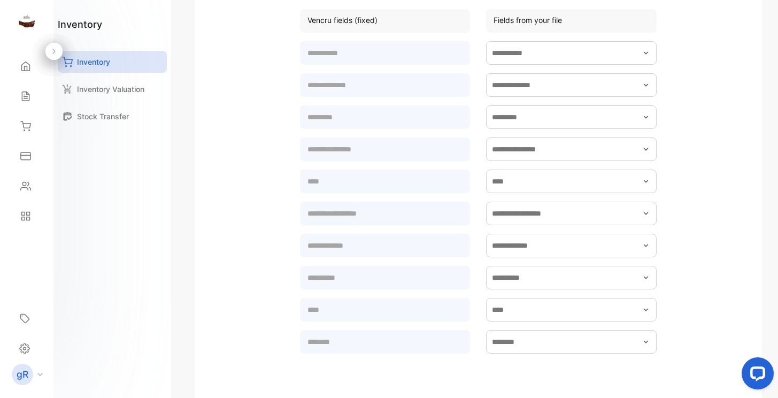
scroll to position [211, 0]
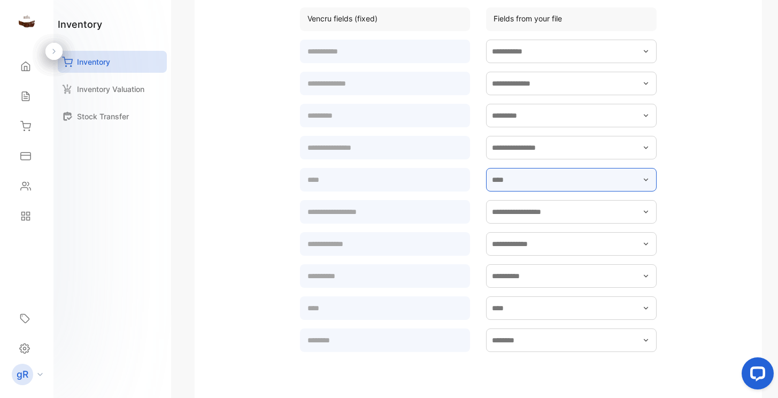
click at [641, 185] on input "text" at bounding box center [571, 180] width 171 height 24
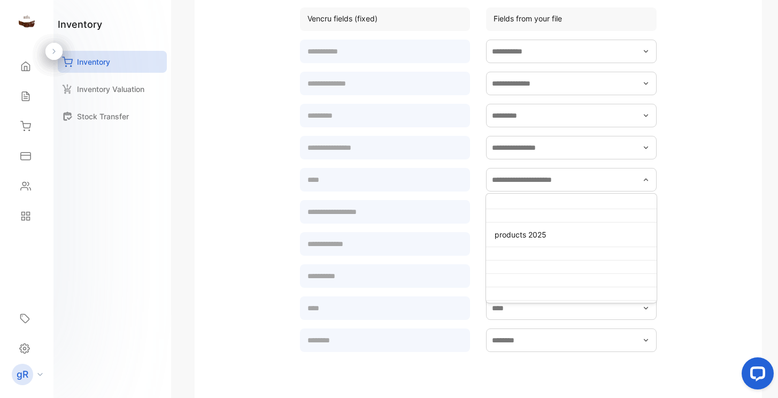
click at [662, 234] on form "products 2025" at bounding box center [478, 220] width 535 height 366
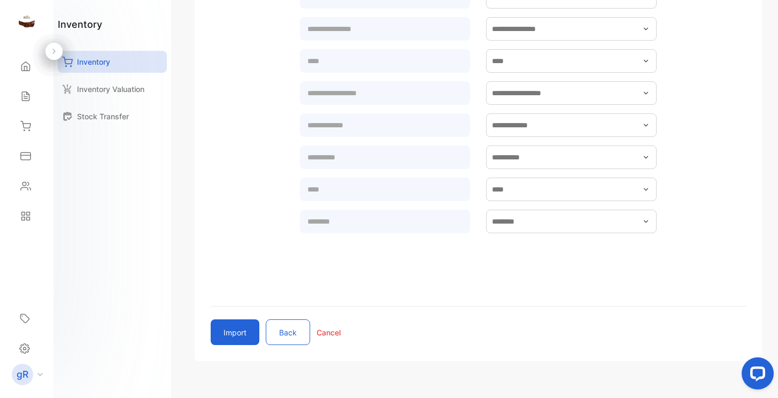
scroll to position [332, 0]
click at [244, 334] on button "Import" at bounding box center [235, 331] width 49 height 26
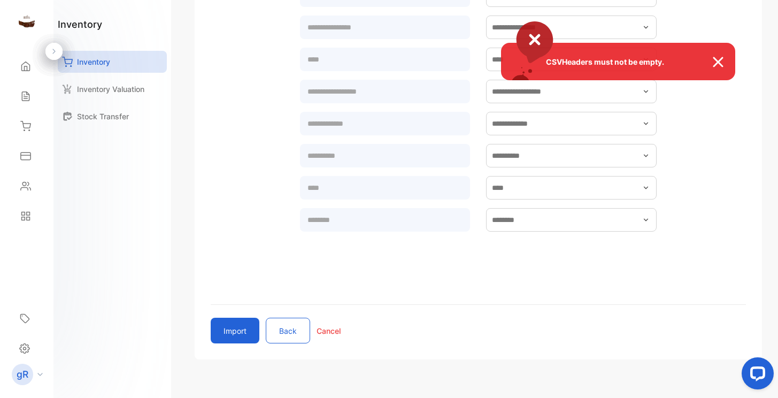
click at [718, 66] on img at bounding box center [724, 62] width 24 height 13
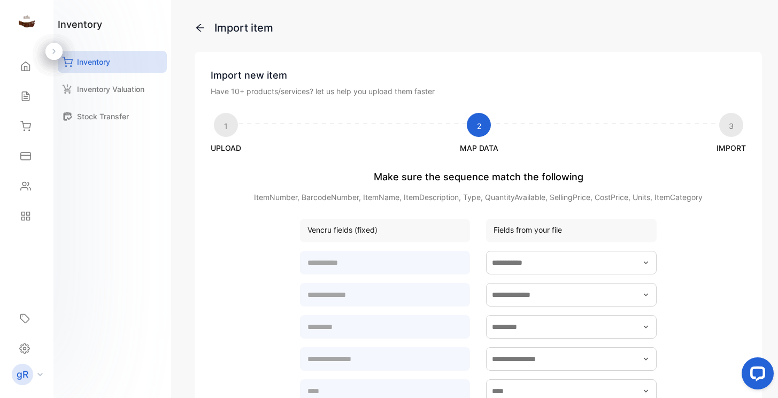
scroll to position [0, 0]
click at [202, 27] on icon at bounding box center [200, 27] width 11 height 11
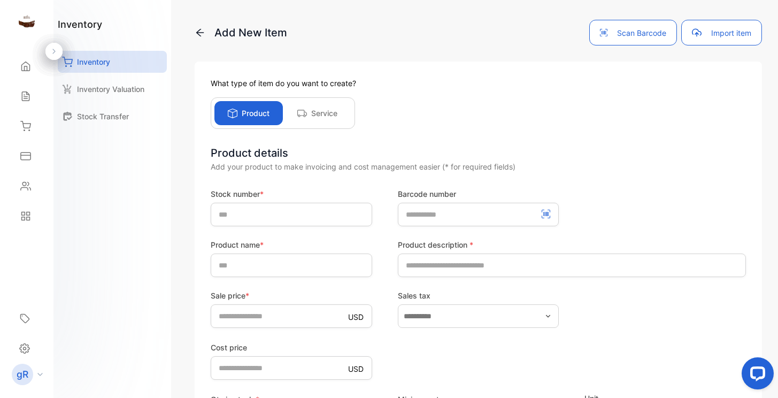
click at [715, 34] on button "Import item" at bounding box center [721, 33] width 81 height 26
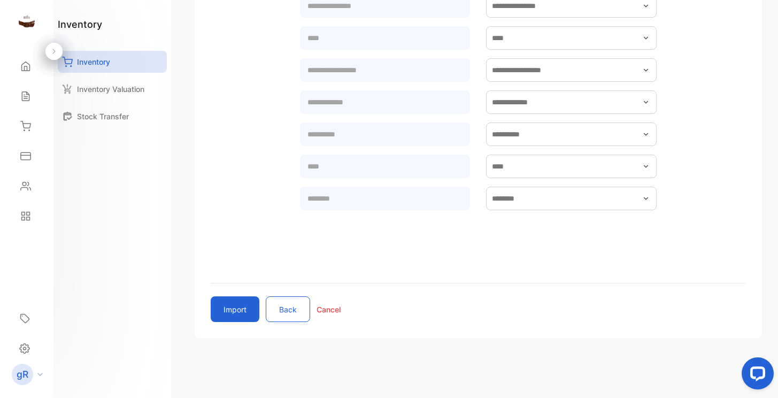
scroll to position [353, 0]
click at [237, 312] on button "Import" at bounding box center [235, 309] width 49 height 26
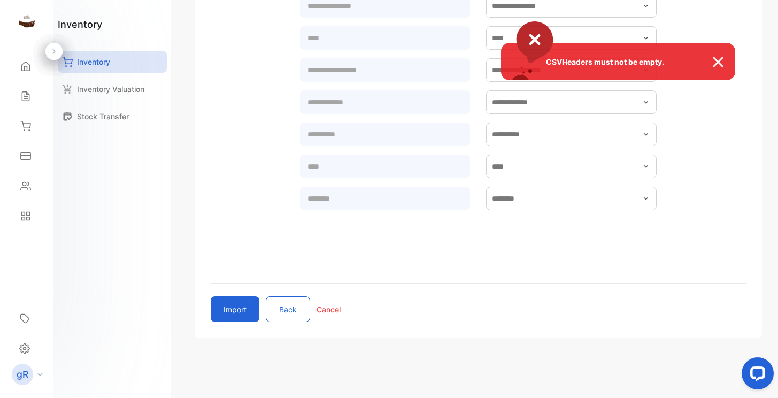
click at [719, 56] on img at bounding box center [724, 62] width 24 height 13
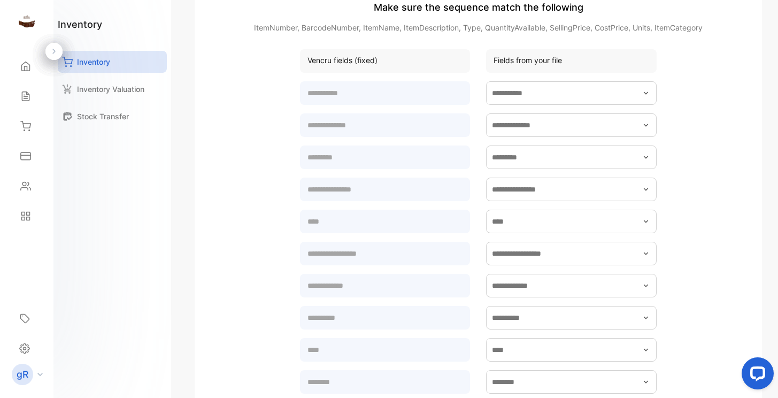
scroll to position [267, 0]
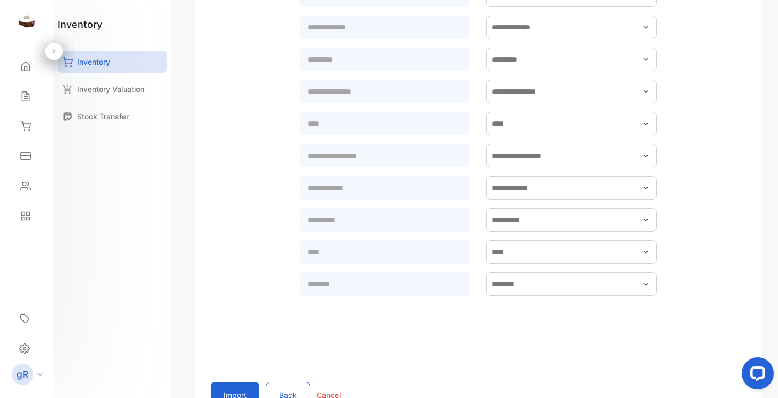
click at [325, 389] on p "Cancel" at bounding box center [329, 394] width 24 height 11
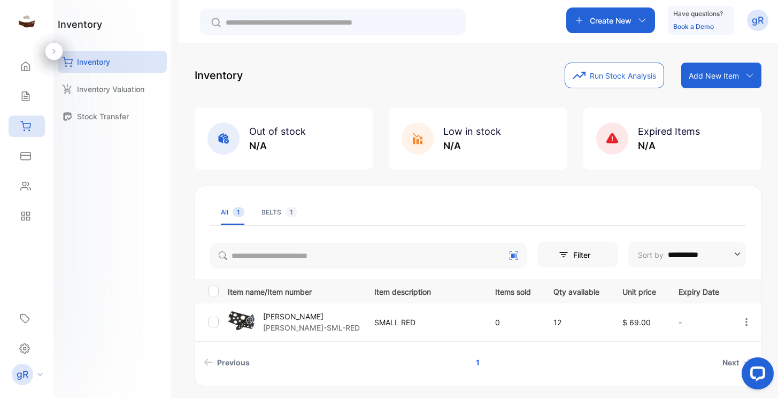
click at [699, 78] on p "Add New Item" at bounding box center [714, 75] width 50 height 11
click at [728, 117] on div "Import item" at bounding box center [723, 120] width 77 height 21
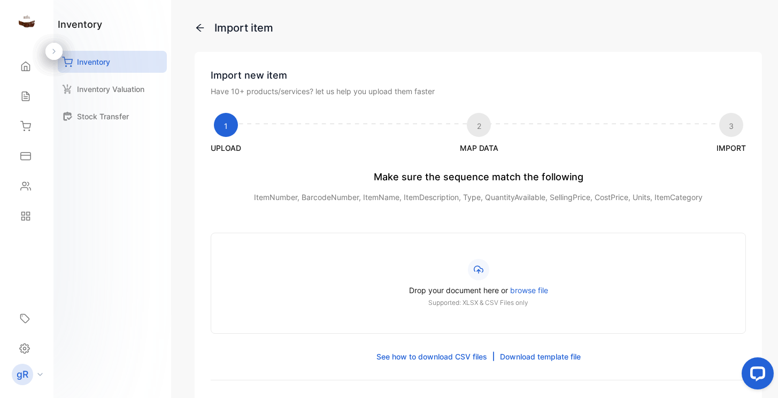
click at [548, 199] on p "ItemNumber, BarcodeNumber, ItemName, ItemDescription, Type, QuantityAvailable, …" at bounding box center [478, 196] width 535 height 11
click at [524, 289] on span "browse file" at bounding box center [529, 290] width 38 height 9
click at [0, 0] on input "Drop your document here or browse file Supported: XLSX & CSV Files only" at bounding box center [0, 0] width 0 height 0
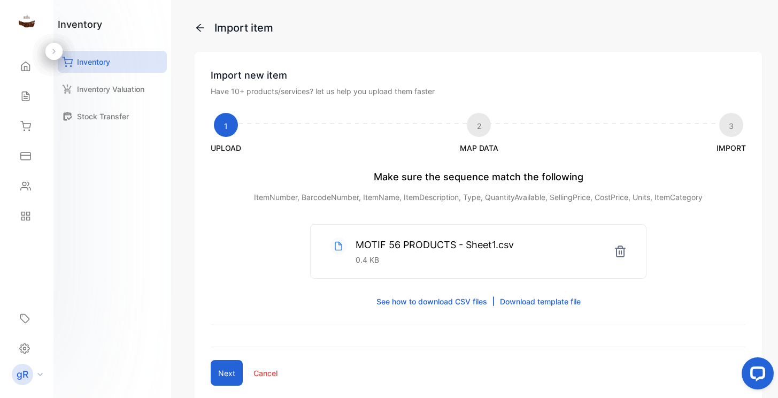
click at [437, 243] on p "MOTIF 56 PRODUCTS - Sheet1.csv" at bounding box center [435, 244] width 158 height 14
click at [334, 249] on circle at bounding box center [338, 245] width 17 height 17
click at [339, 245] on icon at bounding box center [338, 246] width 7 height 9
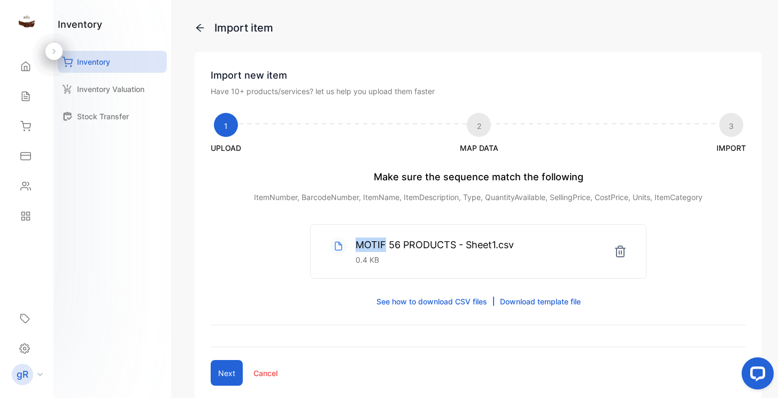
click at [339, 245] on icon at bounding box center [338, 246] width 7 height 9
click at [397, 261] on p "0.4 KB" at bounding box center [435, 259] width 158 height 11
click at [217, 369] on button "Next" at bounding box center [227, 373] width 32 height 26
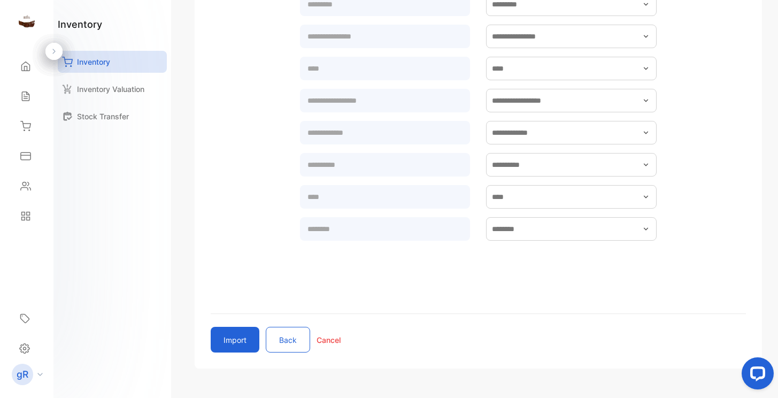
scroll to position [323, 0]
click at [231, 345] on button "Import" at bounding box center [235, 339] width 49 height 26
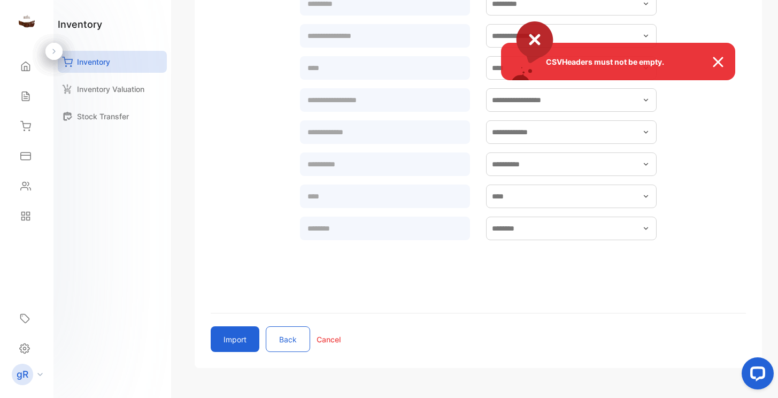
click at [717, 57] on img at bounding box center [724, 62] width 24 height 13
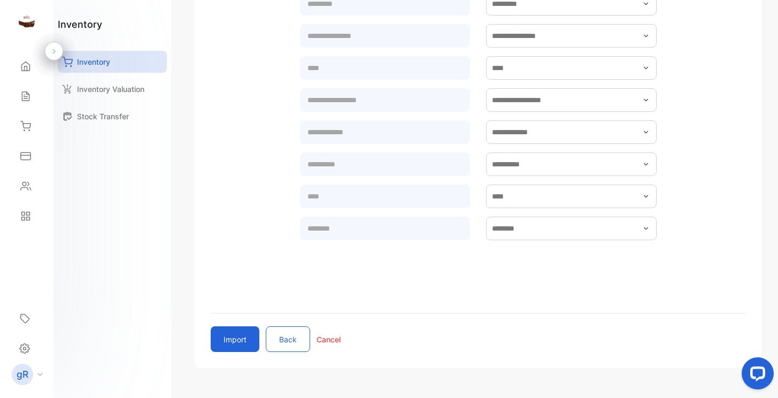
click at [326, 347] on div "Import Back Cancel" at bounding box center [478, 339] width 535 height 26
click at [326, 340] on p "Cancel" at bounding box center [329, 339] width 24 height 11
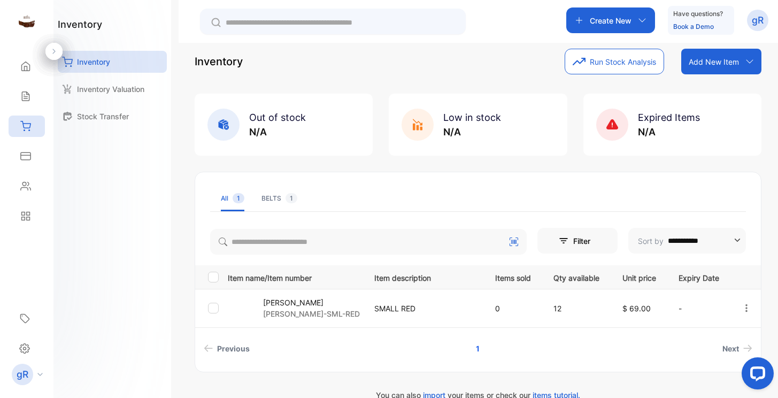
click at [692, 61] on p "Add New Item" at bounding box center [714, 61] width 50 height 11
click at [709, 105] on div "Import item" at bounding box center [723, 106] width 77 height 21
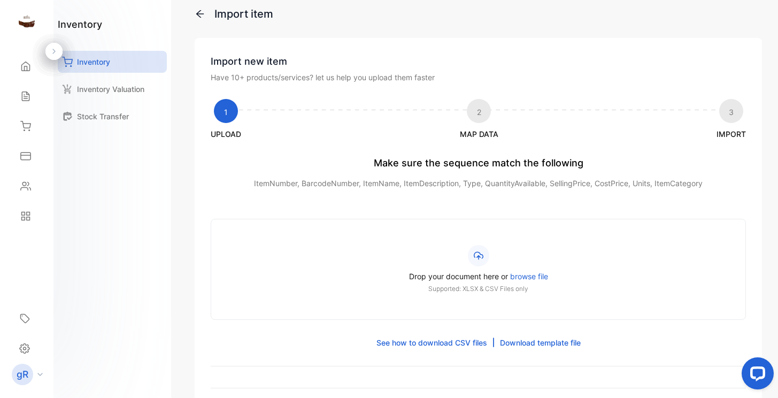
click at [480, 257] on icon at bounding box center [479, 256] width 10 height 10
click at [0, 0] on input "Drop your document here or browse file Supported: XLSX & CSV Files only" at bounding box center [0, 0] width 0 height 0
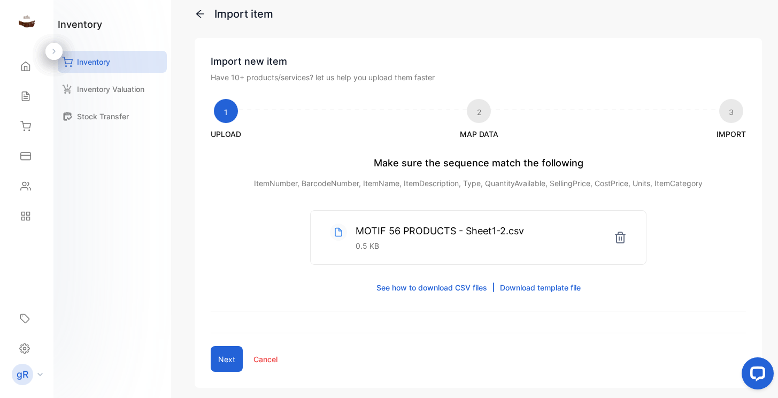
click at [228, 358] on button "Next" at bounding box center [227, 359] width 32 height 26
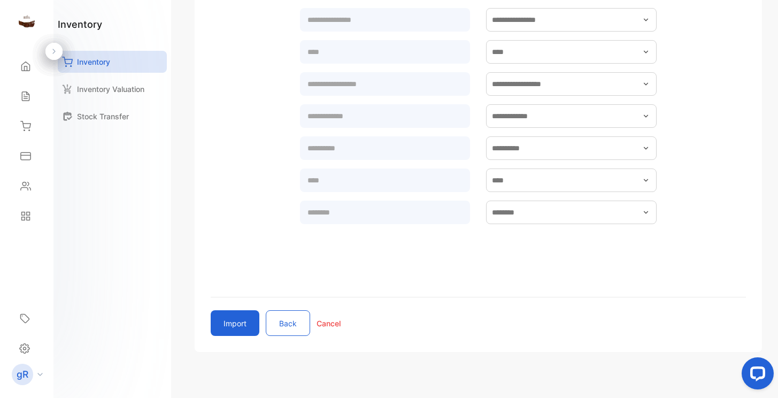
scroll to position [340, 0]
click at [228, 323] on button "Import" at bounding box center [235, 323] width 49 height 26
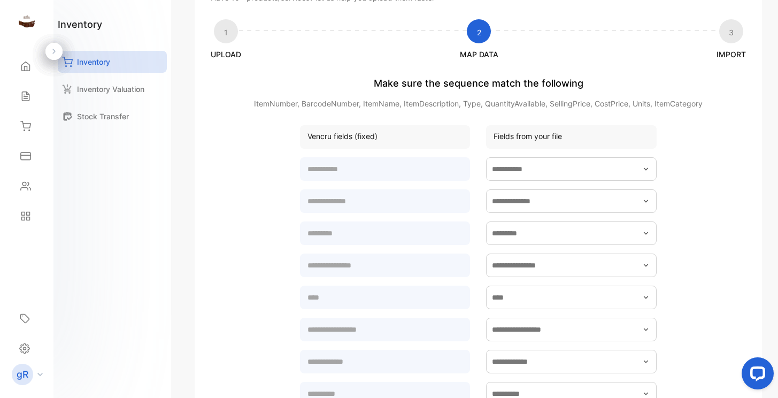
scroll to position [85, 0]
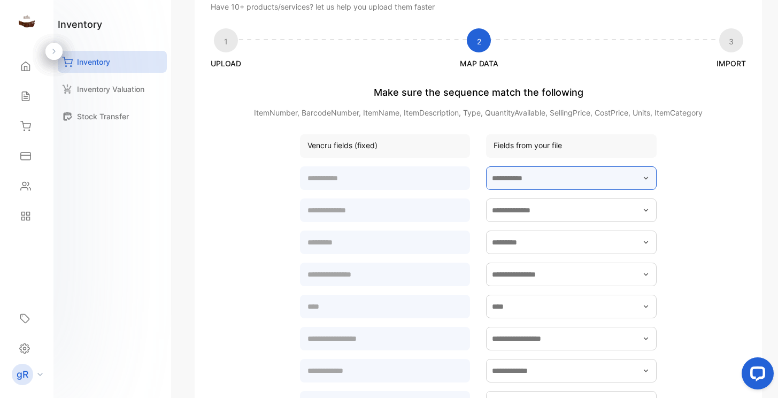
click at [537, 181] on input "text" at bounding box center [571, 178] width 171 height 24
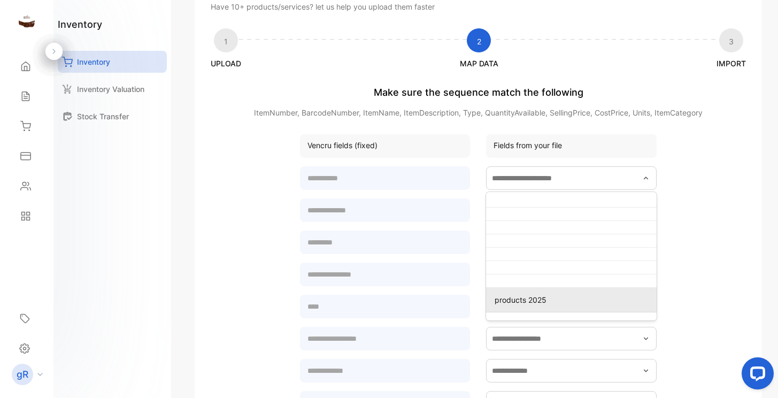
click at [509, 301] on p "products 2025" at bounding box center [574, 299] width 158 height 11
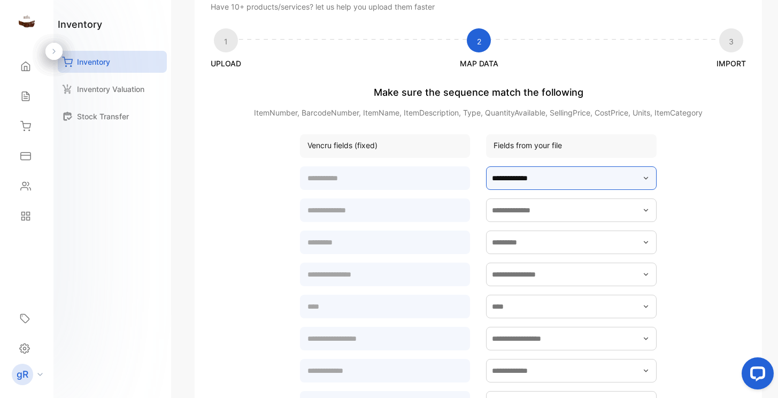
drag, startPoint x: 563, startPoint y: 174, endPoint x: 463, endPoint y: 183, distance: 100.5
click at [463, 183] on div "**********" at bounding box center [478, 177] width 357 height 26
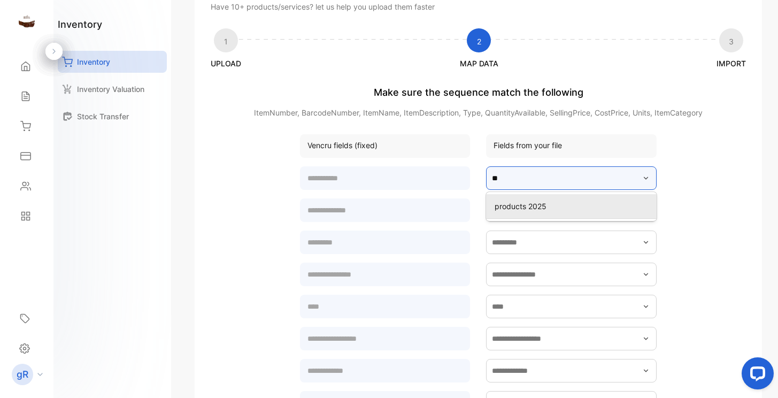
type input "*"
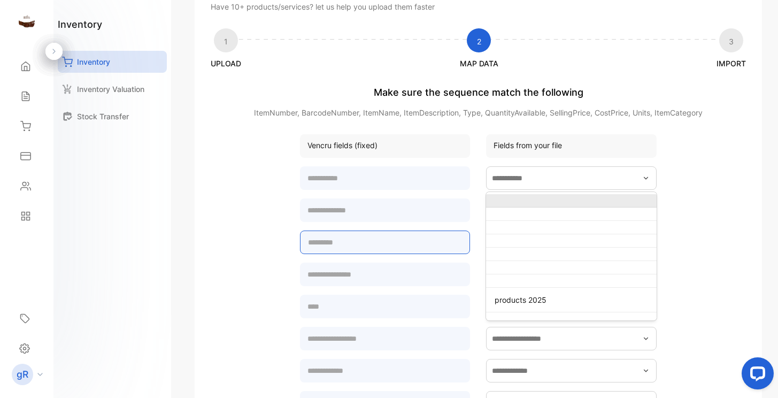
type input "**********"
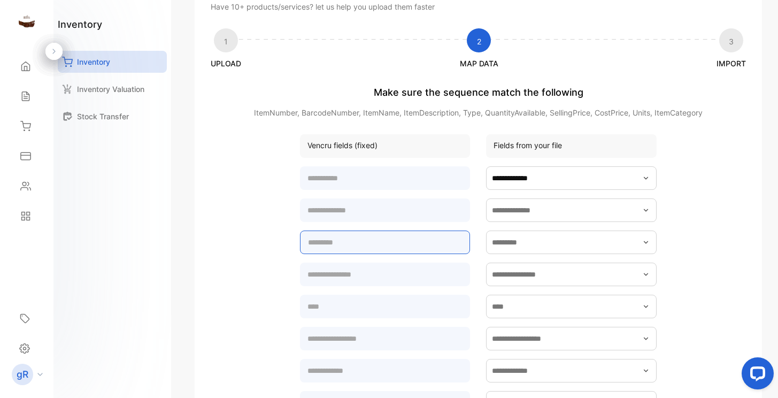
click at [345, 240] on name "text" at bounding box center [385, 243] width 171 height 24
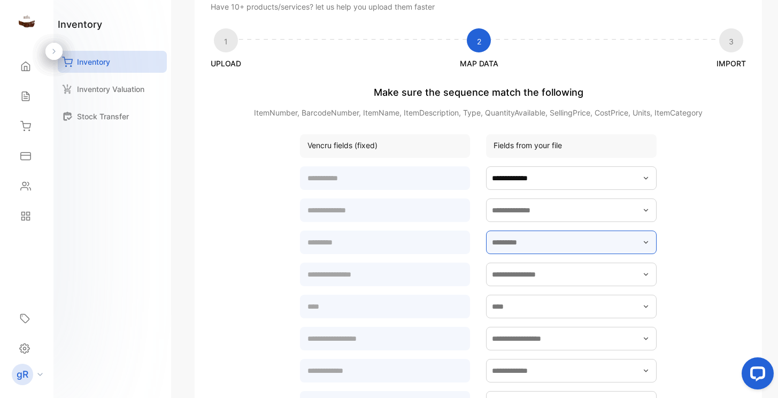
click at [523, 244] on input "text" at bounding box center [571, 243] width 171 height 24
type input "*****"
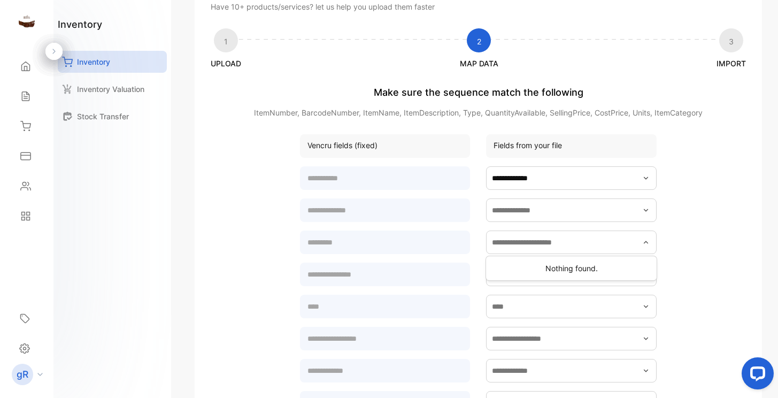
click at [679, 283] on form "**********" at bounding box center [478, 347] width 535 height 366
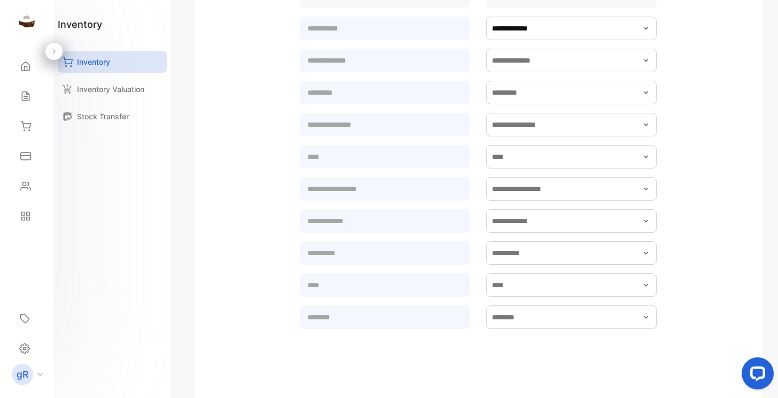
scroll to position [237, 0]
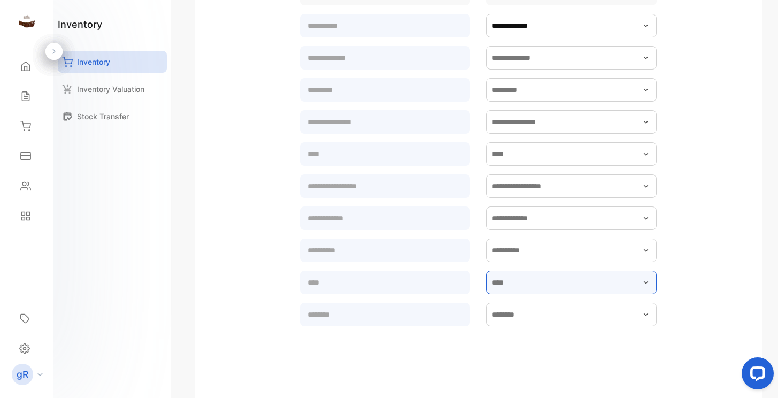
click at [508, 290] on input "text" at bounding box center [571, 283] width 171 height 24
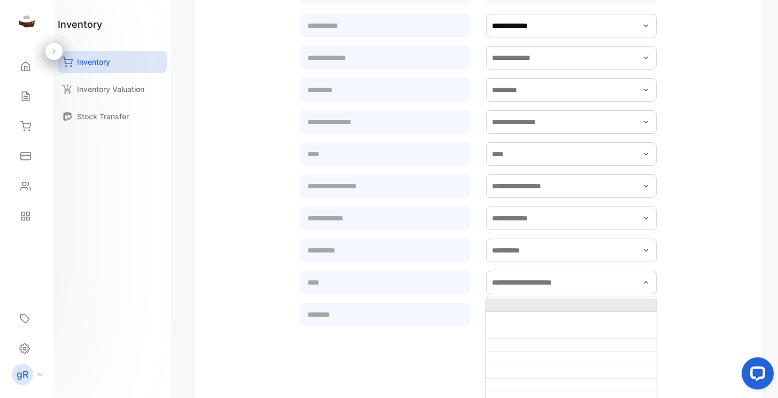
click at [721, 209] on form "**********" at bounding box center [478, 195] width 535 height 366
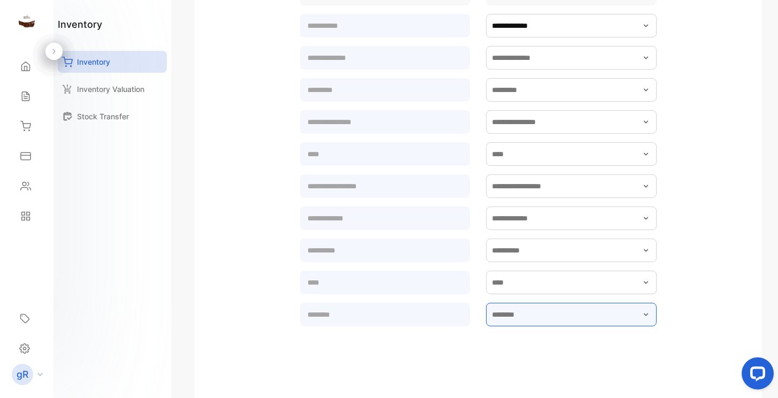
click at [536, 320] on input "text" at bounding box center [571, 315] width 171 height 24
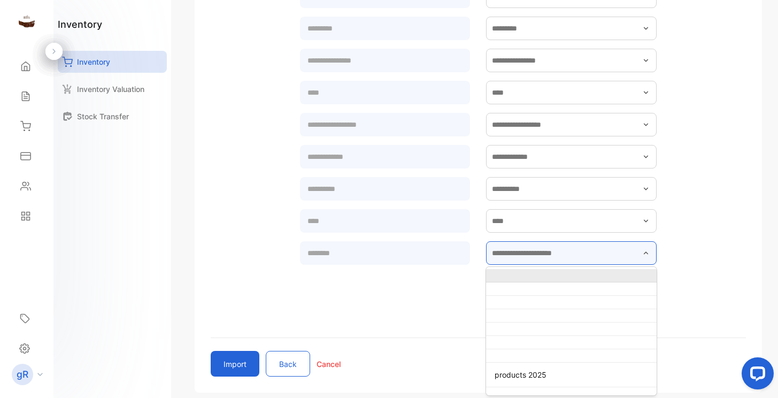
scroll to position [299, 0]
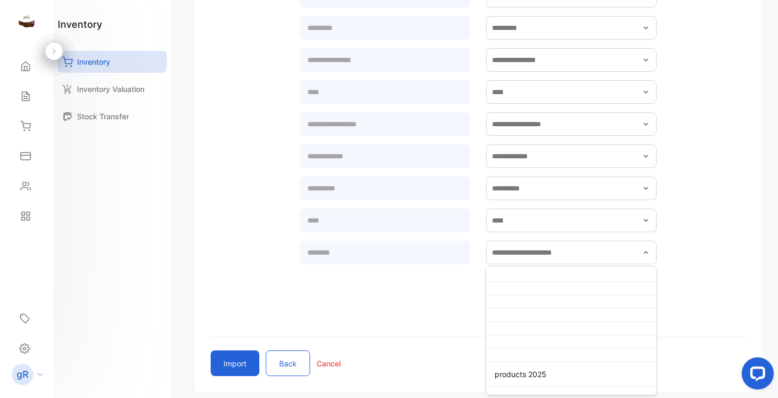
click at [232, 234] on form "**********" at bounding box center [478, 133] width 535 height 366
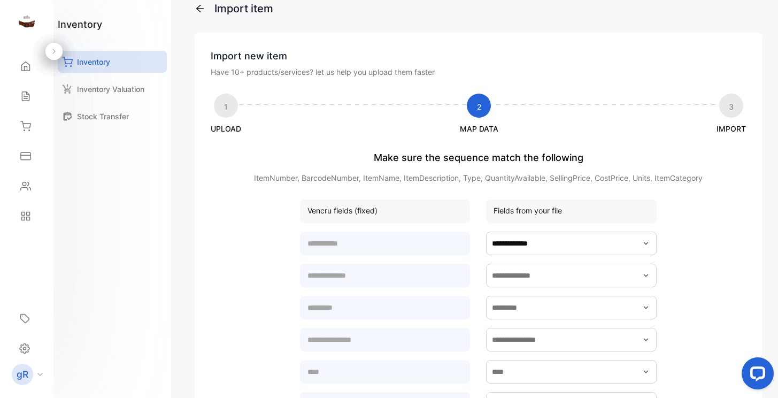
scroll to position [22, 0]
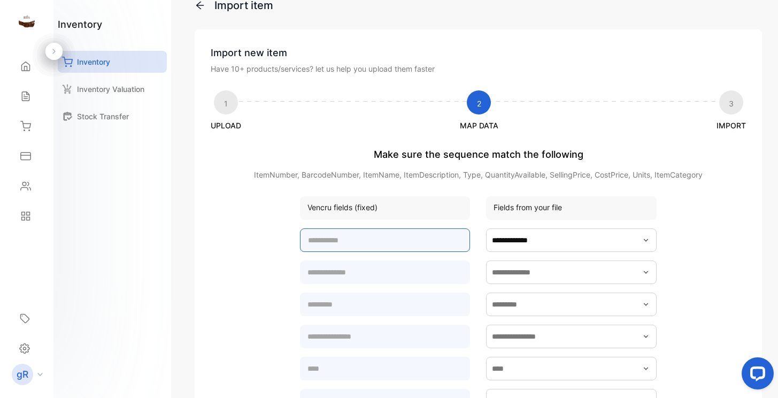
click at [374, 240] on input "text" at bounding box center [385, 240] width 171 height 24
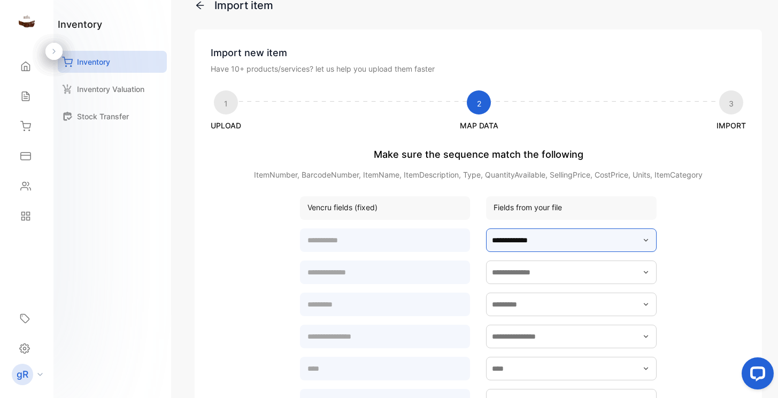
click at [600, 235] on input "**********" at bounding box center [571, 240] width 171 height 24
type input "**********"
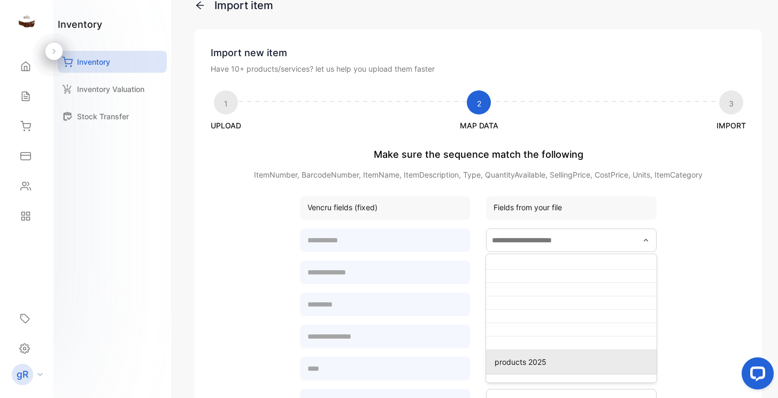
type input "**********"
click at [561, 364] on p "products 2025" at bounding box center [574, 361] width 158 height 11
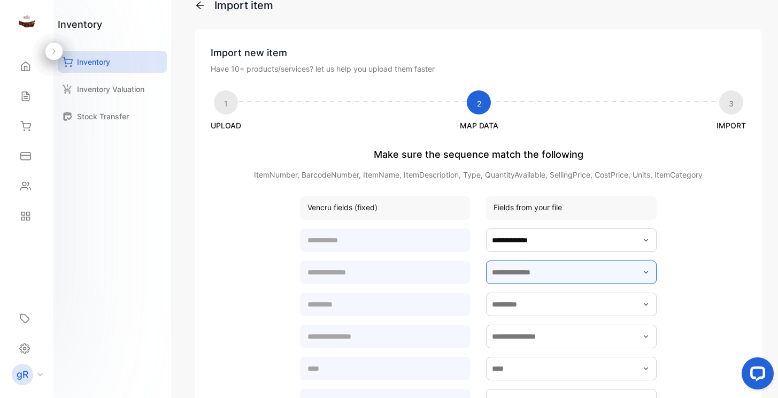
click at [573, 272] on input "text" at bounding box center [571, 272] width 171 height 24
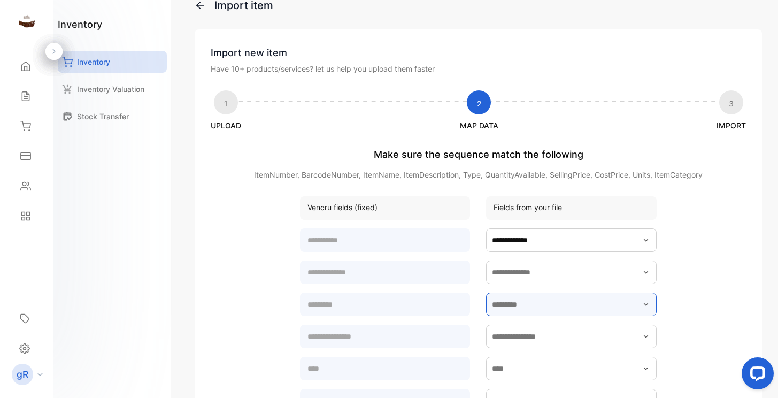
click at [532, 305] on input "text" at bounding box center [571, 305] width 171 height 24
type input "*****"
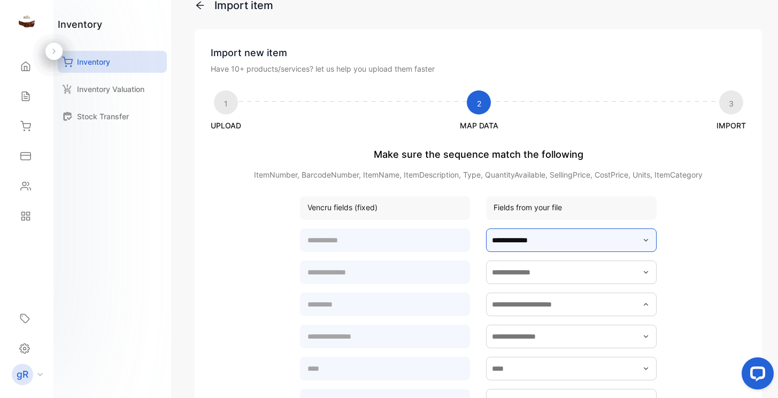
click at [638, 244] on input "**********" at bounding box center [571, 240] width 171 height 24
type input "**********"
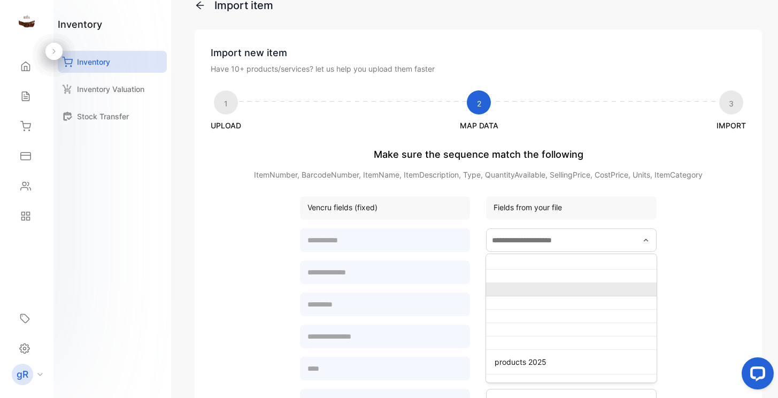
type input "**********"
click at [530, 285] on li at bounding box center [571, 289] width 171 height 13
click at [701, 218] on div "Vencru fields (fixed) Fields from your file" at bounding box center [478, 394] width 535 height 396
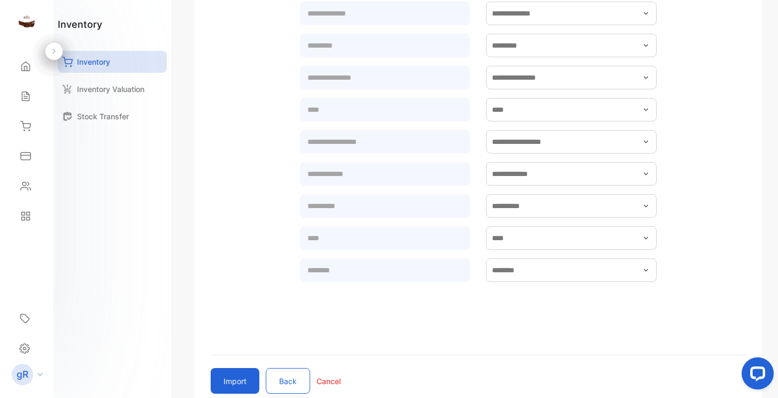
scroll to position [278, 0]
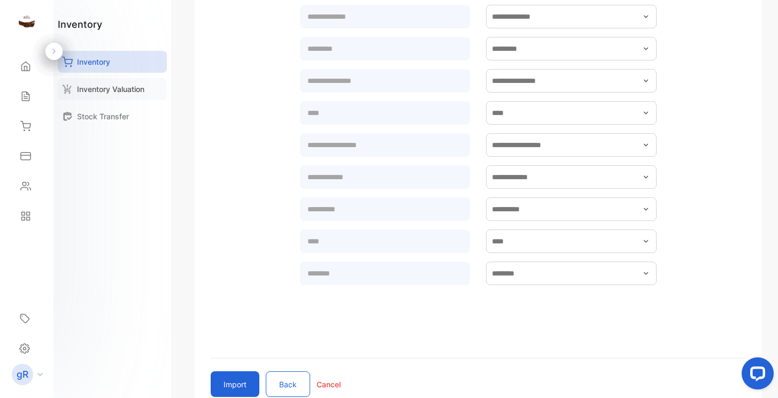
click at [144, 88] on p "Inventory Valuation" at bounding box center [110, 88] width 67 height 11
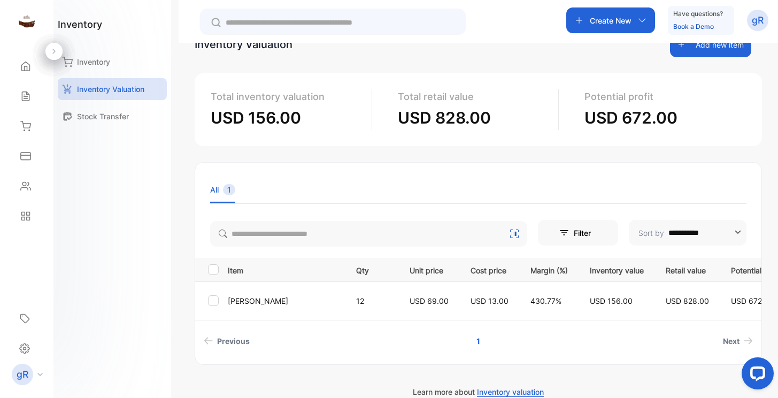
click at [250, 306] on p "[PERSON_NAME]" at bounding box center [285, 300] width 115 height 11
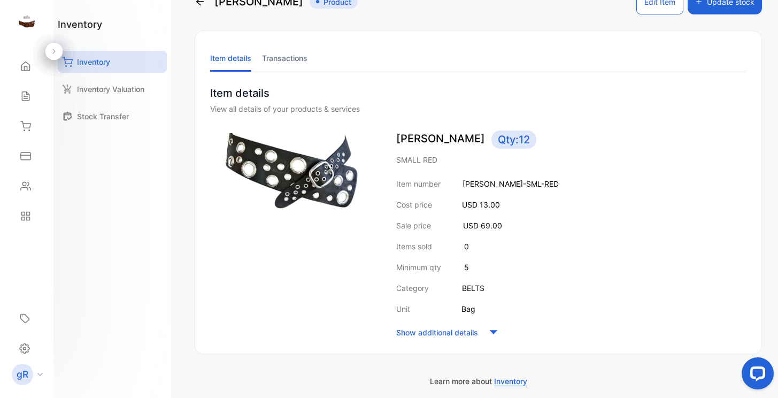
click at [242, 301] on div at bounding box center [292, 236] width 165 height 210
click at [663, 8] on button "Edit Item" at bounding box center [659, 2] width 47 height 26
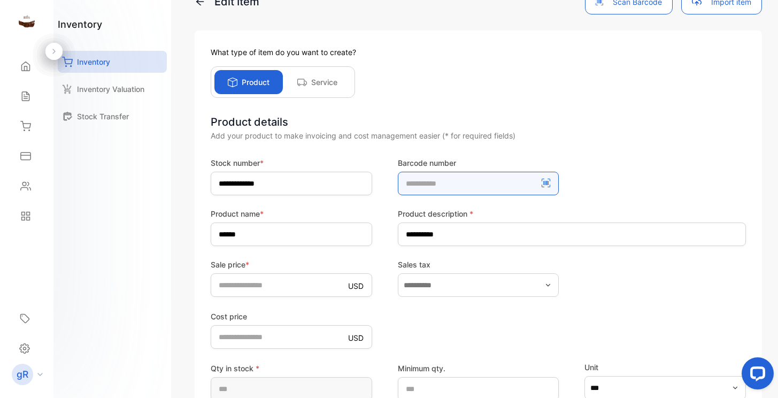
click at [465, 185] on number-inputBarCodeNumber "number" at bounding box center [479, 184] width 162 height 24
click at [474, 186] on number-inputBarCodeNumber "number" at bounding box center [479, 184] width 162 height 24
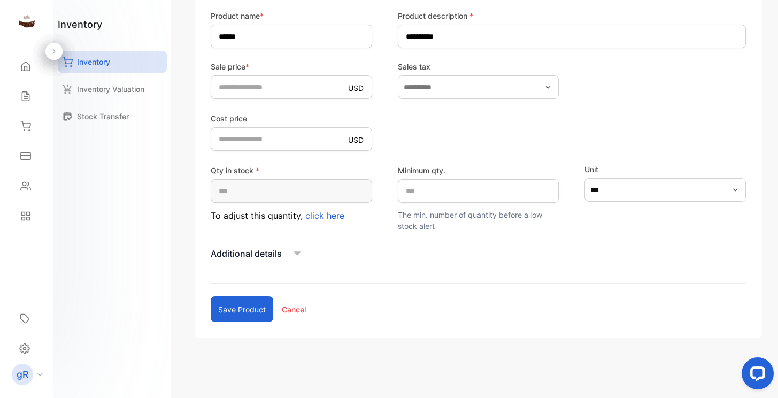
scroll to position [229, 0]
click at [294, 252] on icon at bounding box center [297, 254] width 16 height 16
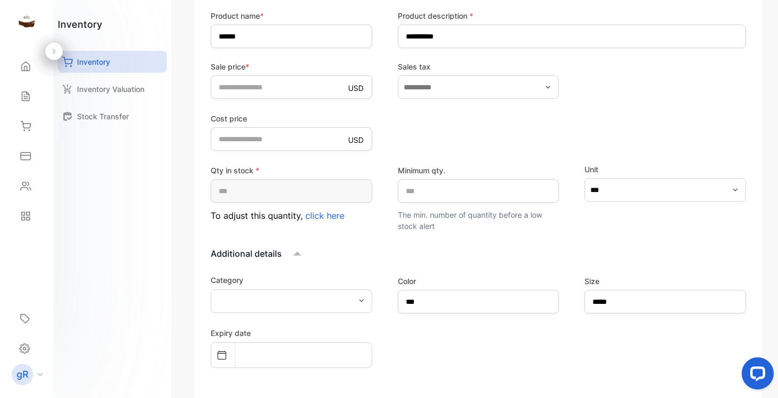
type input "*****"
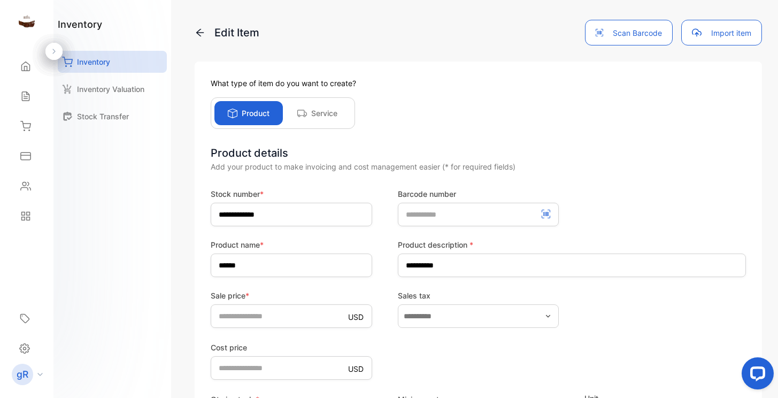
scroll to position [0, 0]
click at [258, 264] on input "*****" at bounding box center [292, 266] width 162 height 24
click at [711, 32] on button "Import item" at bounding box center [721, 33] width 81 height 26
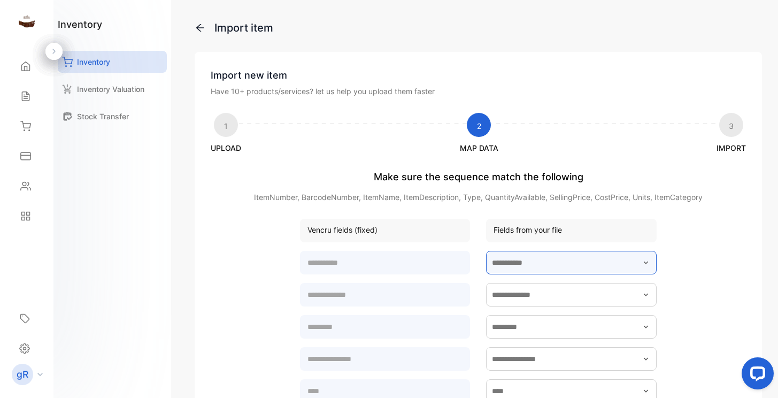
click at [523, 259] on input "text" at bounding box center [571, 263] width 171 height 24
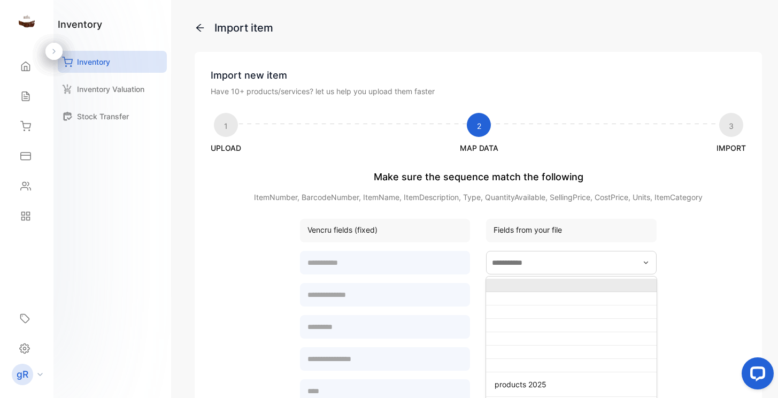
click at [532, 281] on li at bounding box center [571, 285] width 171 height 13
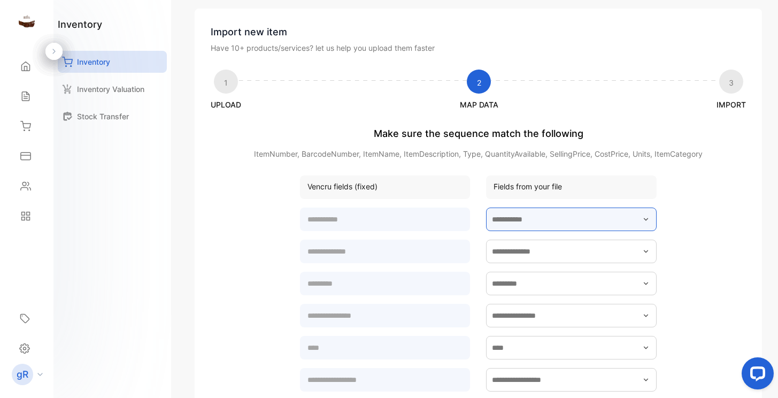
scroll to position [50, 0]
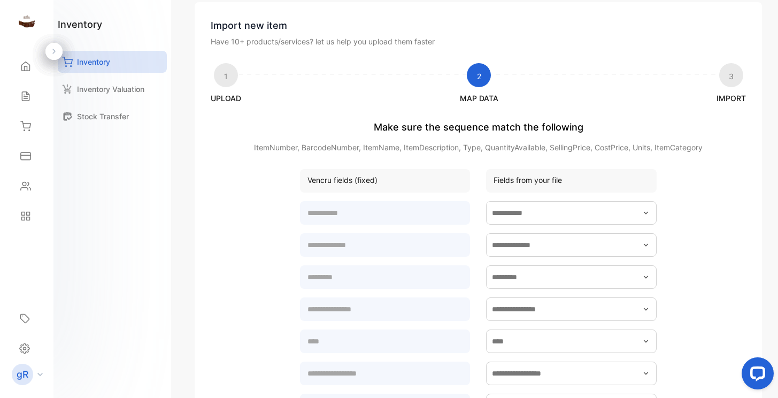
click at [644, 309] on icon "button" at bounding box center [646, 309] width 4 height 3
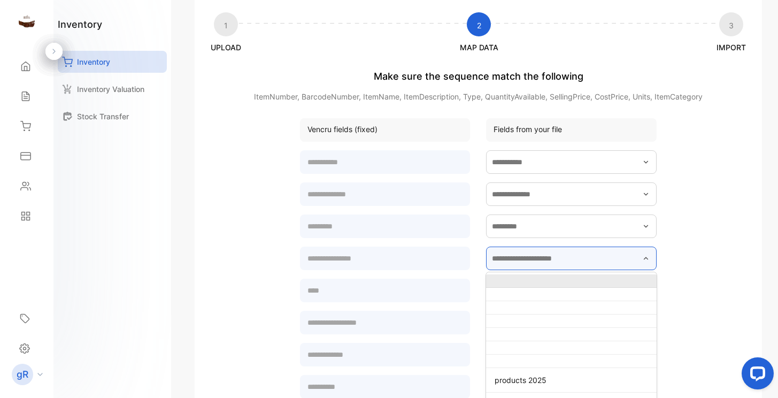
scroll to position [0, 0]
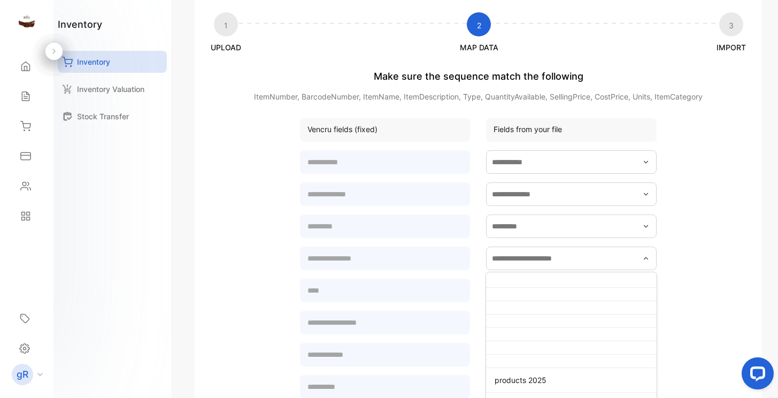
click at [696, 279] on form "products 2025" at bounding box center [478, 331] width 535 height 366
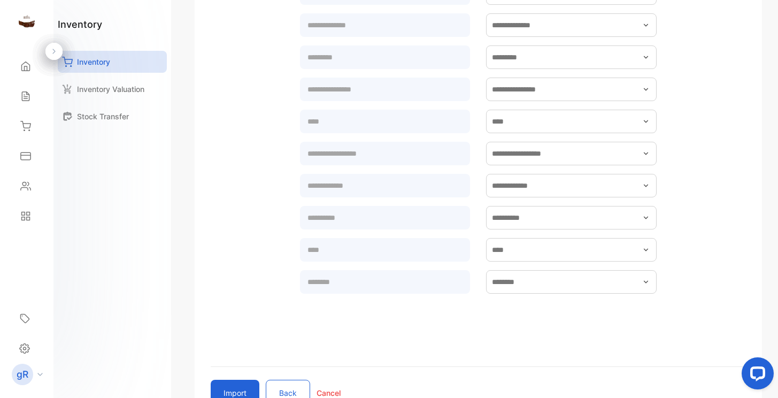
scroll to position [271, 0]
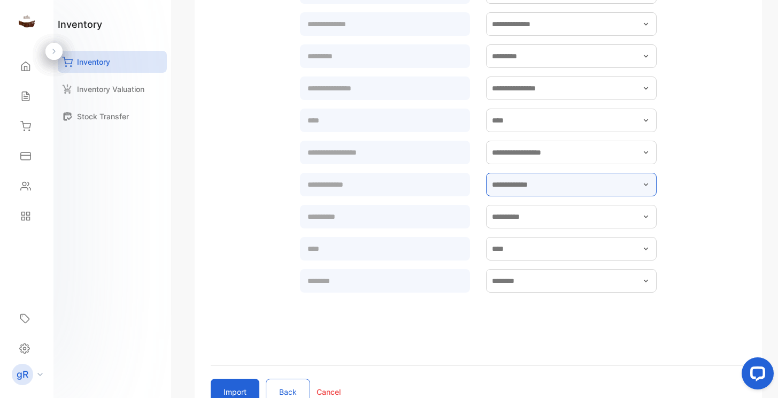
click at [622, 185] on input "text" at bounding box center [571, 185] width 171 height 24
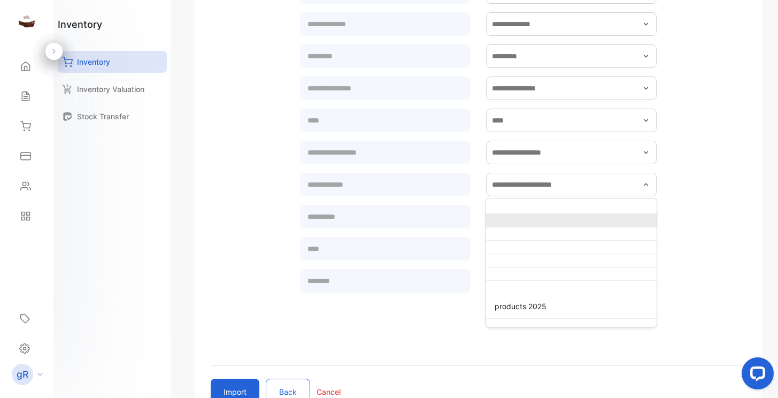
click at [554, 220] on div at bounding box center [571, 220] width 171 height 4
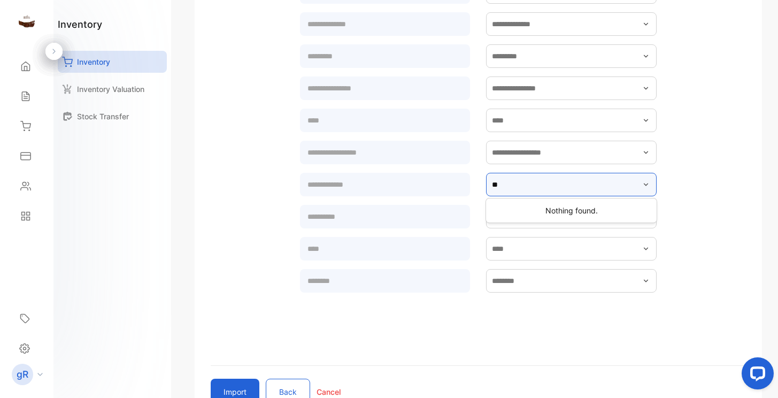
type input "**"
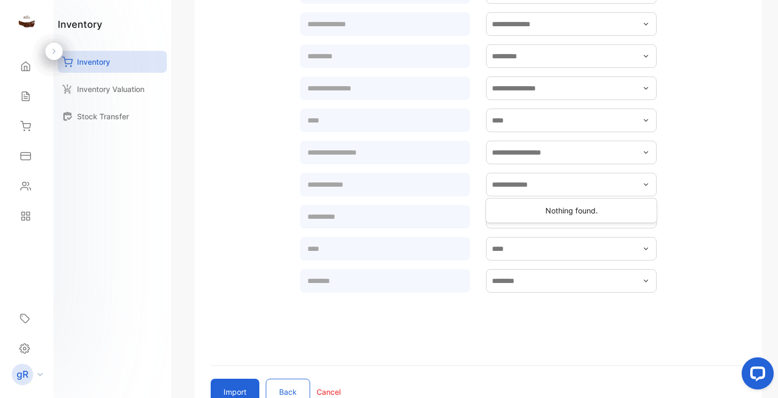
click at [701, 241] on form "Nothing found." at bounding box center [478, 161] width 535 height 366
click at [645, 278] on icon "button" at bounding box center [646, 281] width 9 height 9
click at [686, 222] on form "products 2025" at bounding box center [478, 161] width 535 height 366
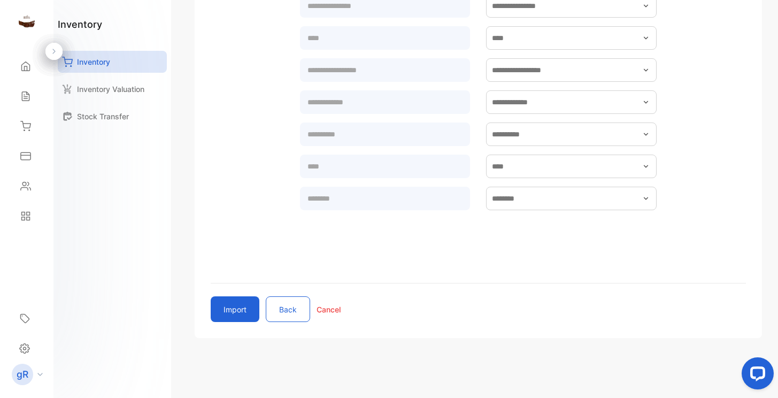
scroll to position [353, 0]
click at [222, 313] on button "Import" at bounding box center [235, 309] width 49 height 26
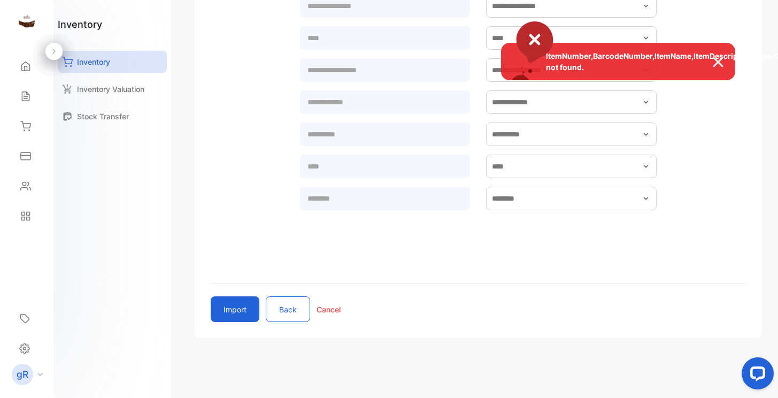
click at [678, 54] on span "ItemNumber,BarcodeNumber,ItemName,ItemDescription,Type,QuantityAvailable,Sellin…" at bounding box center [765, 61] width 507 height 22
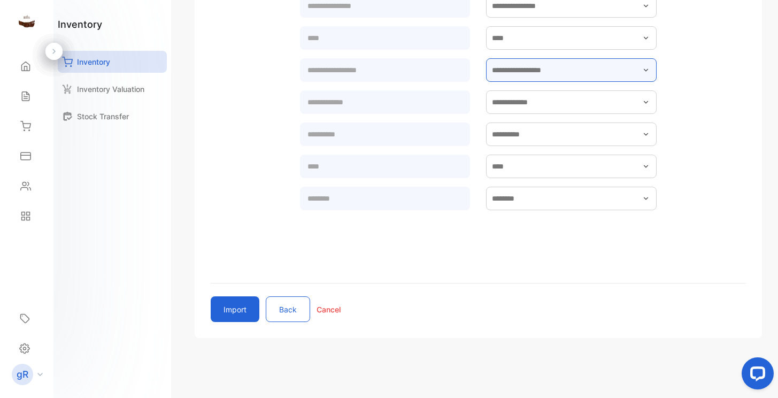
click at [542, 71] on input "text" at bounding box center [571, 70] width 171 height 24
type input "**"
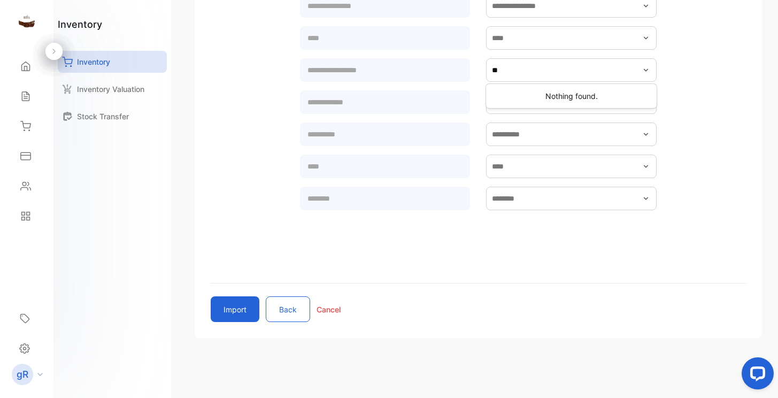
click at [571, 97] on div "Nothing found." at bounding box center [571, 96] width 171 height 20
click at [565, 73] on input "**" at bounding box center [571, 70] width 171 height 24
click at [292, 304] on button "Back" at bounding box center [288, 309] width 44 height 26
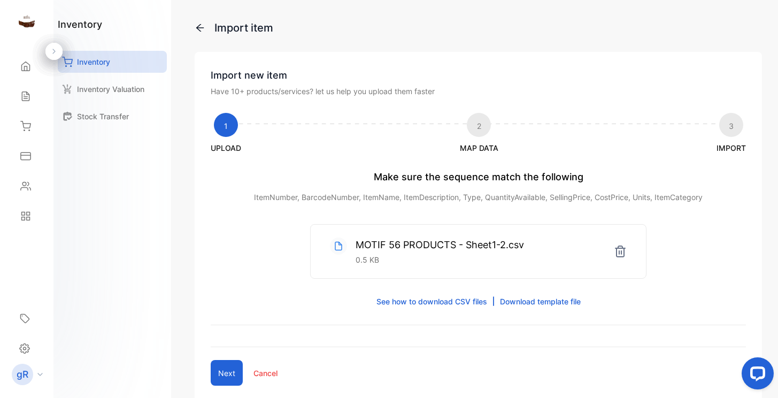
scroll to position [0, 0]
click at [477, 301] on p "See how to download CSV files" at bounding box center [432, 301] width 111 height 11
click at [438, 299] on p "See how to download CSV files" at bounding box center [432, 301] width 111 height 11
click at [521, 300] on link "Download template file" at bounding box center [540, 301] width 81 height 11
click at [512, 43] on div "Import item Import new item Have 10+ products/services? let us help you upload …" at bounding box center [479, 199] width 600 height 398
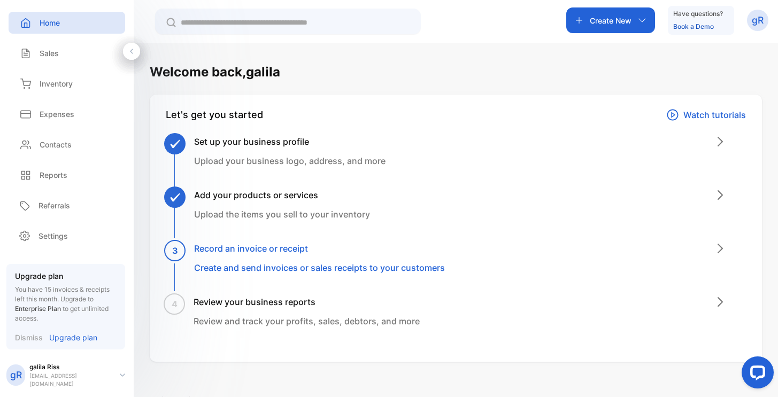
scroll to position [43, 0]
click at [29, 337] on p "Dismiss" at bounding box center [29, 338] width 28 height 11
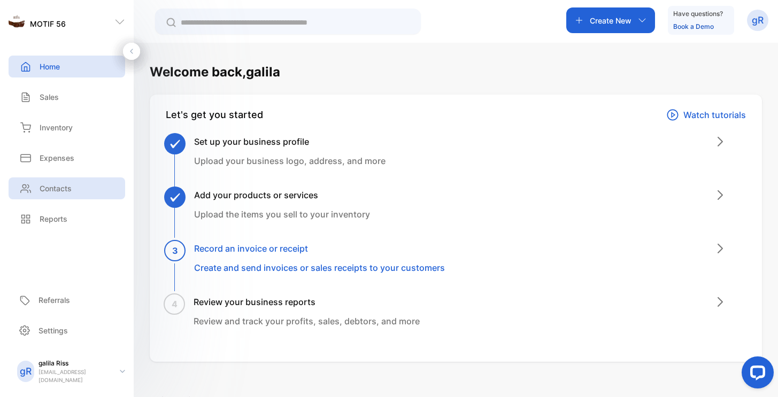
click at [68, 193] on p "Contacts" at bounding box center [56, 188] width 32 height 11
